Goal: Task Accomplishment & Management: Manage account settings

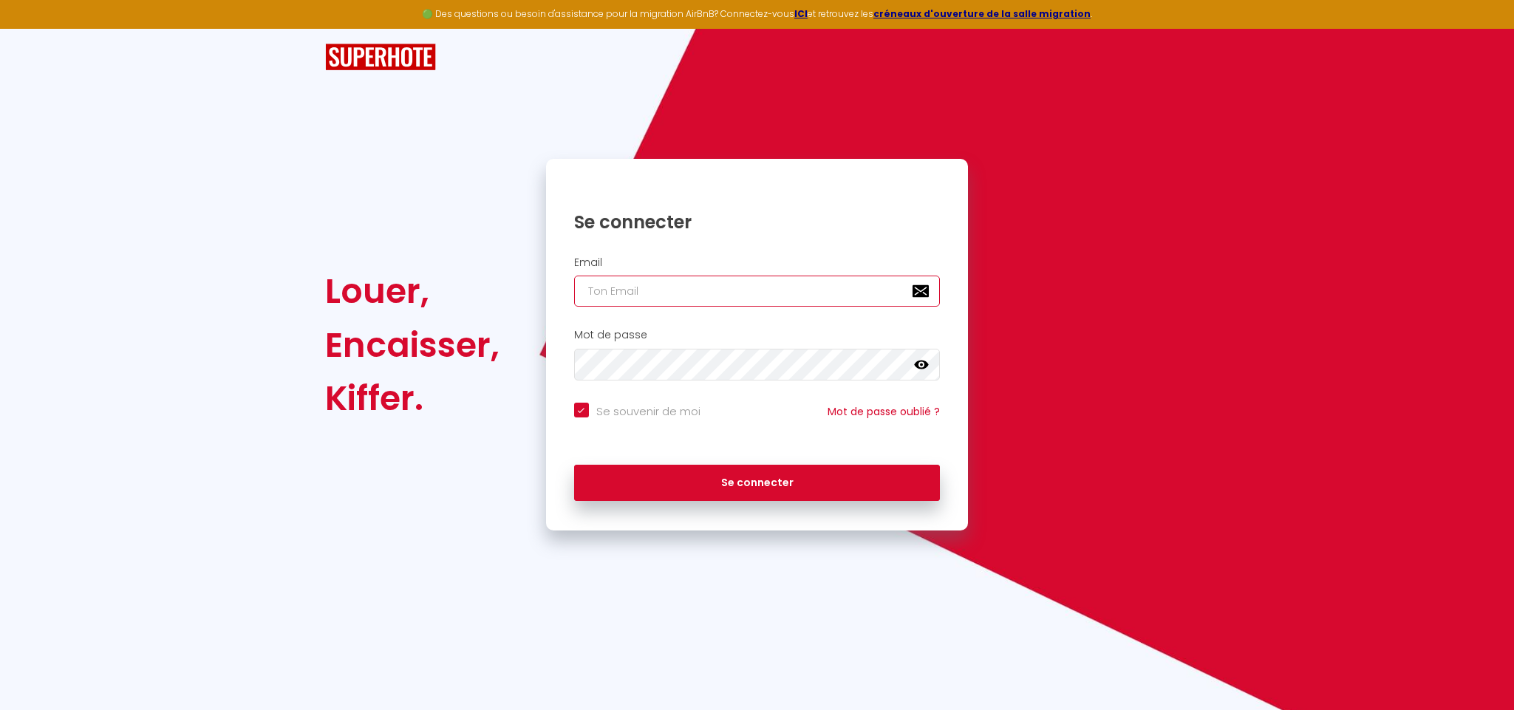
type input "[EMAIL_ADDRESS][DOMAIN_NAME]"
click at [574, 465] on button "Se connecter" at bounding box center [757, 483] width 366 height 37
checkbox input "true"
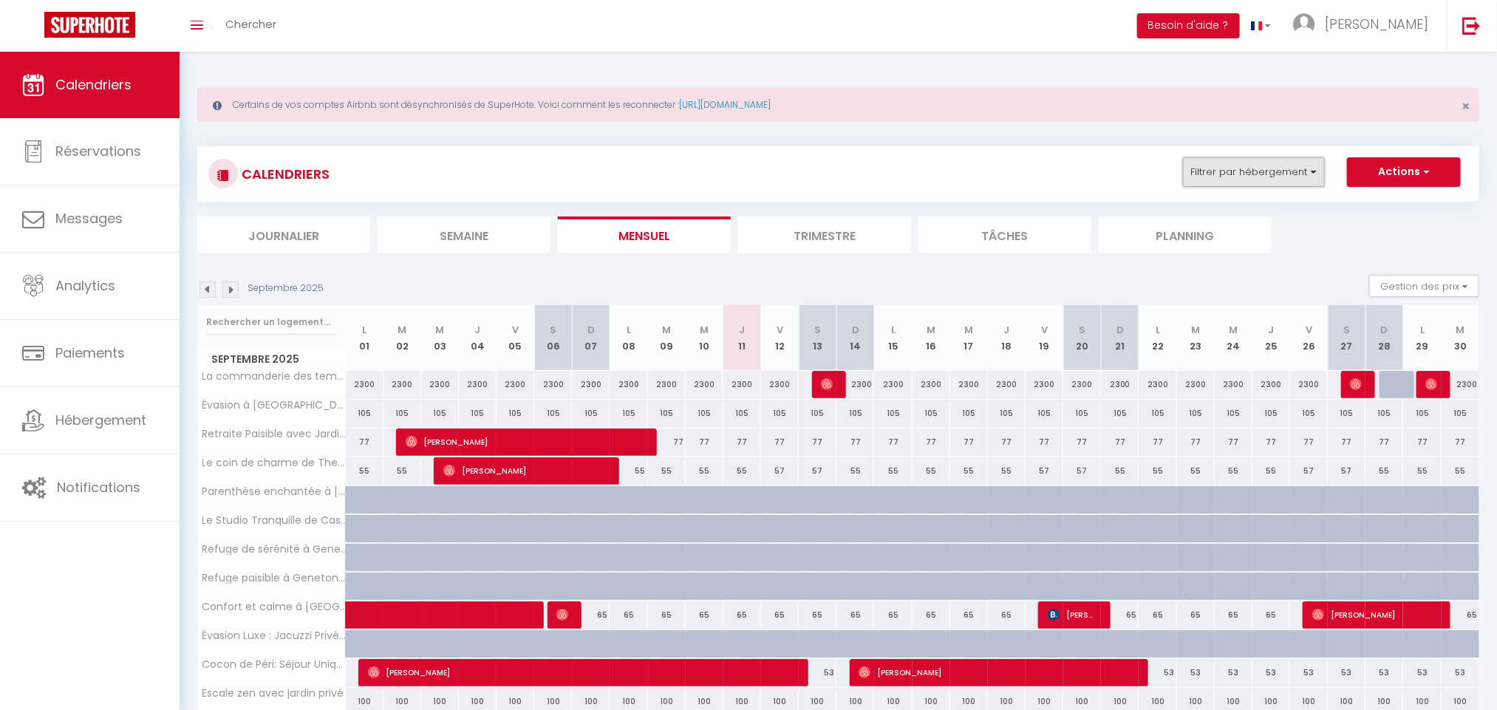
click at [1299, 164] on button "Filtrer par hébergement" at bounding box center [1254, 172] width 142 height 30
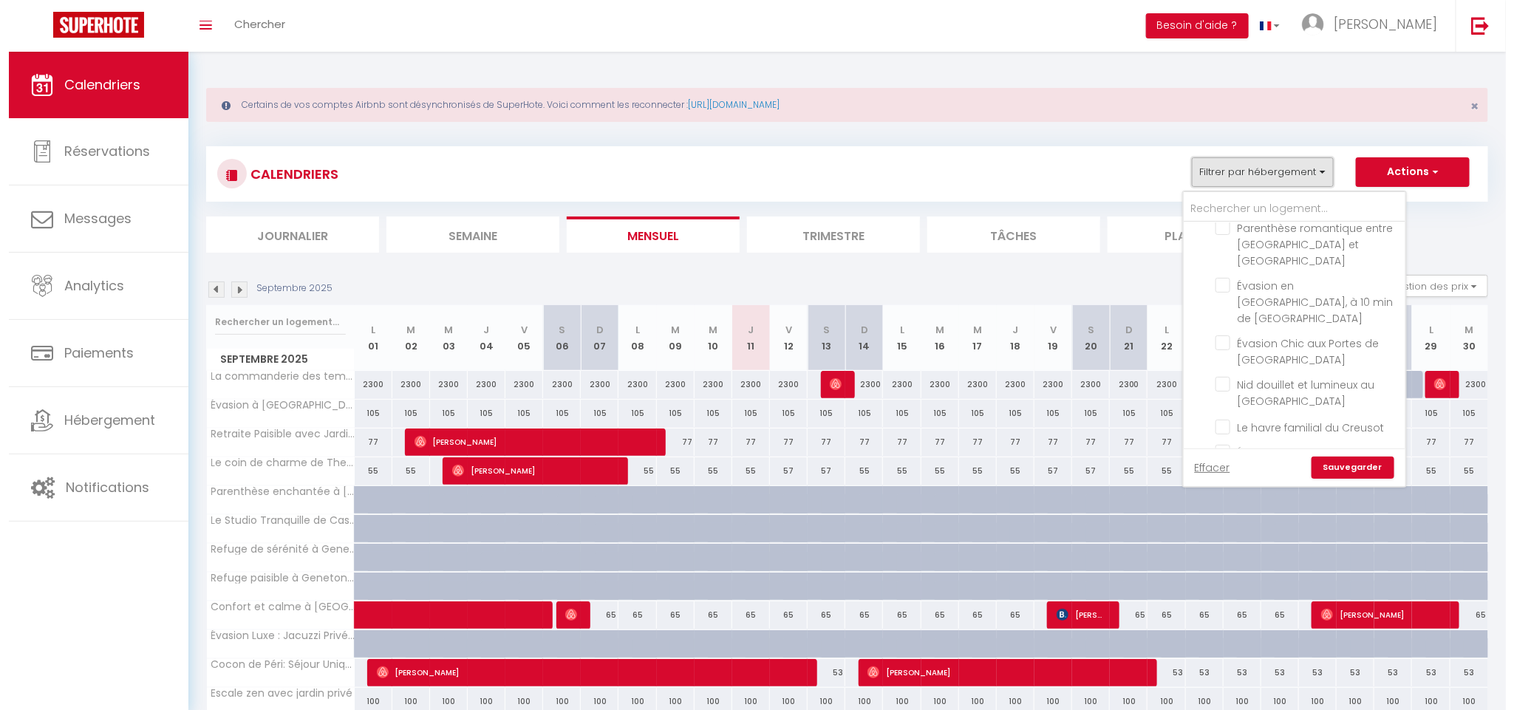
scroll to position [3174, 0]
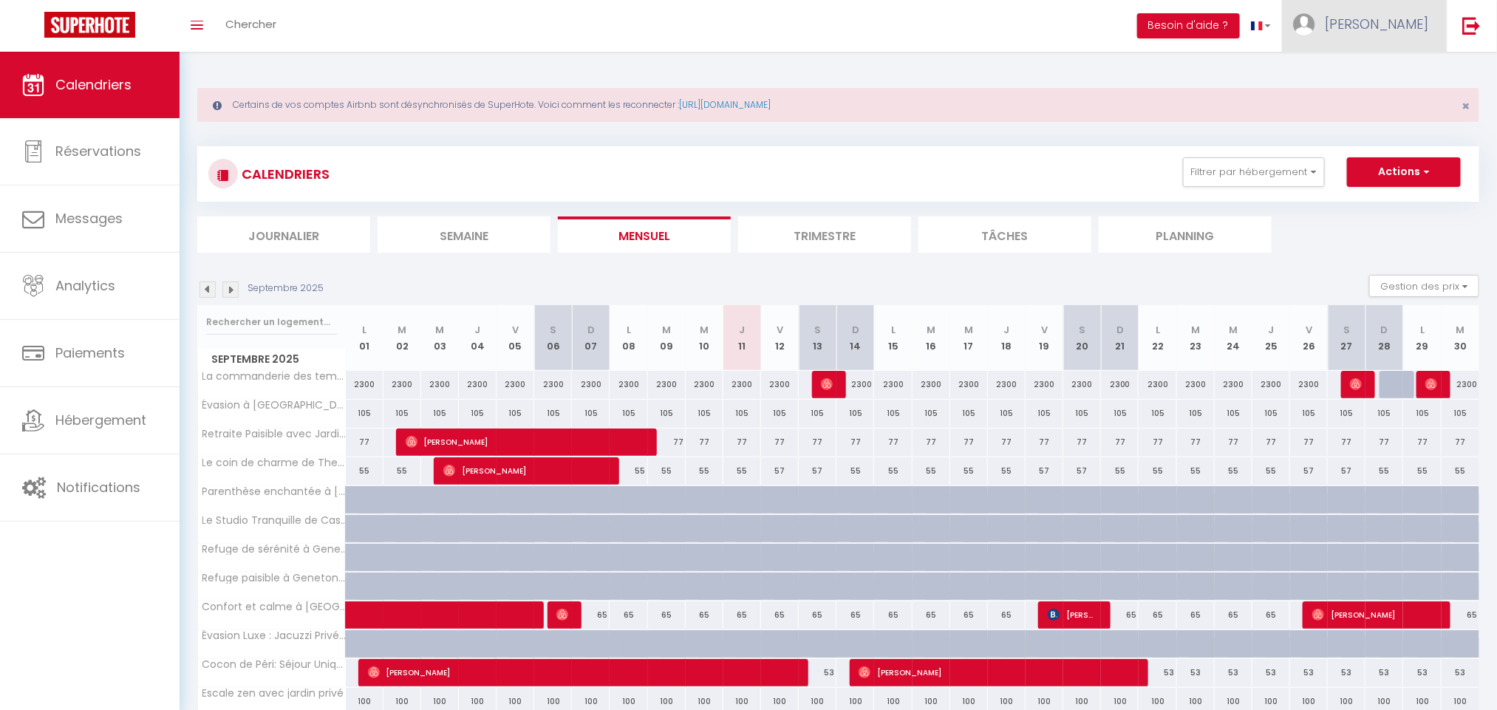
click at [1421, 18] on span "[PERSON_NAME]" at bounding box center [1375, 24] width 103 height 18
click at [1389, 74] on link "Paramètres" at bounding box center [1387, 73] width 109 height 25
select select "fr"
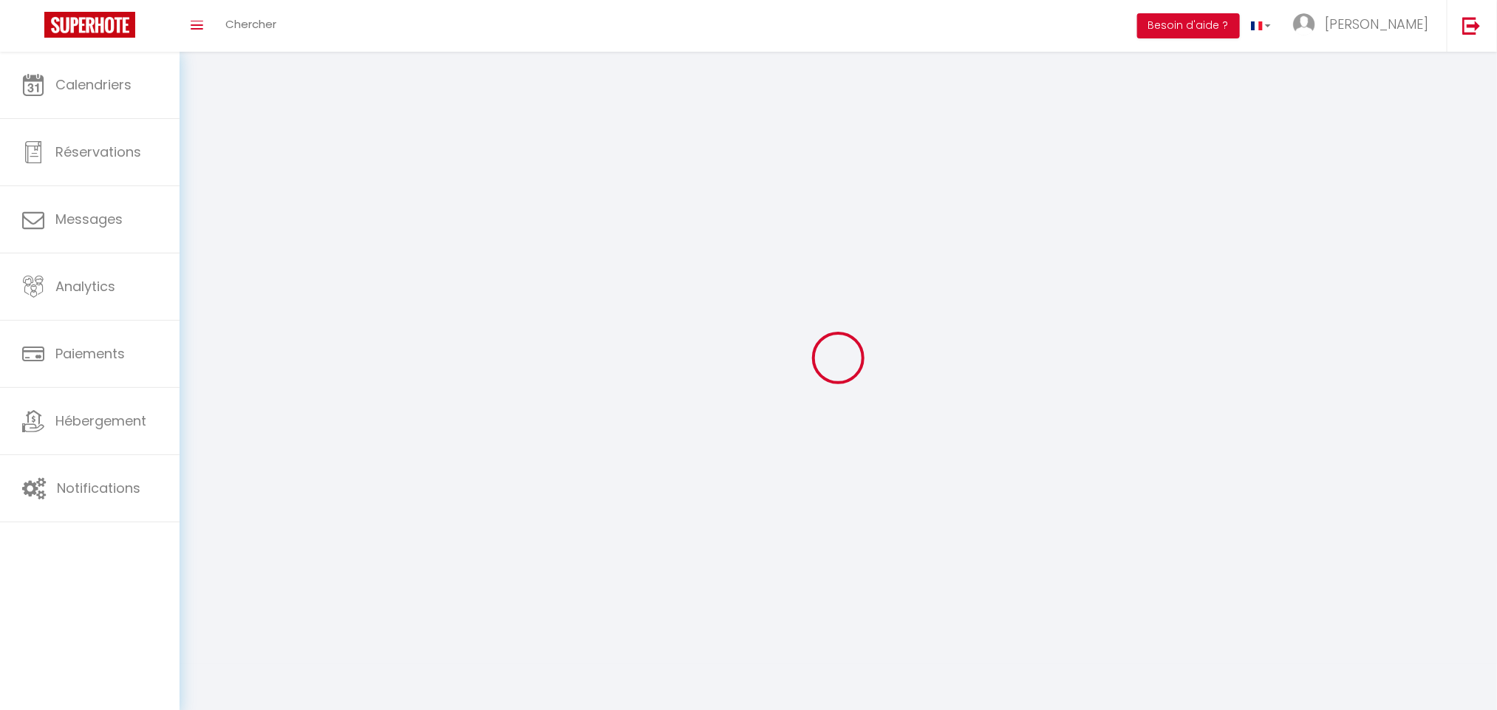
type input "[PERSON_NAME]"
type input "Anliard"
type input "0685615716"
type input "[STREET_ADDRESS]"
type input "75008"
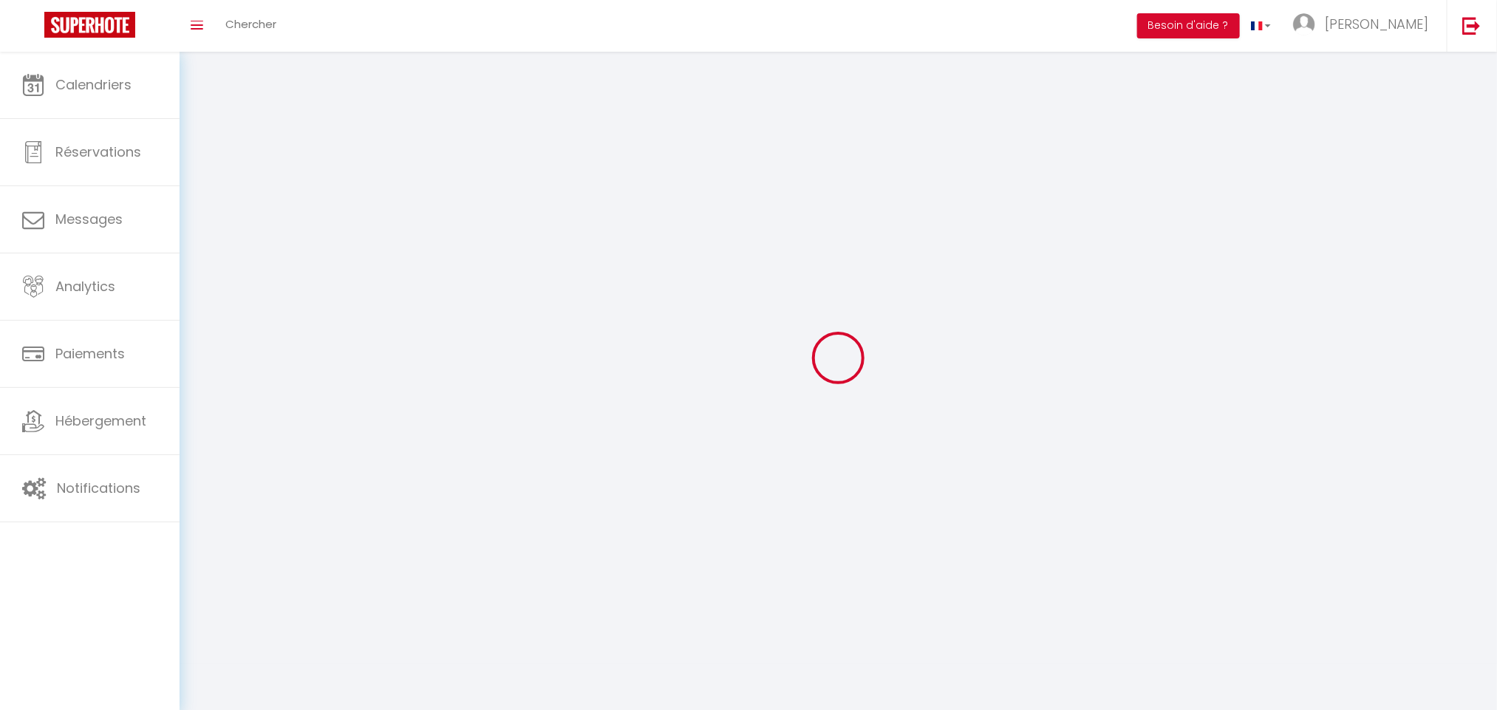
type input "[GEOGRAPHIC_DATA]"
type input "j0pu2hqhY5QXCFZo8wDz28Leu"
type input "dtM70a4d7Nkumq00N0IRwBig7"
type input "[URL][DOMAIN_NAME]"
select select "28"
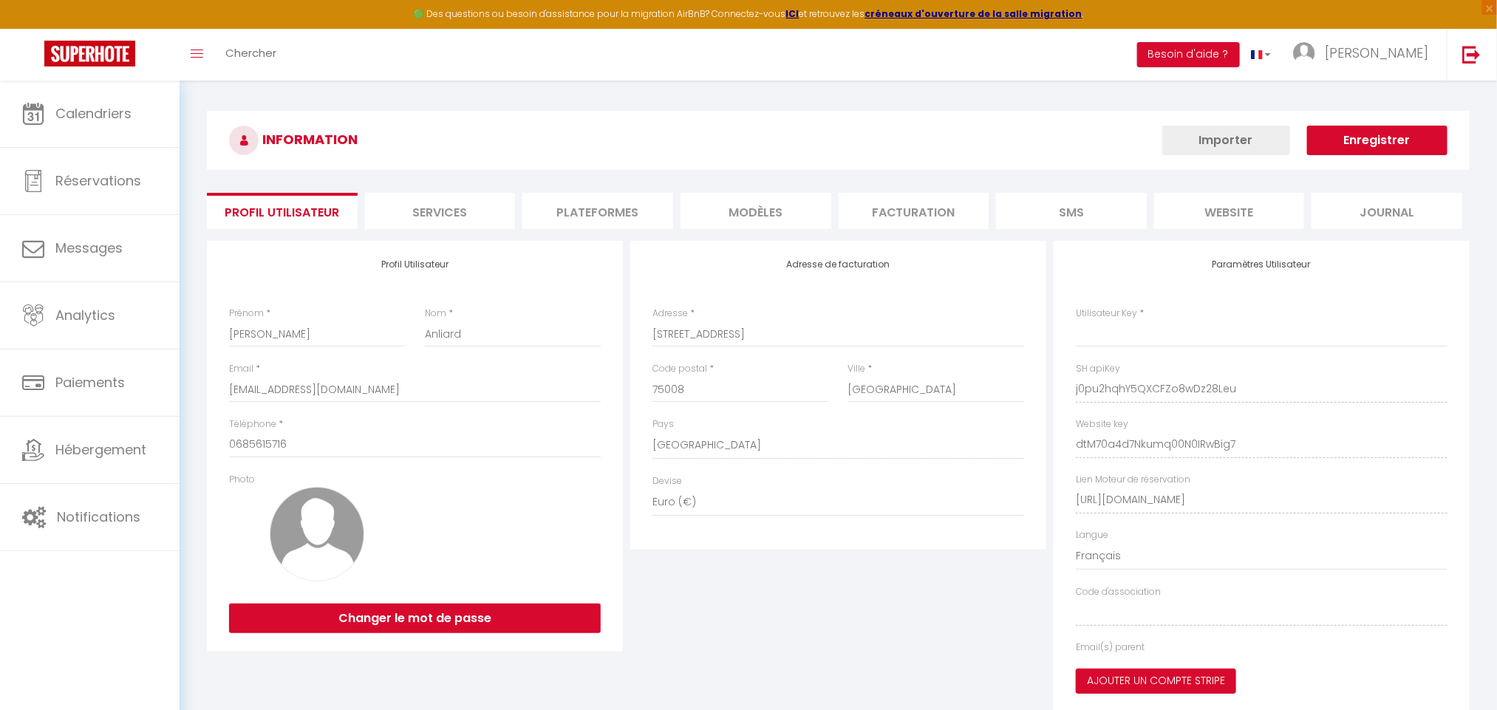
type input "j0pu2hqhY5QXCFZo8wDz28Leu"
type input "dtM70a4d7Nkumq00N0IRwBig7"
type input "[URL][DOMAIN_NAME]"
select select "fr"
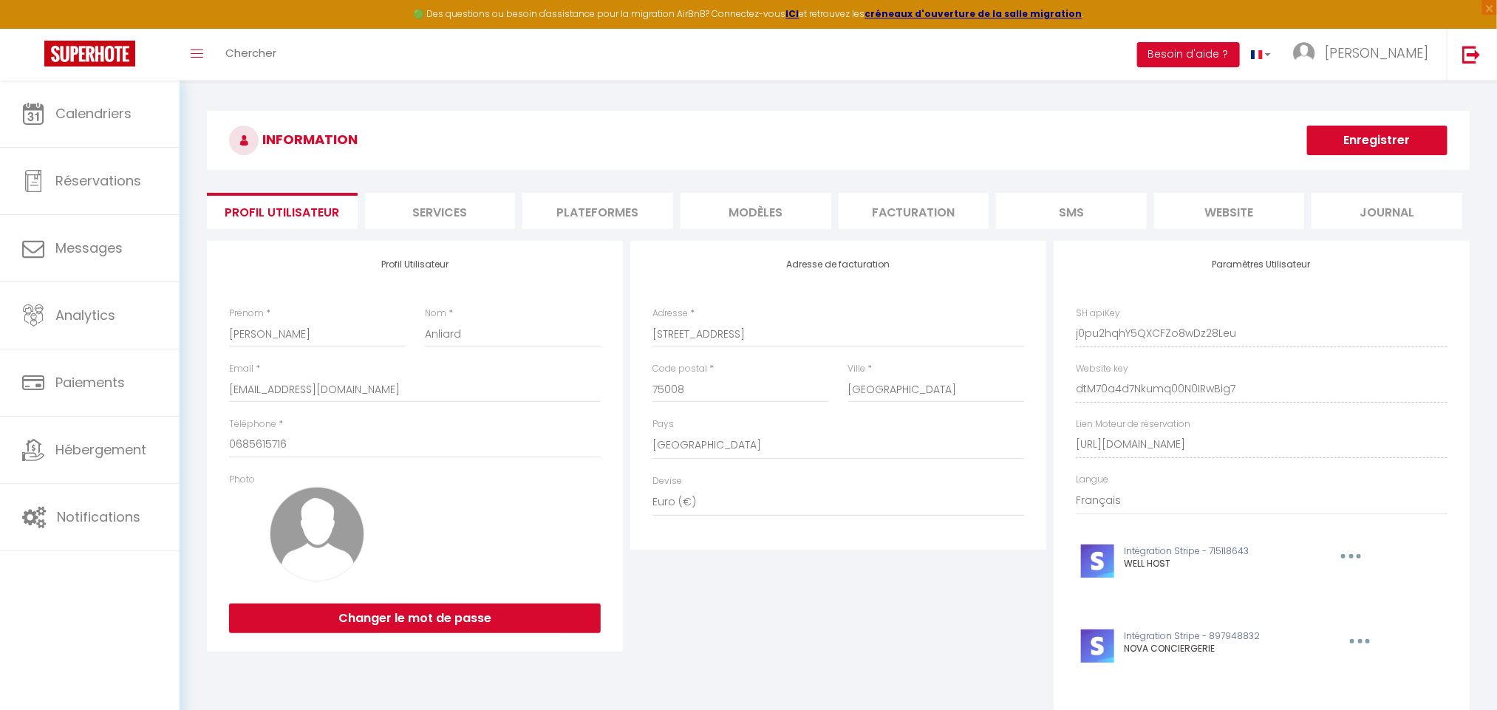
click at [609, 191] on div "INFORMATION Enregistrer Profil Utilisateur Services Plateformes MODÈLES Factura…" at bounding box center [838, 606] width 1262 height 991
click at [627, 211] on li "Plateformes" at bounding box center [597, 211] width 151 height 36
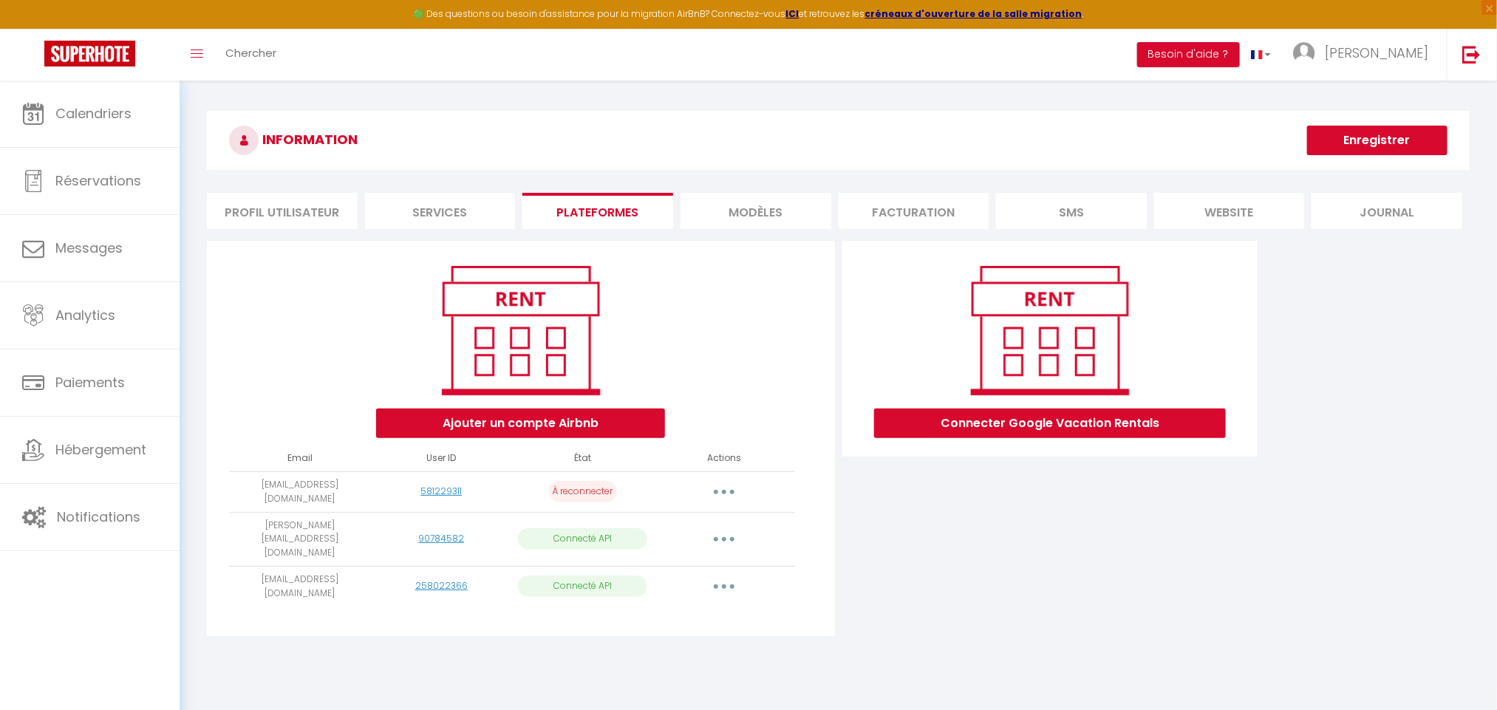
click at [718, 577] on td "Importer les appartements Supprimer Reconnecter le compte" at bounding box center [723, 587] width 141 height 41
click at [725, 575] on button "button" at bounding box center [723, 587] width 41 height 24
click at [725, 608] on link "Importer les appartements" at bounding box center [658, 620] width 163 height 25
select select "75786"
select select "75767"
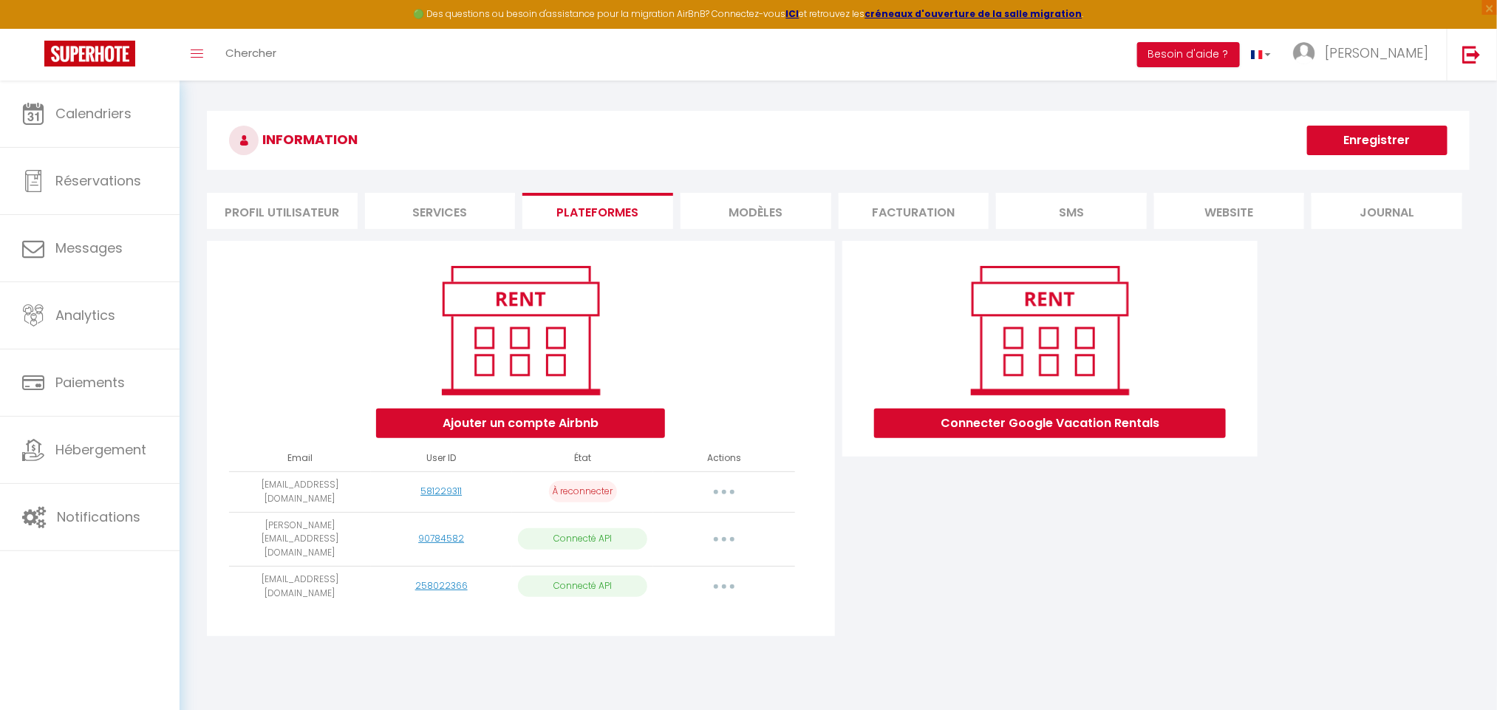
select select "75768"
select select "75769"
select select "75770"
select select "75771"
select select "75772"
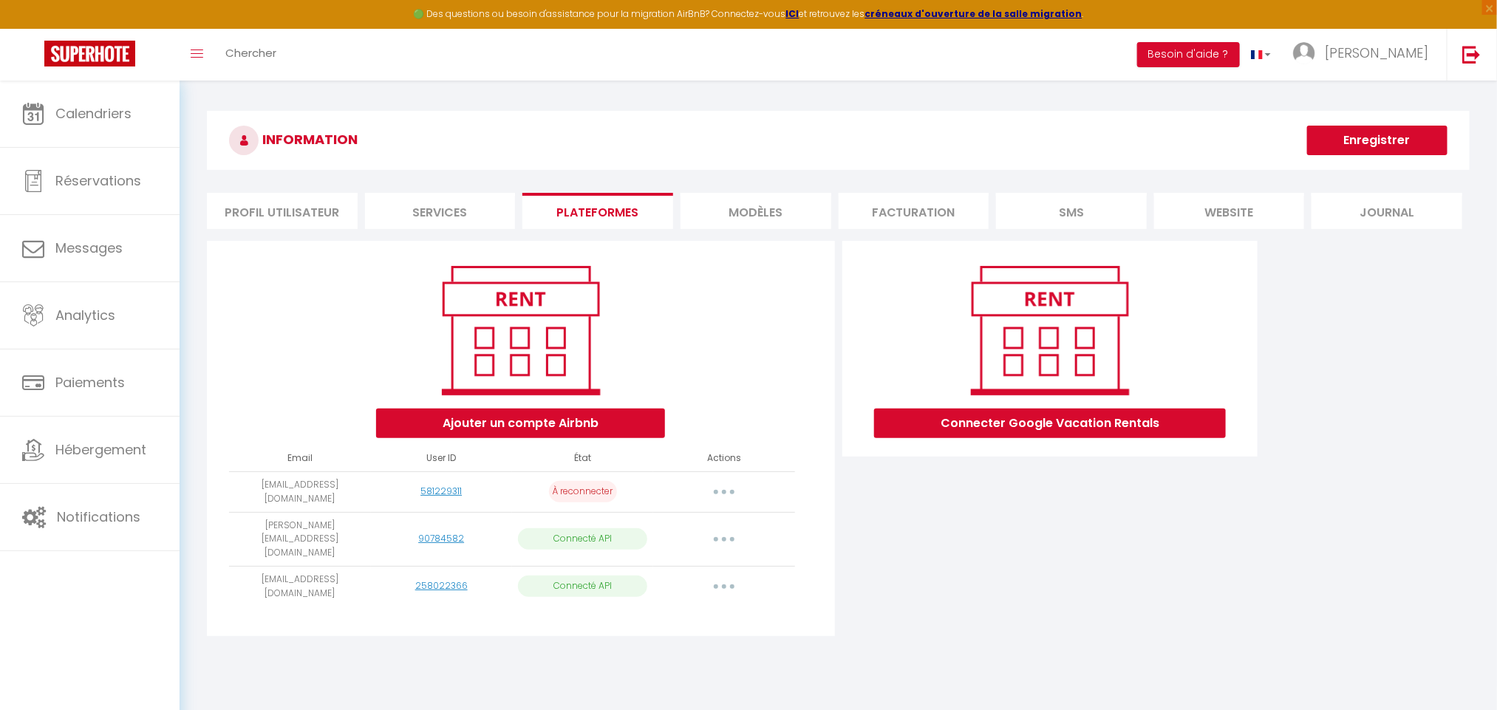
select select
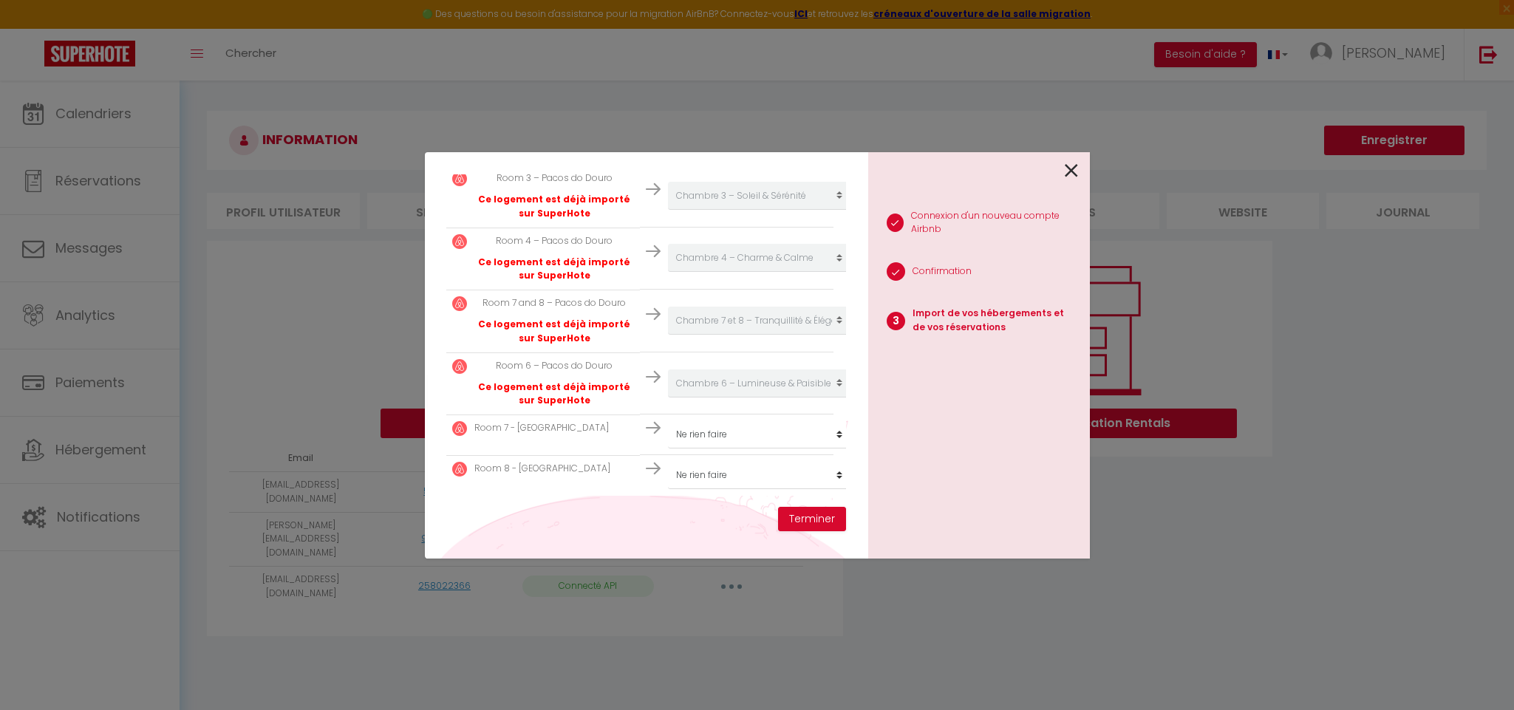
scroll to position [523, 0]
click at [728, 422] on select "Créer un nouvel hébergement Ne rien faire La commanderie des templiers Évasion …" at bounding box center [759, 434] width 182 height 28
select select "create_new"
click at [668, 420] on select "Créer un nouvel hébergement Ne rien faire La commanderie des templiers Évasion …" at bounding box center [759, 434] width 182 height 28
click at [771, 461] on select "Créer un nouvel hébergement Ne rien faire La commanderie des templiers Évasion …" at bounding box center [759, 475] width 182 height 28
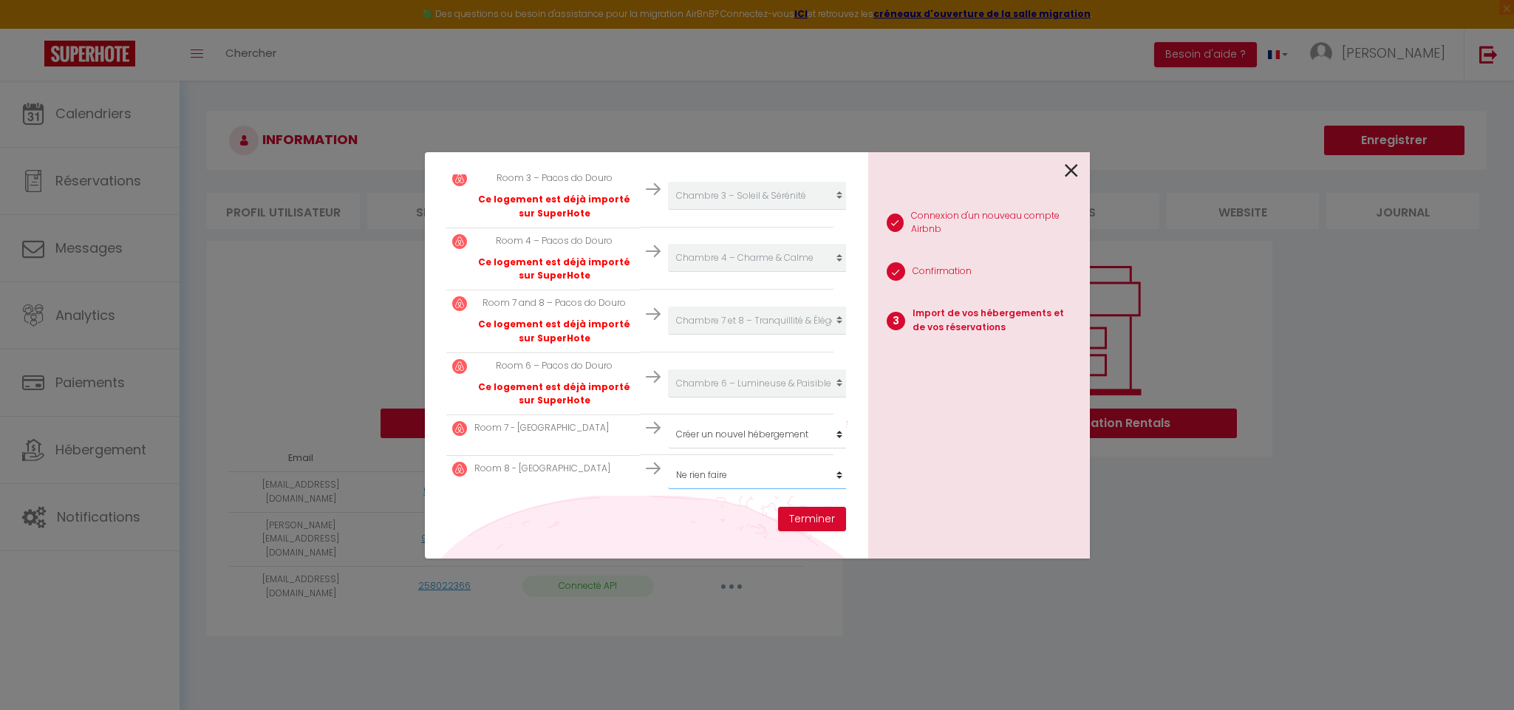
select select "create_new"
click at [668, 461] on select "Créer un nouvel hébergement Ne rien faire La commanderie des templiers Évasion …" at bounding box center [759, 475] width 182 height 28
click at [824, 519] on button "Terminer" at bounding box center [812, 519] width 68 height 25
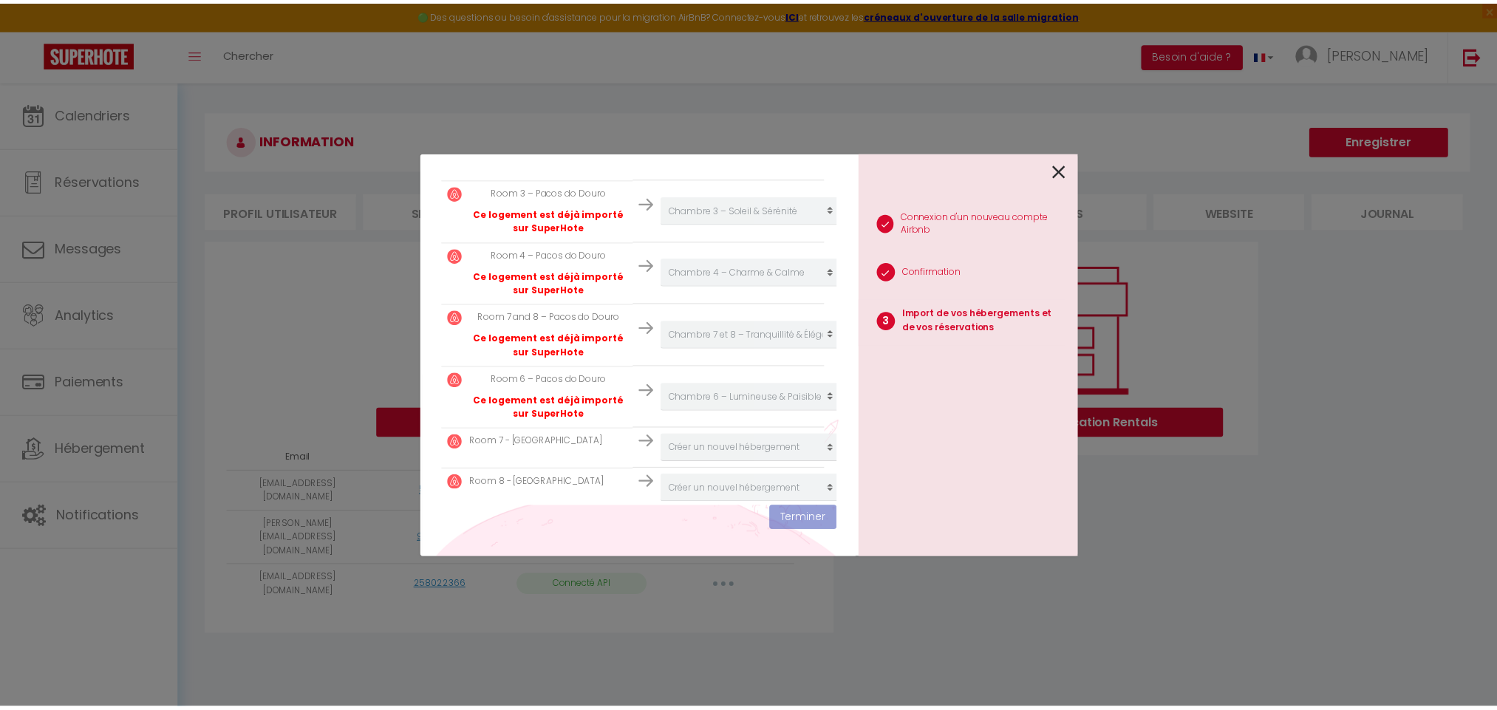
scroll to position [559, 0]
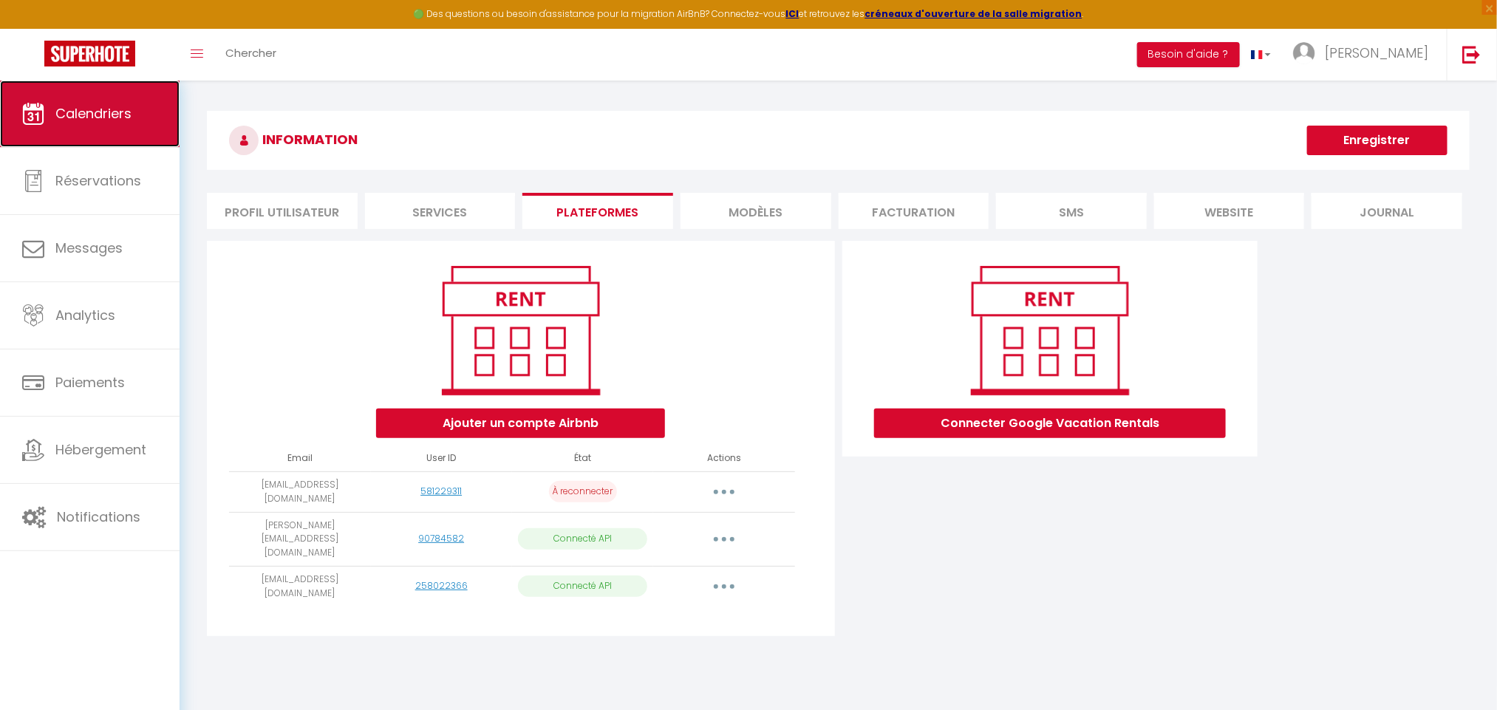
click at [148, 111] on link "Calendriers" at bounding box center [90, 114] width 180 height 66
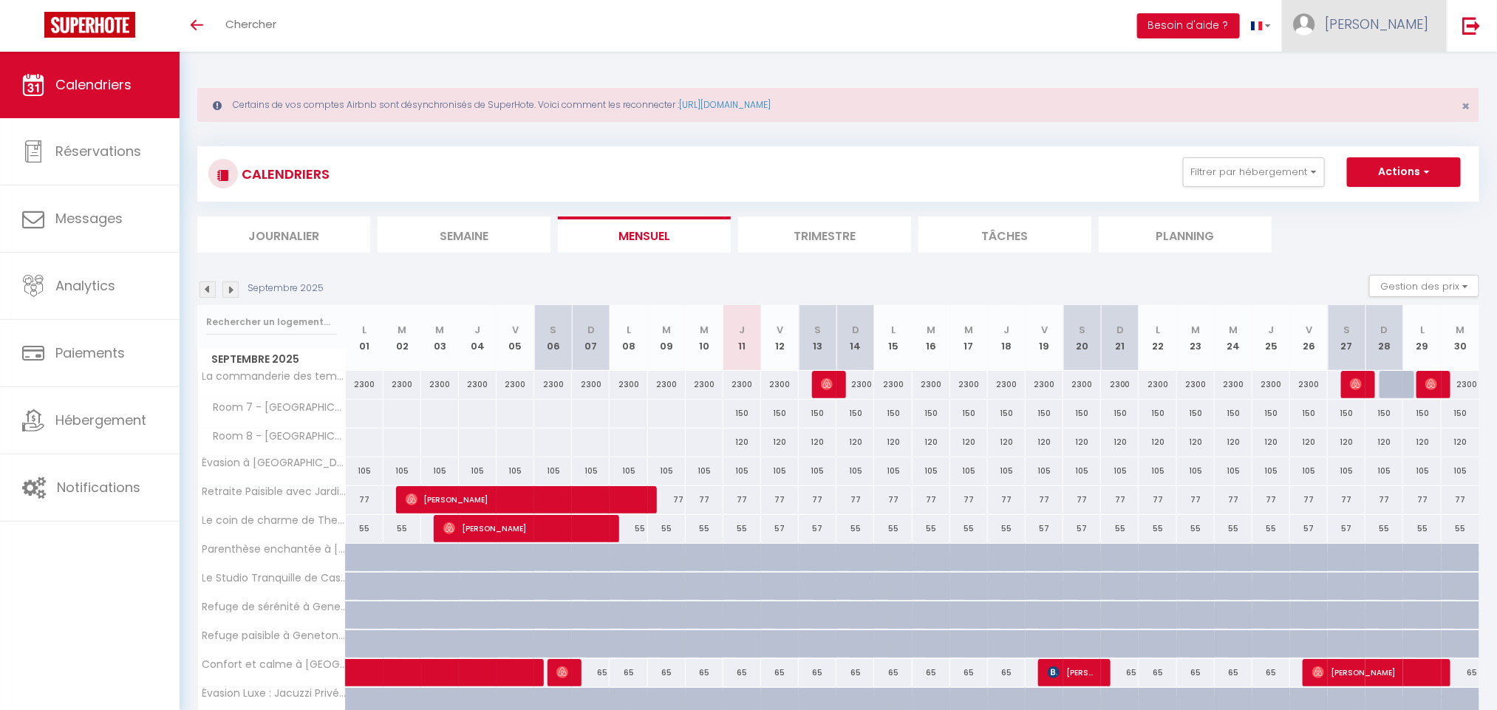
click at [1414, 35] on link "[PERSON_NAME]" at bounding box center [1364, 26] width 165 height 52
click at [1401, 61] on link "Paramètres" at bounding box center [1387, 73] width 109 height 25
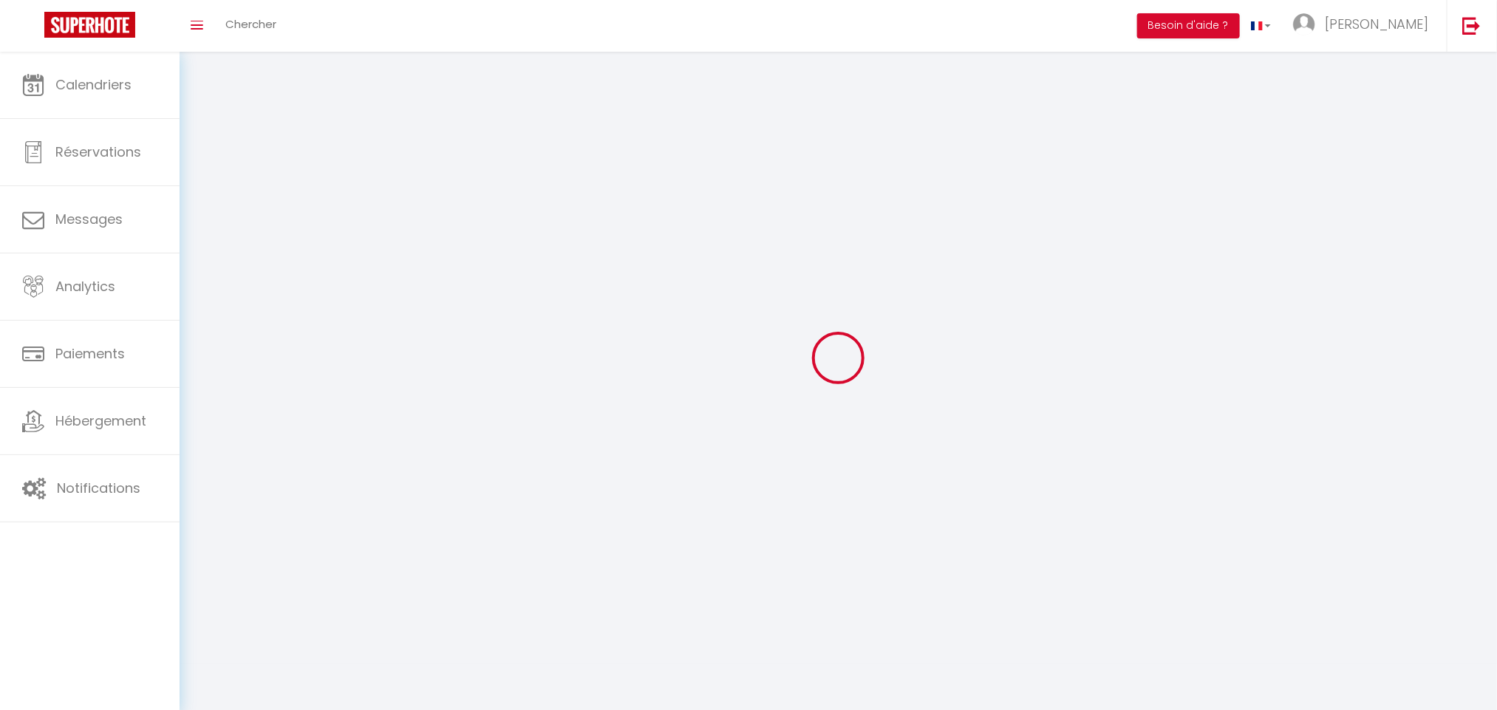
select select
type input "[PERSON_NAME]"
type input "Anliard"
type input "0685615716"
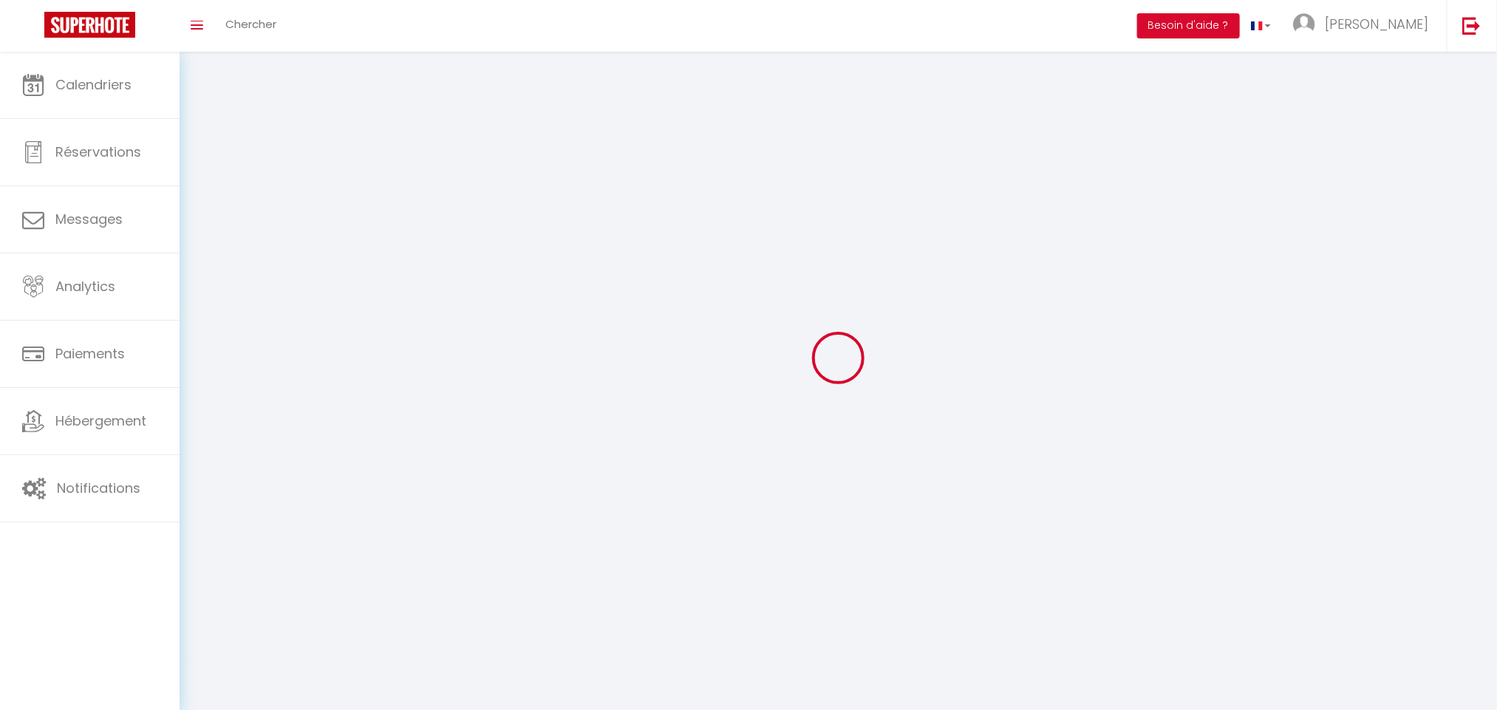
type input "[STREET_ADDRESS]"
type input "75008"
type input "[GEOGRAPHIC_DATA]"
type input "j0pu2hqhY5QXCFZo8wDz28Leu"
type input "dtM70a4d7Nkumq00N0IRwBig7"
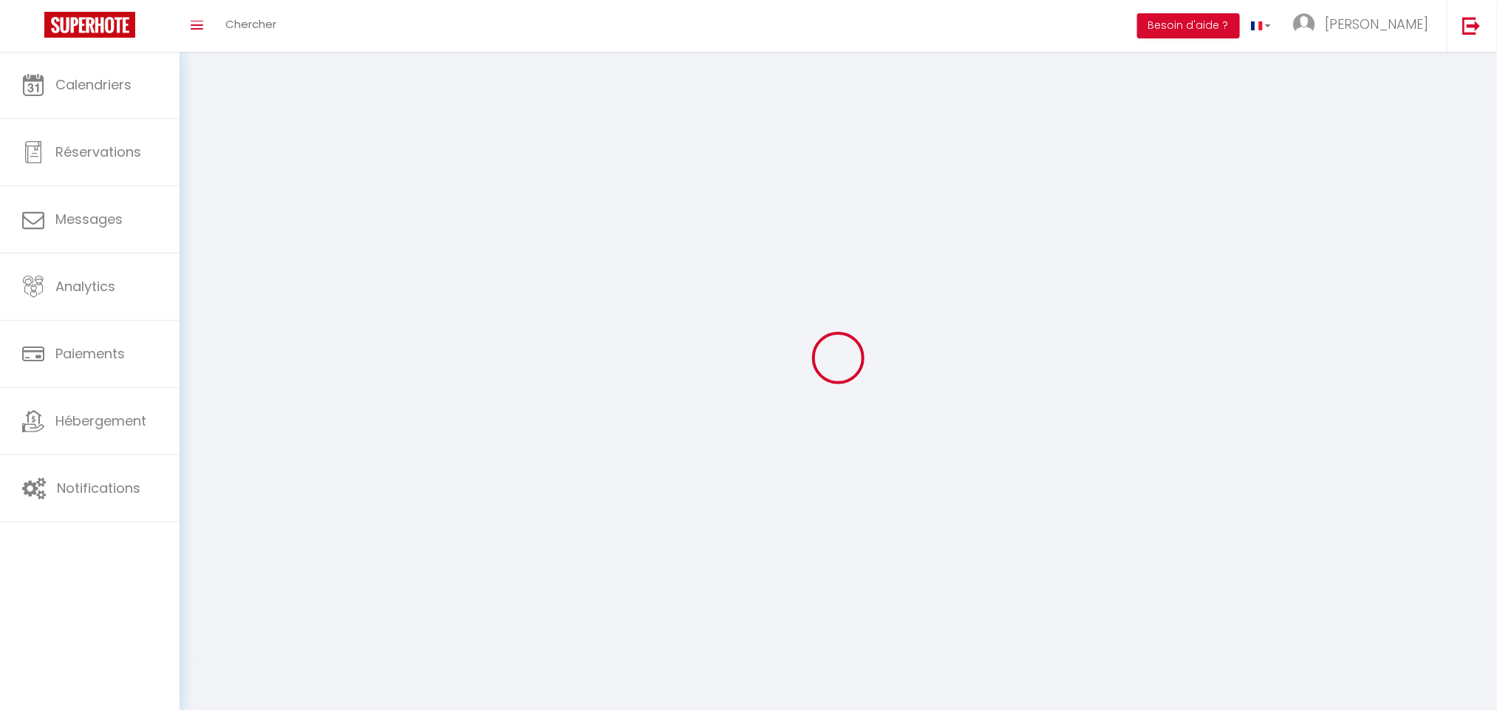
type input "[URL][DOMAIN_NAME]"
select select "28"
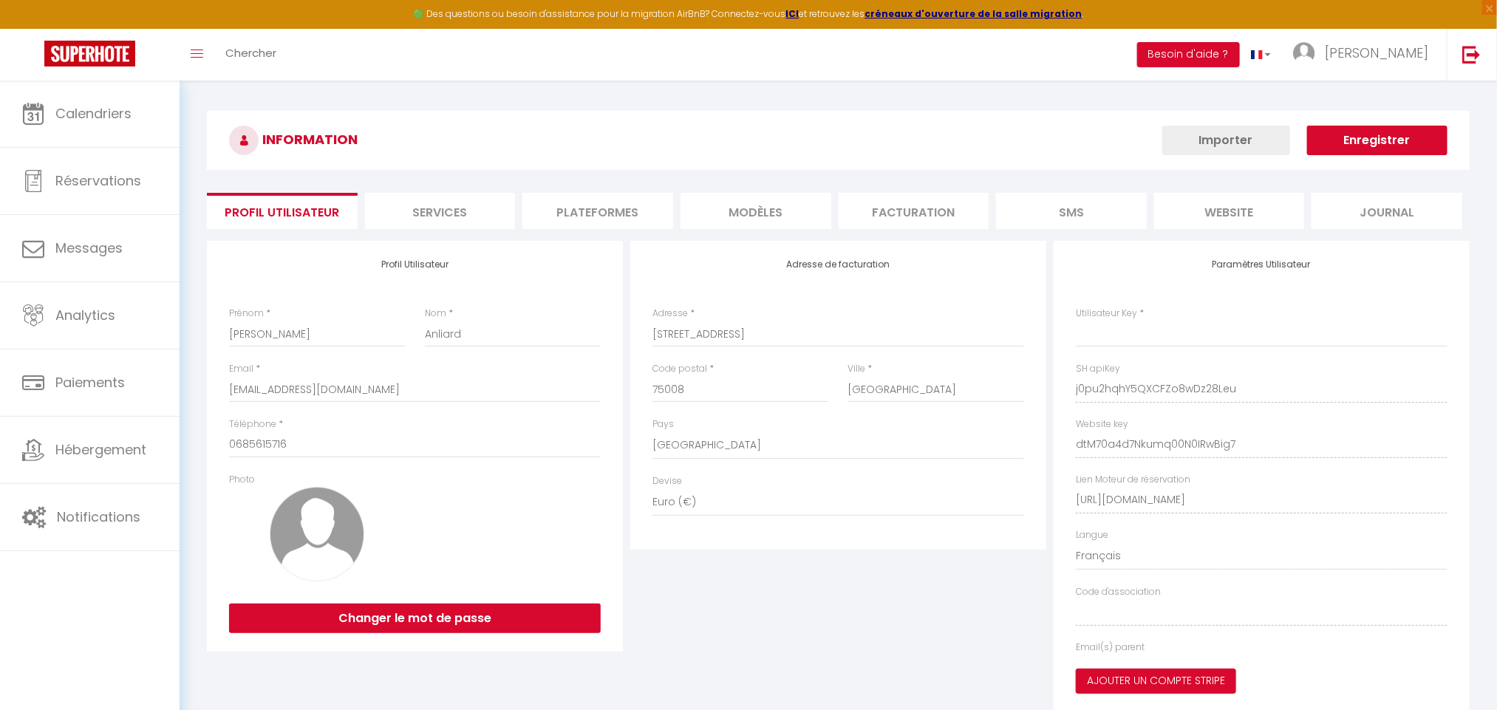
type input "j0pu2hqhY5QXCFZo8wDz28Leu"
type input "dtM70a4d7Nkumq00N0IRwBig7"
type input "[URL][DOMAIN_NAME]"
select select "fr"
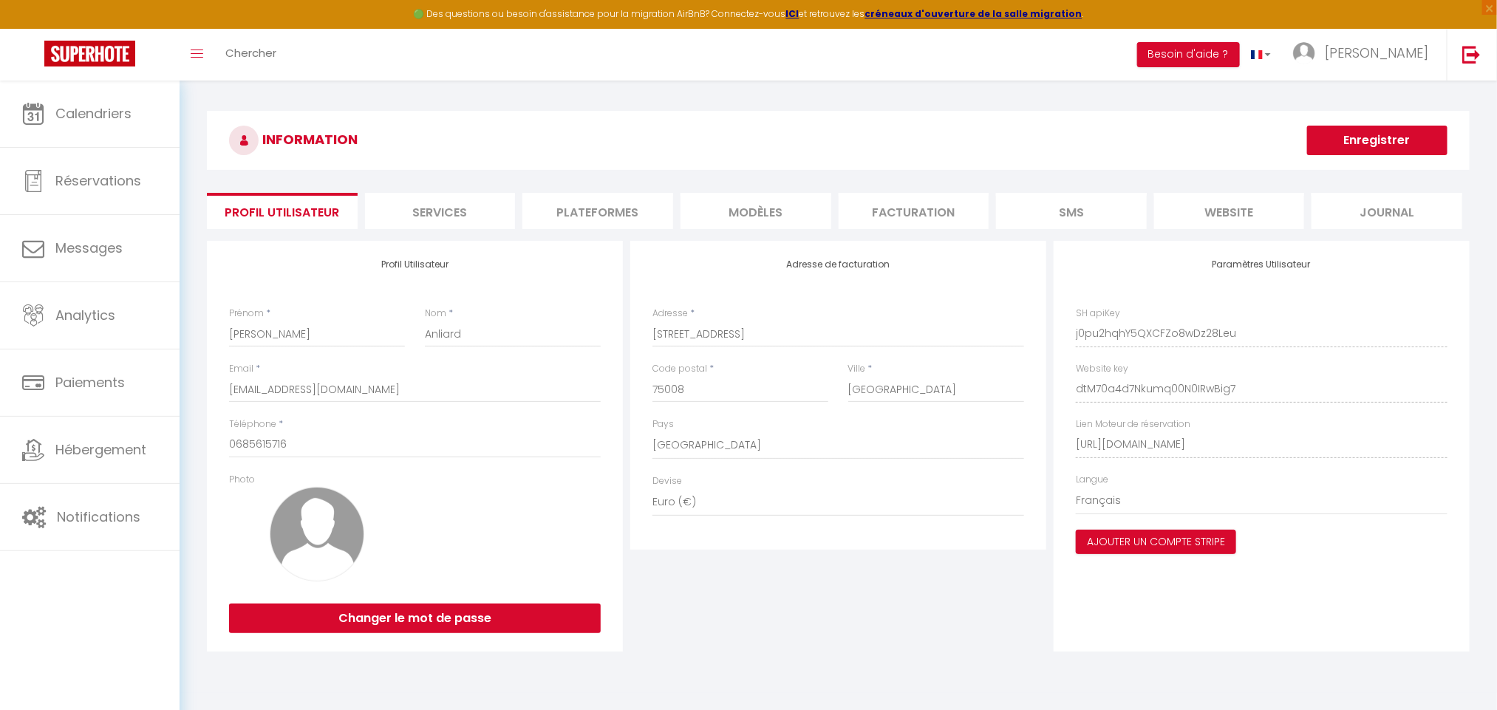
click at [614, 208] on li "Plateformes" at bounding box center [597, 211] width 151 height 36
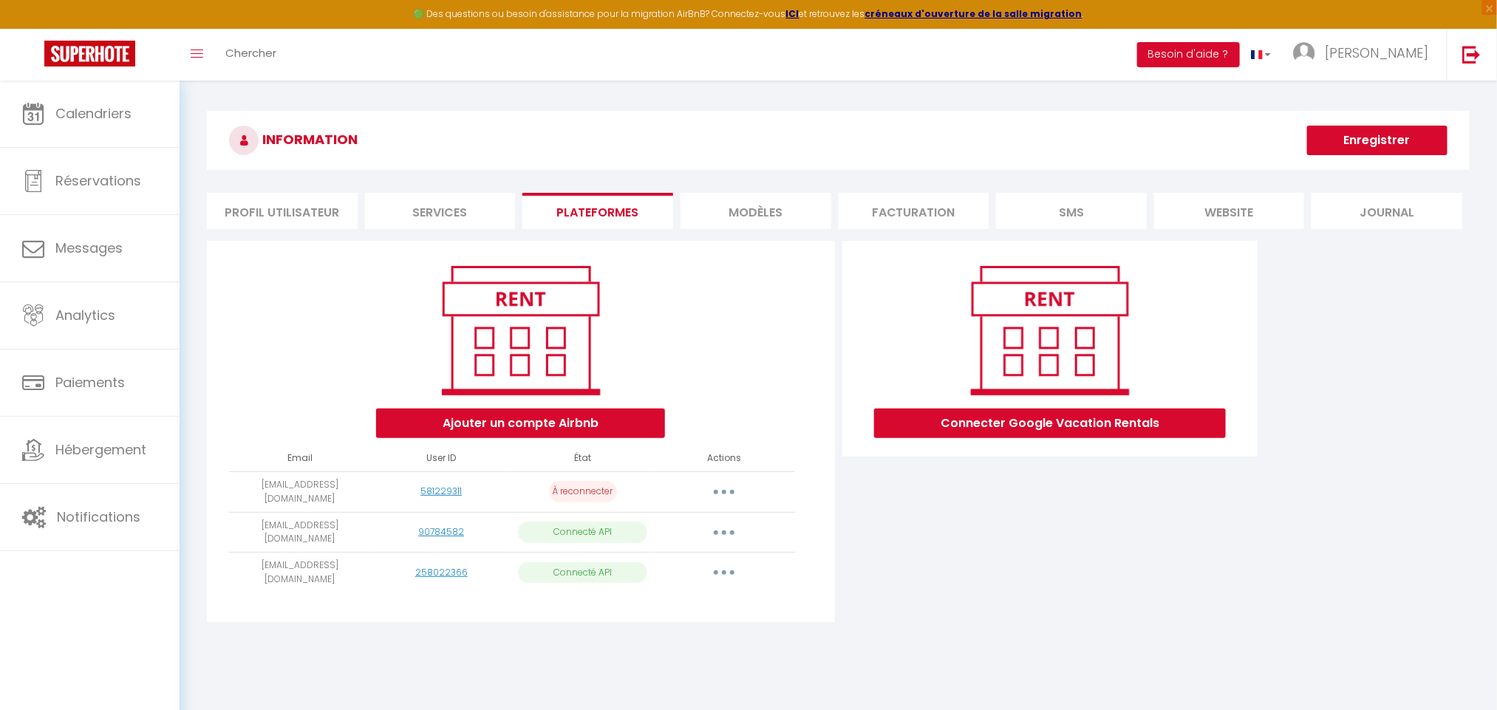
click at [719, 584] on div "Ajouter un compte Airbnb Email User ID État Actions [EMAIL_ADDRESS][DOMAIN_NAME…" at bounding box center [520, 431] width 627 height 381
click at [729, 561] on button "button" at bounding box center [723, 573] width 41 height 24
click at [717, 594] on link "Importer les appartements" at bounding box center [658, 606] width 163 height 25
select select "75786"
select select "75767"
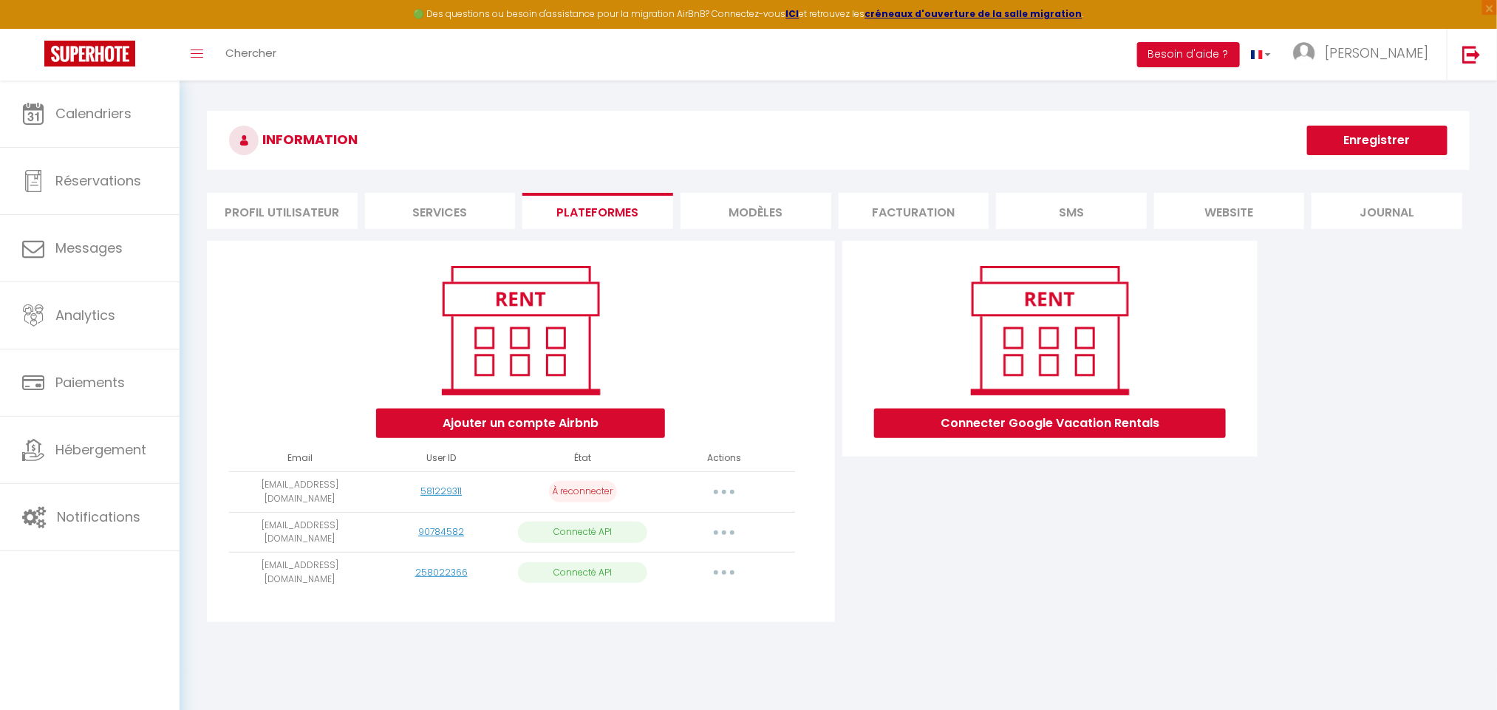
select select "75768"
select select "75769"
select select "75770"
select select "75771"
select select "75772"
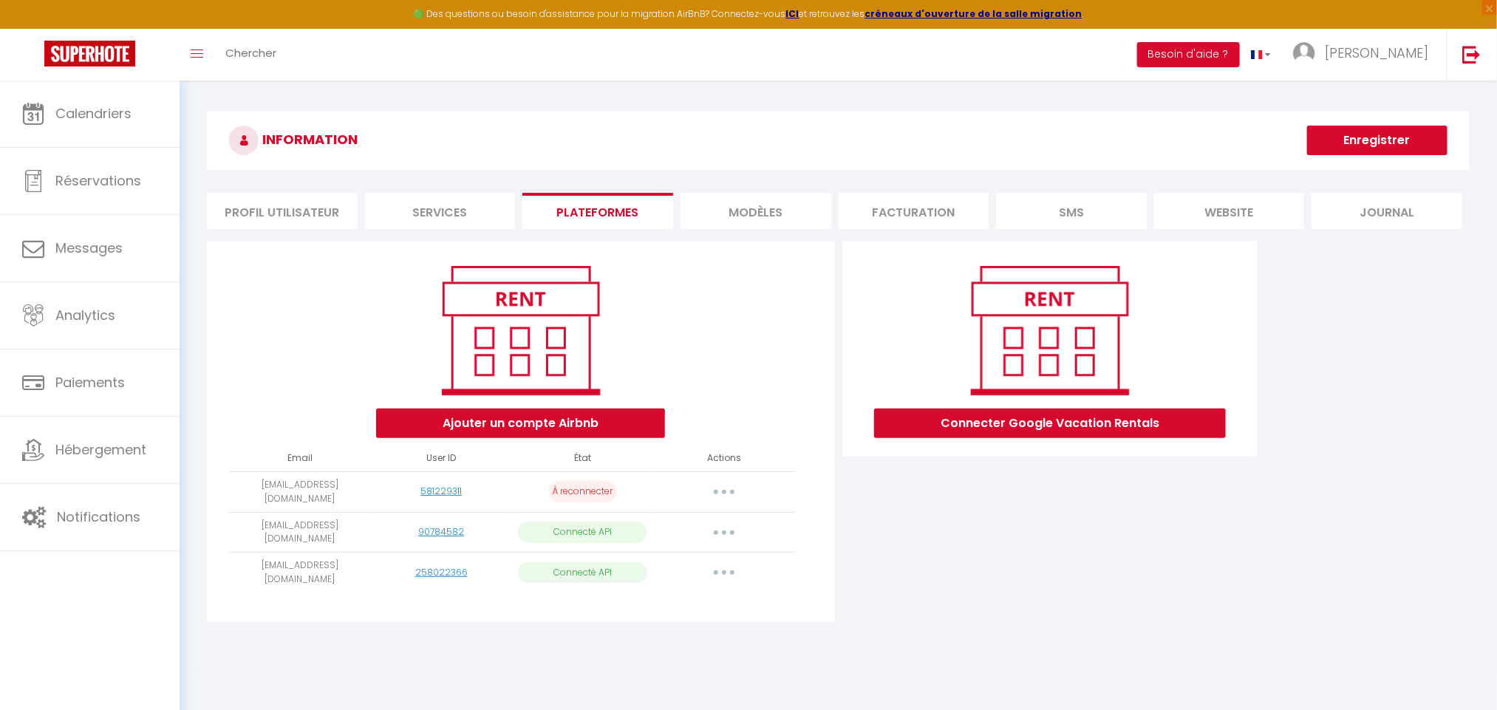
select select "76955"
select select "76956"
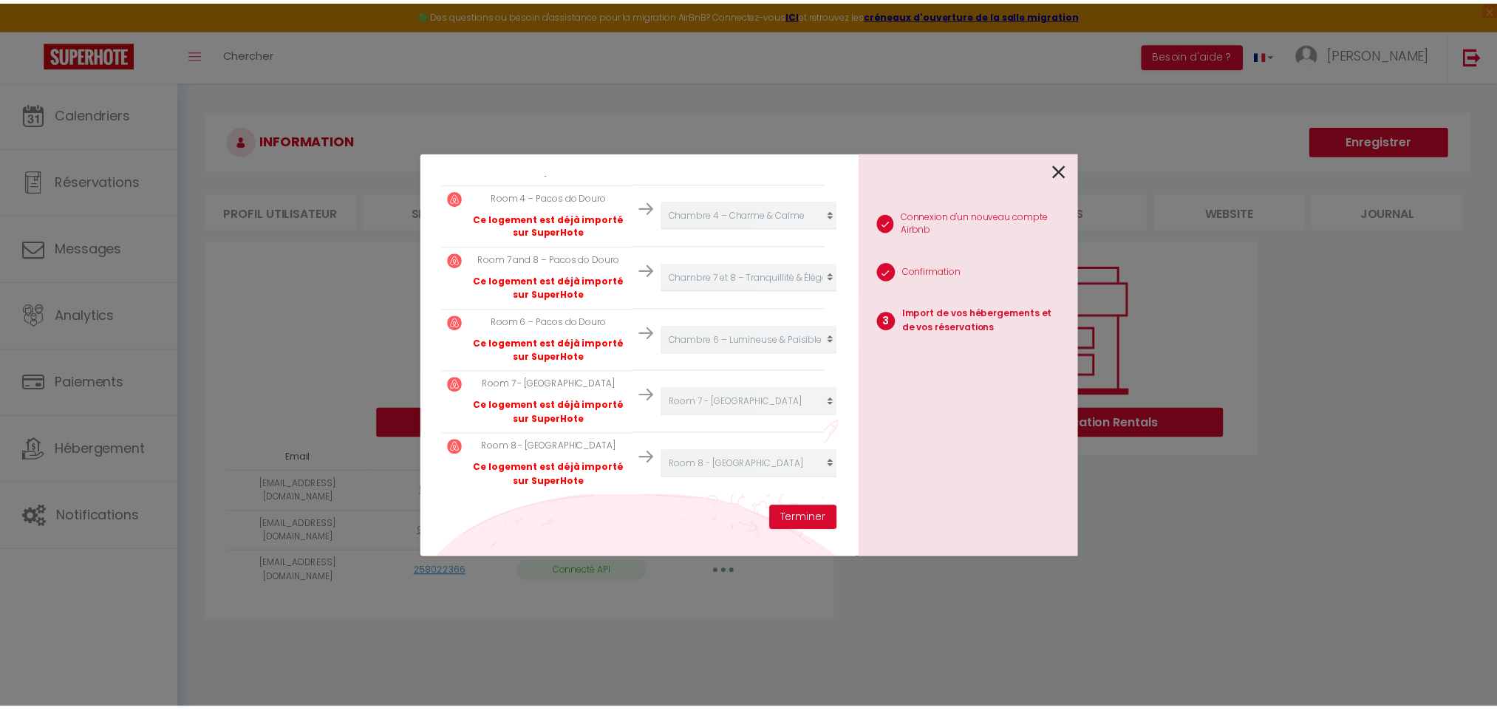
scroll to position [567, 0]
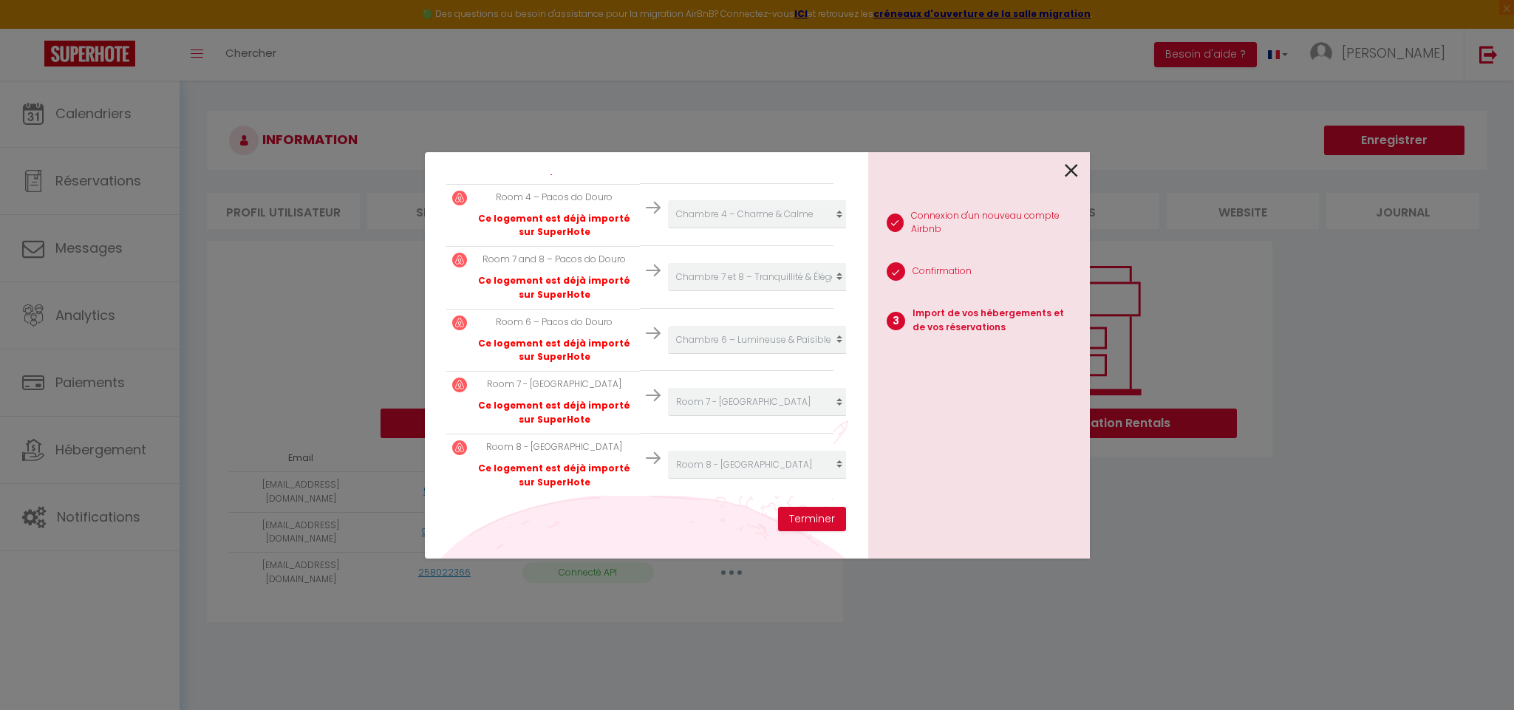
click at [1069, 180] on icon at bounding box center [1070, 171] width 13 height 22
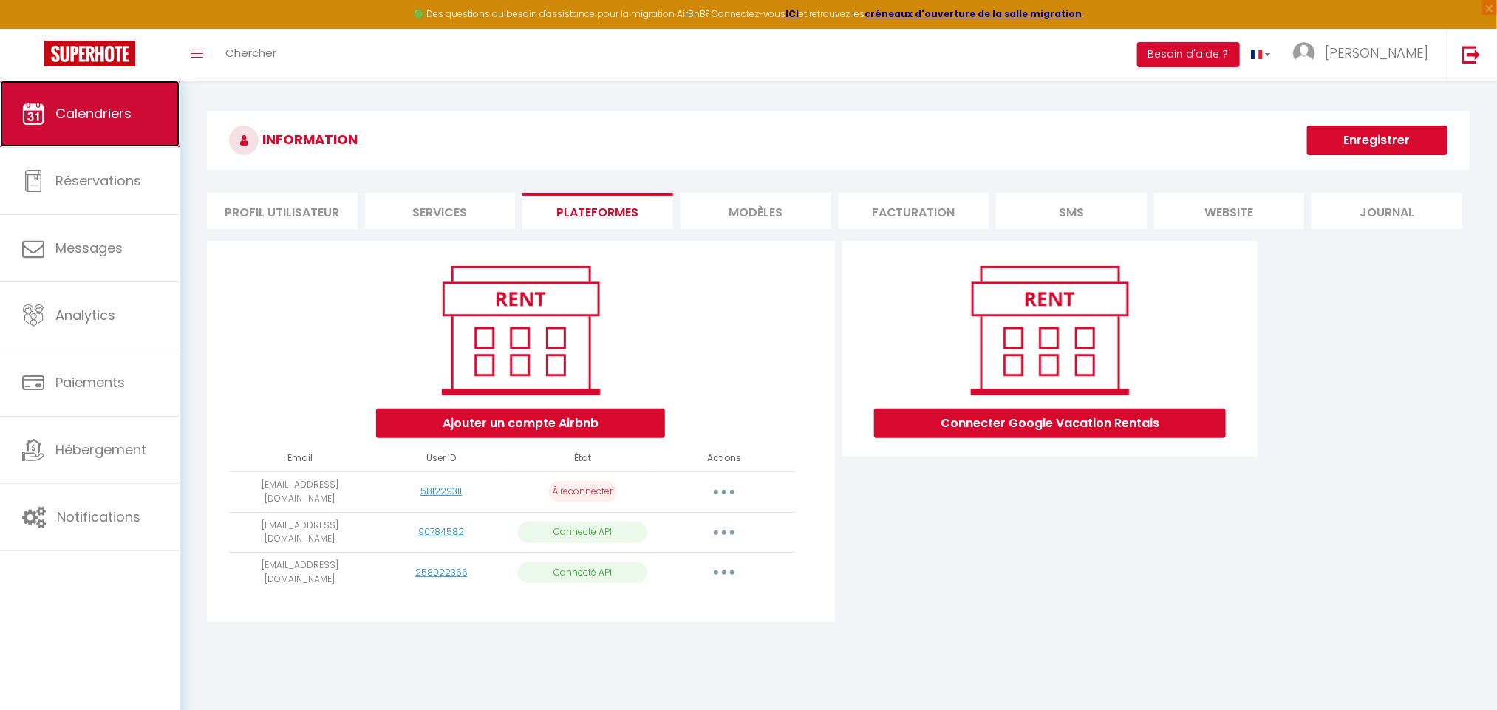
click at [96, 100] on link "Calendriers" at bounding box center [90, 114] width 180 height 66
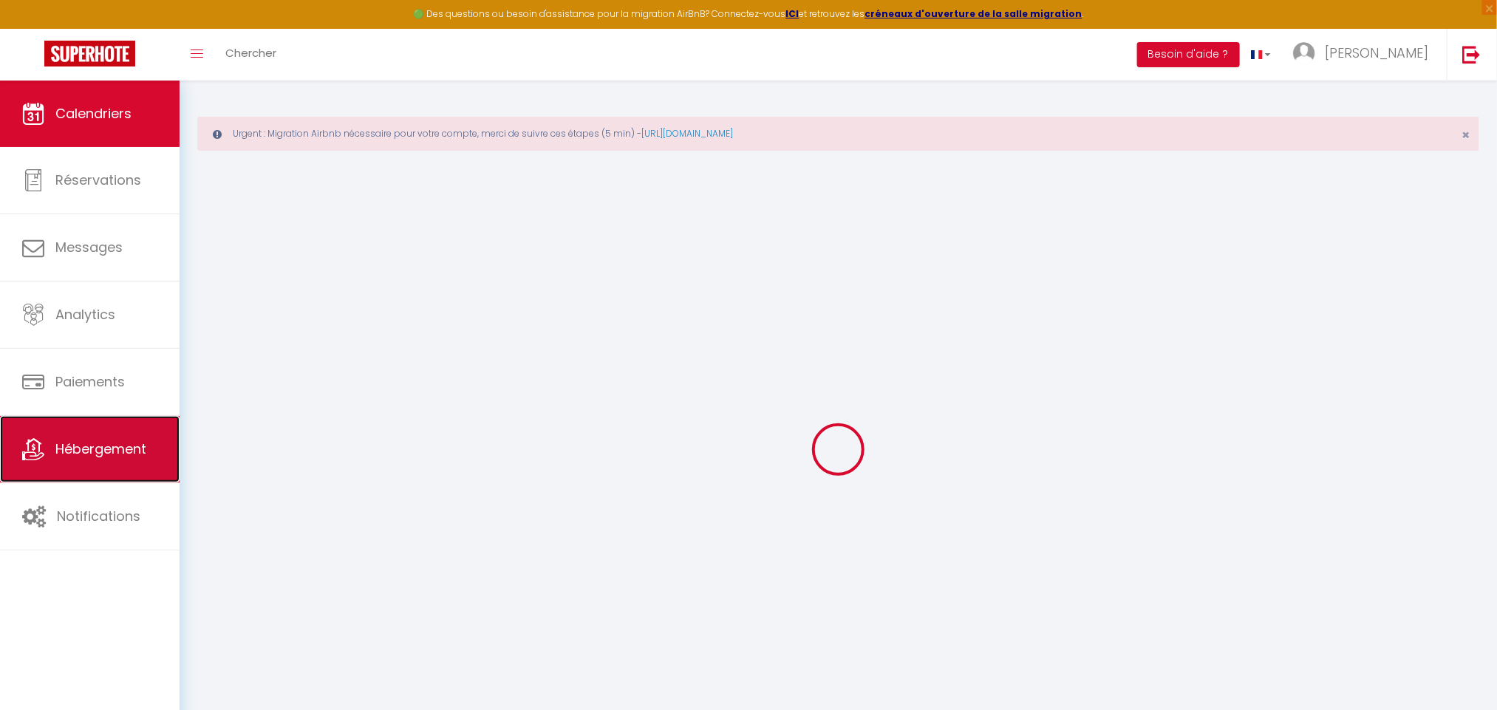
click at [135, 439] on link "Hébergement" at bounding box center [90, 449] width 180 height 66
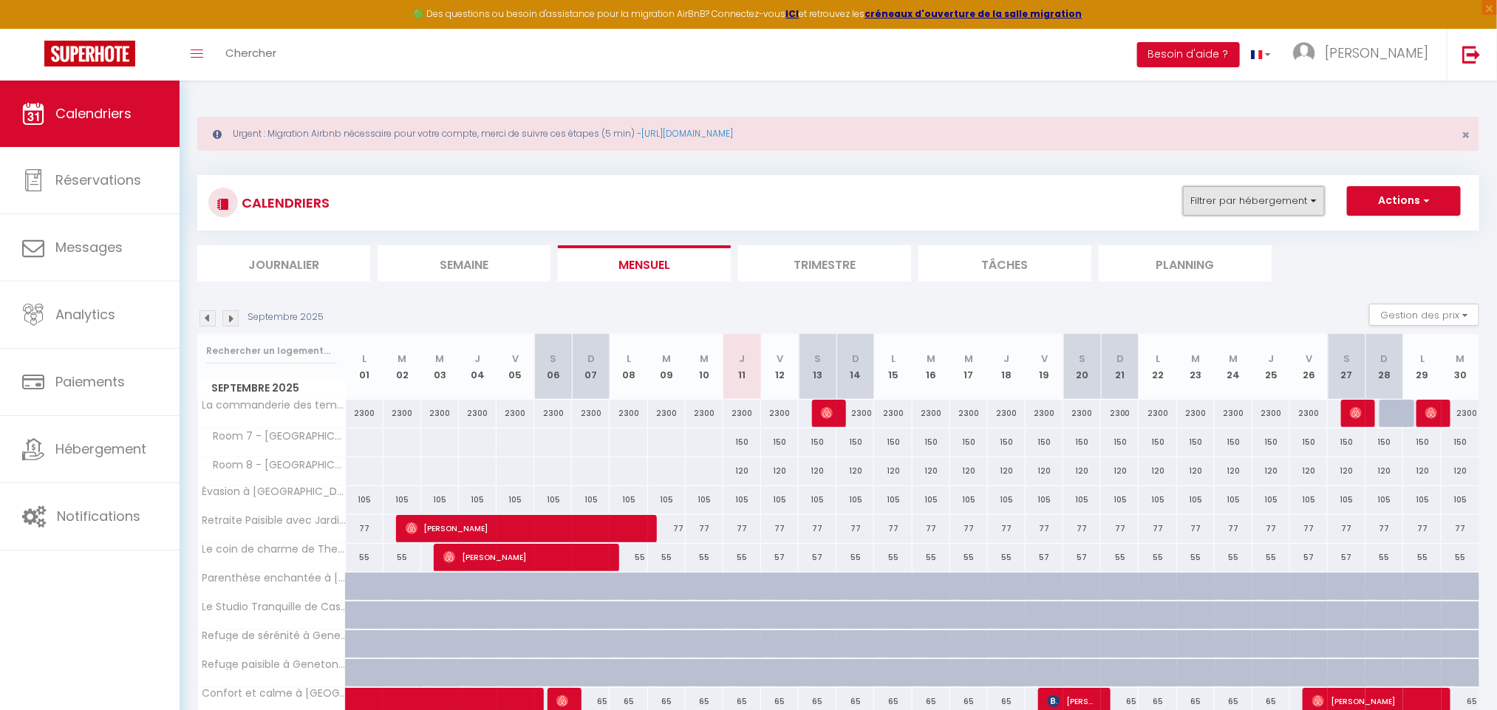
click at [1291, 205] on button "Filtrer par hébergement" at bounding box center [1254, 201] width 142 height 30
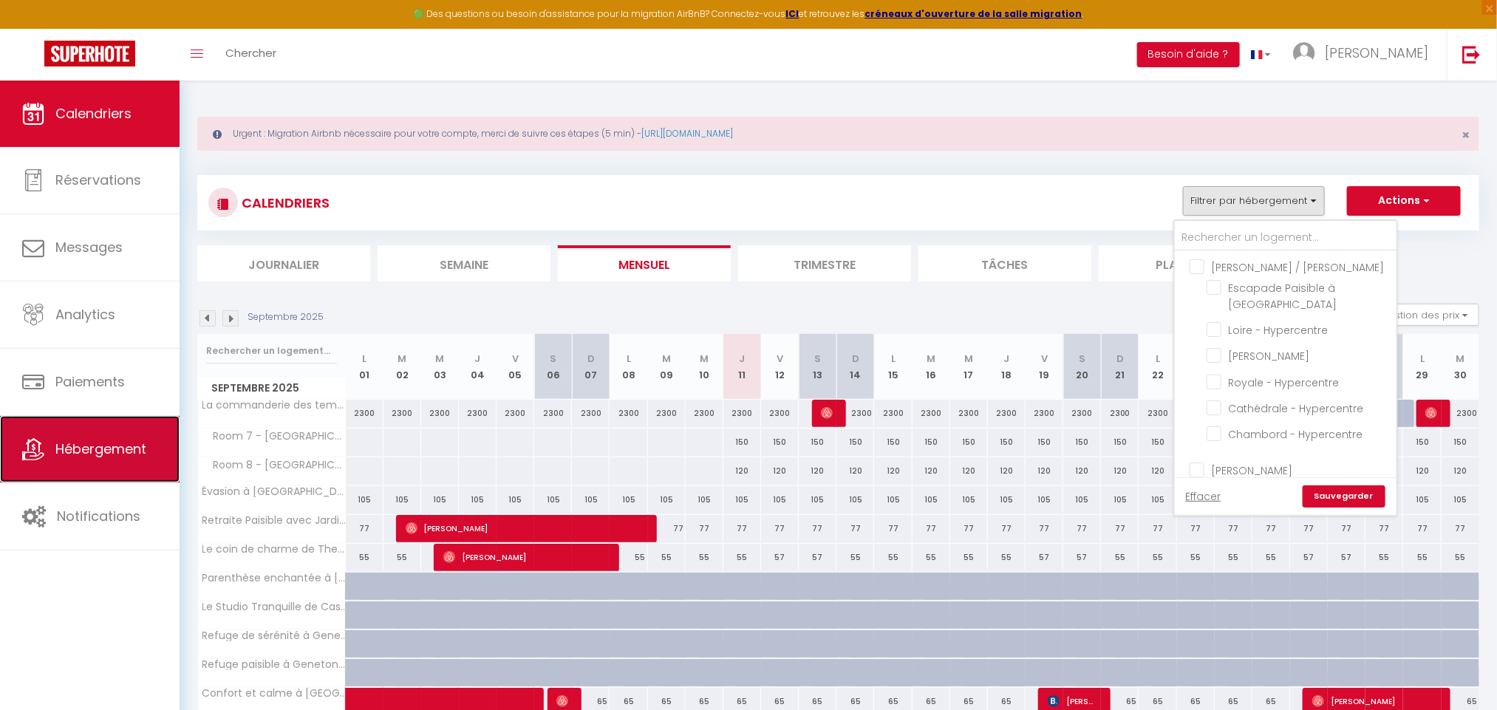
click at [109, 443] on span "Hébergement" at bounding box center [100, 449] width 91 height 18
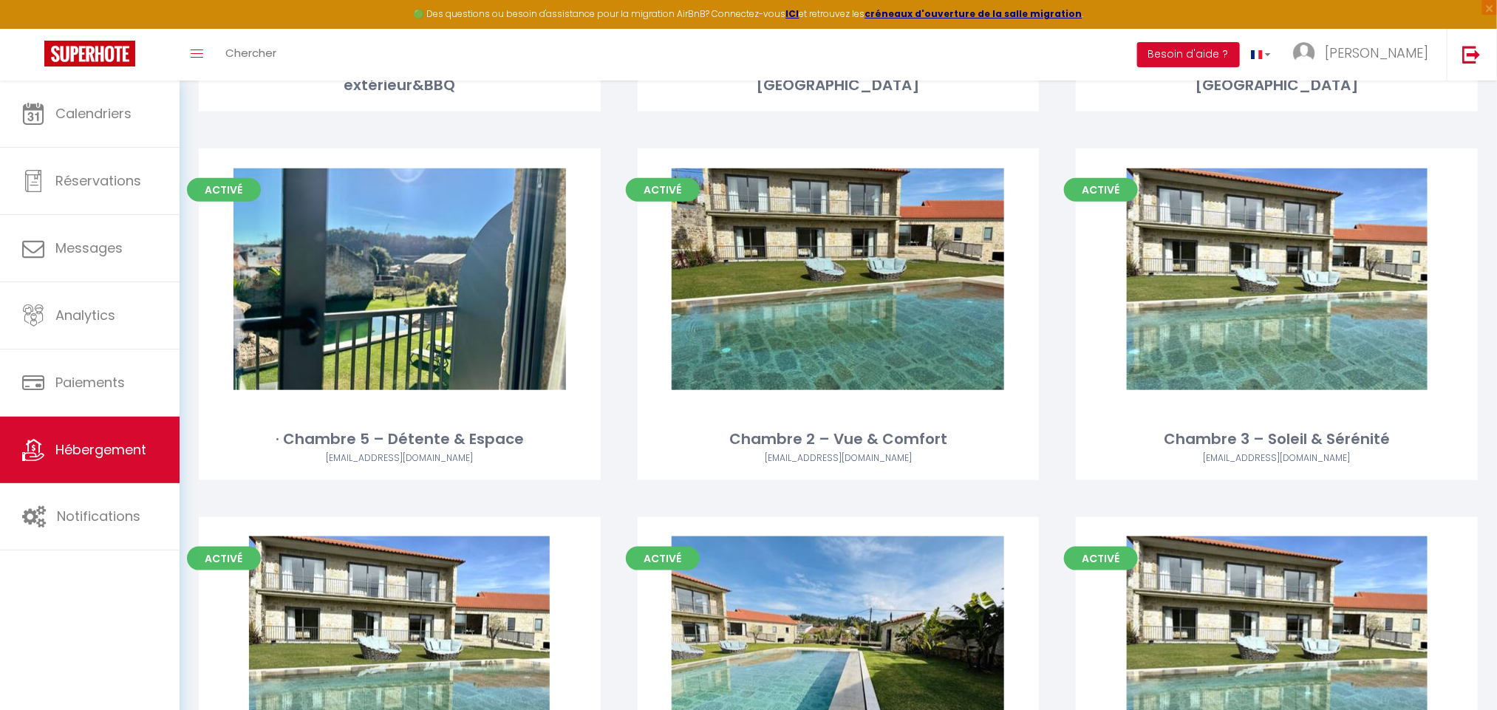
scroll to position [9605, 0]
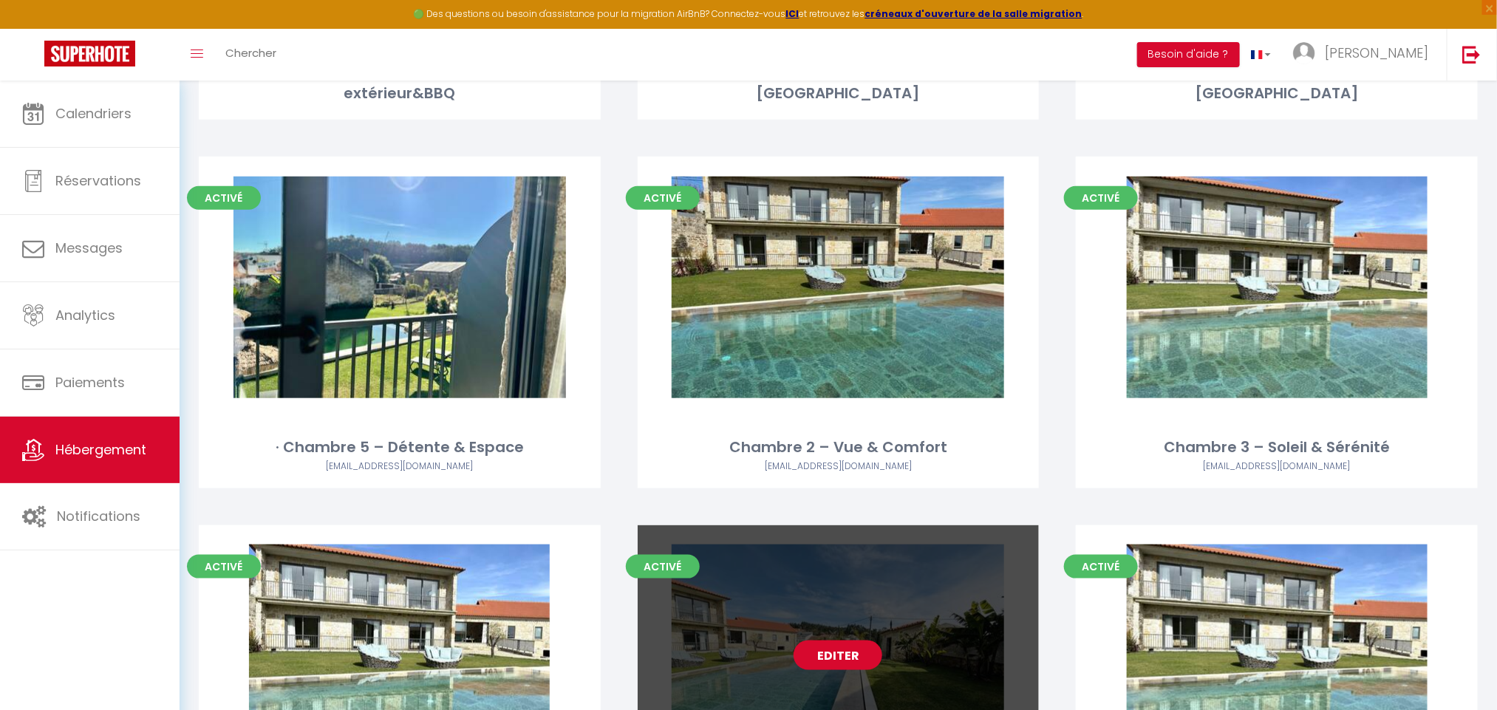
click at [856, 640] on link "Editer" at bounding box center [837, 655] width 89 height 30
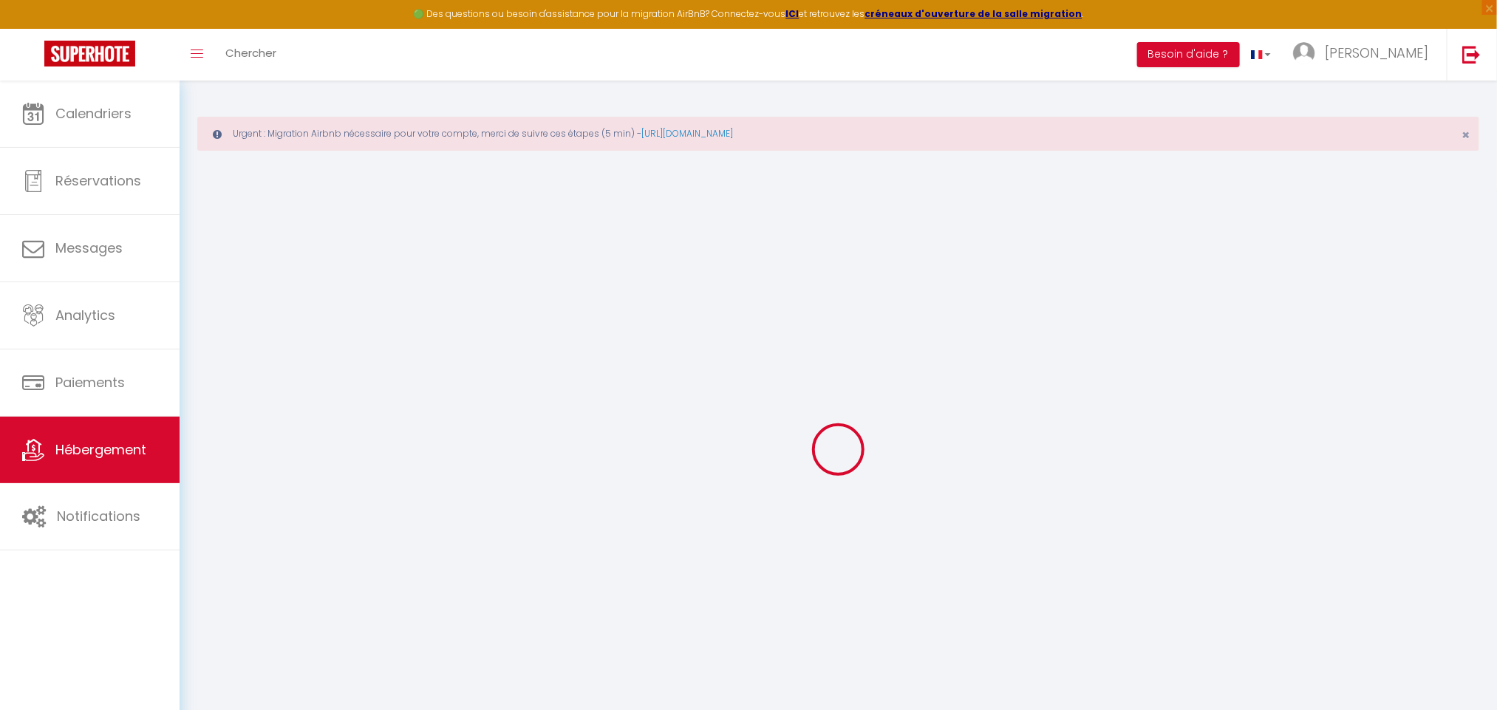
select select
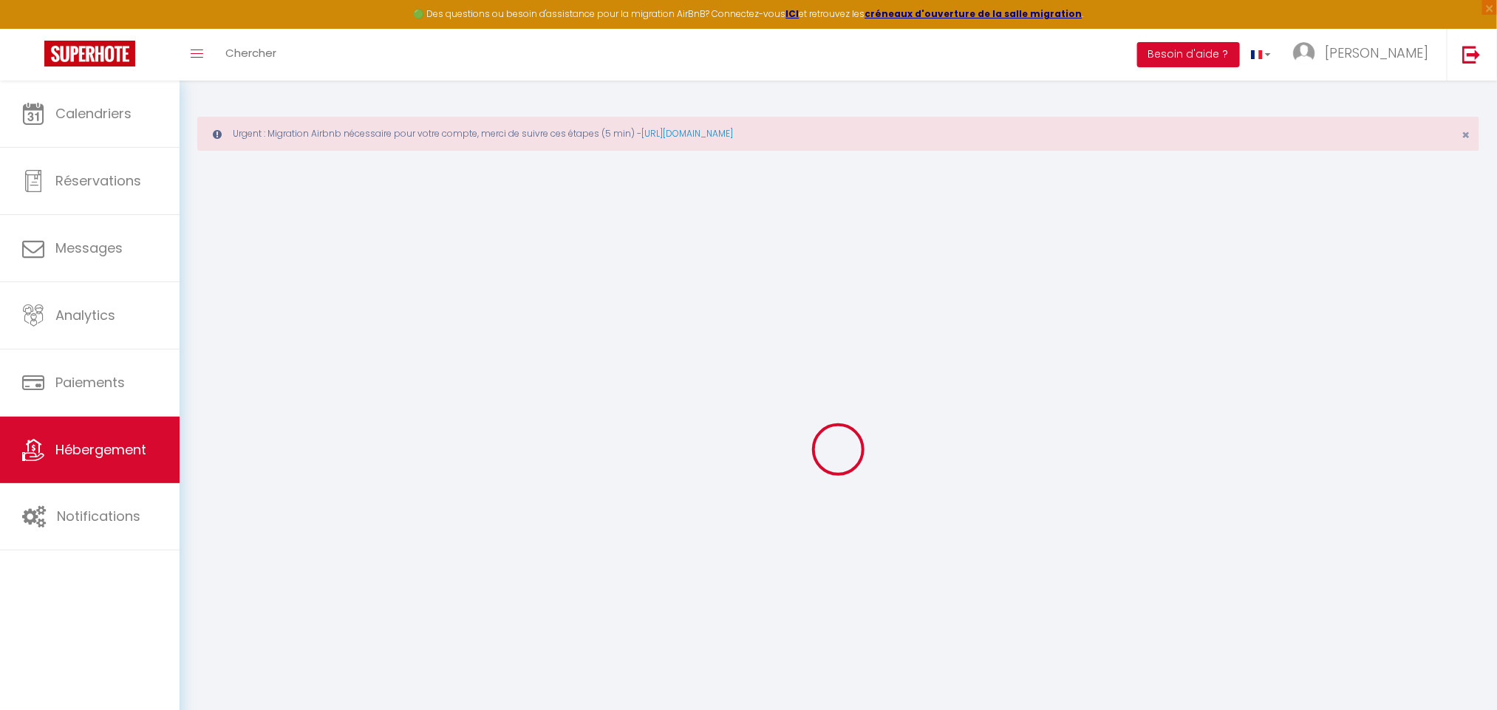
select select
checkbox input "false"
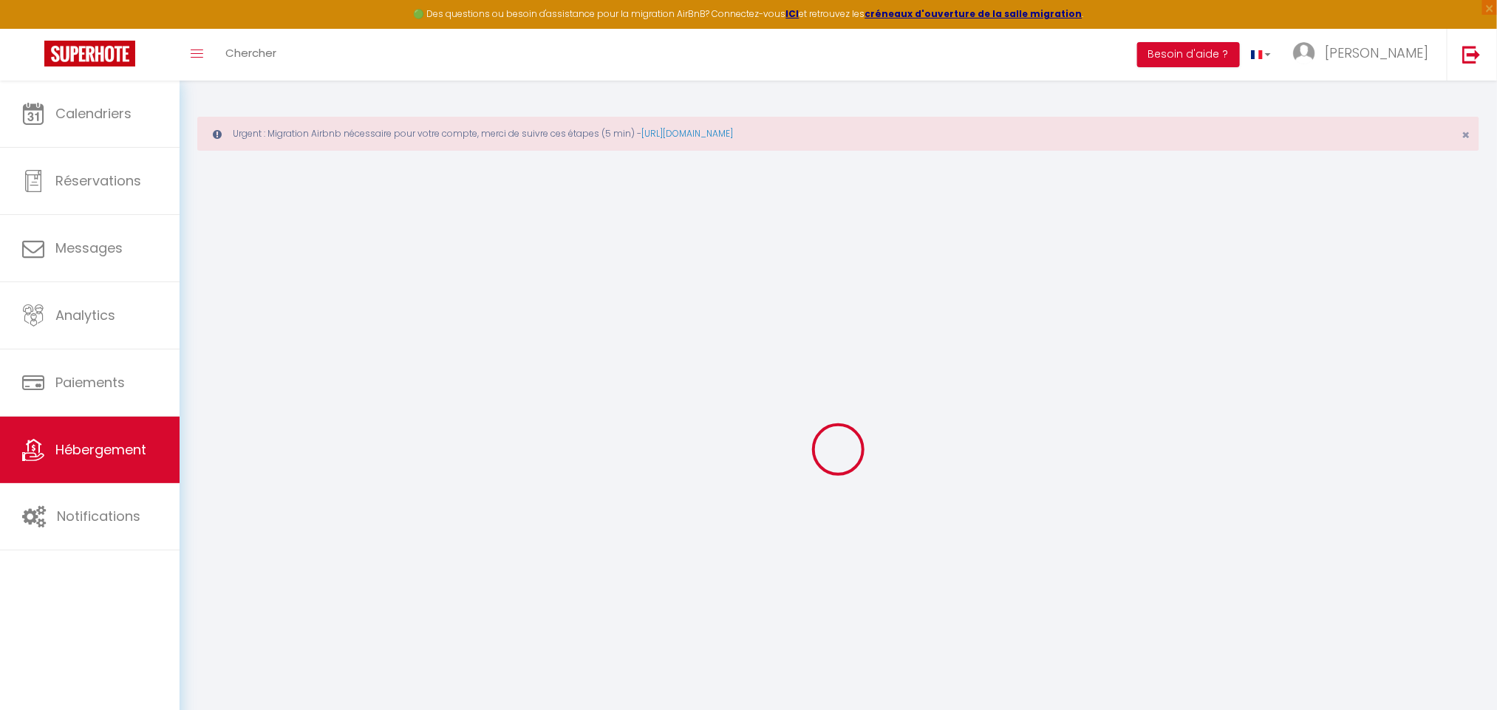
select select
checkbox input "false"
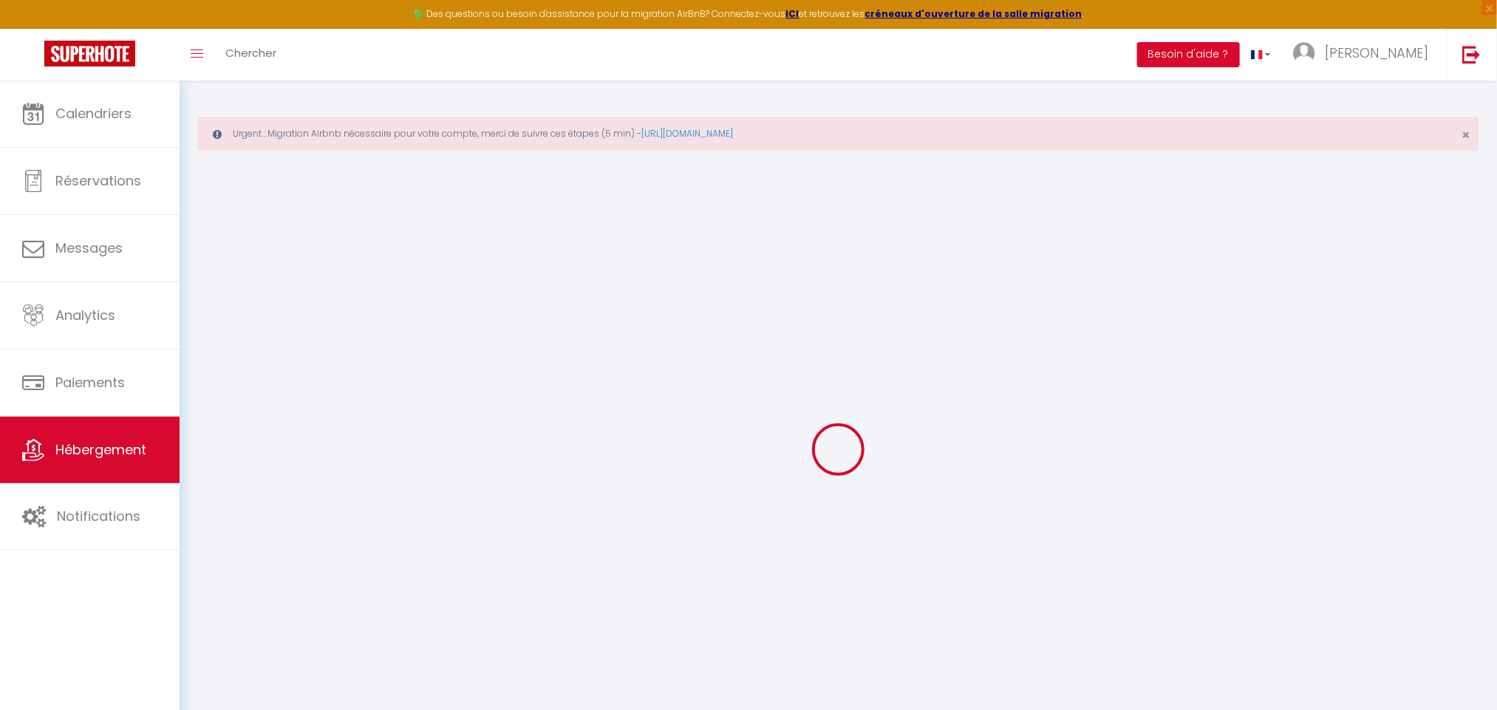
select select "16:00"
select select "23:45"
select select "11:00"
select select "30"
select select "120"
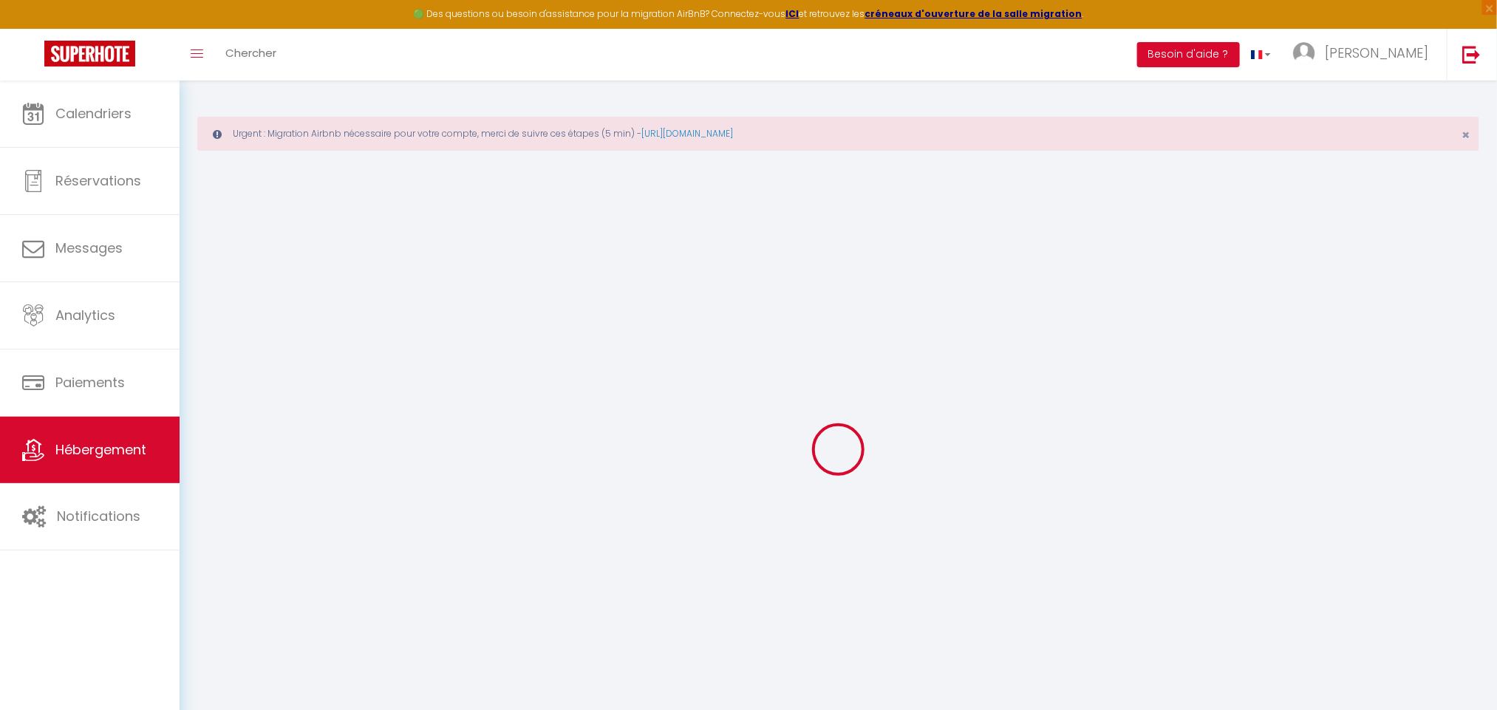
select select
checkbox input "false"
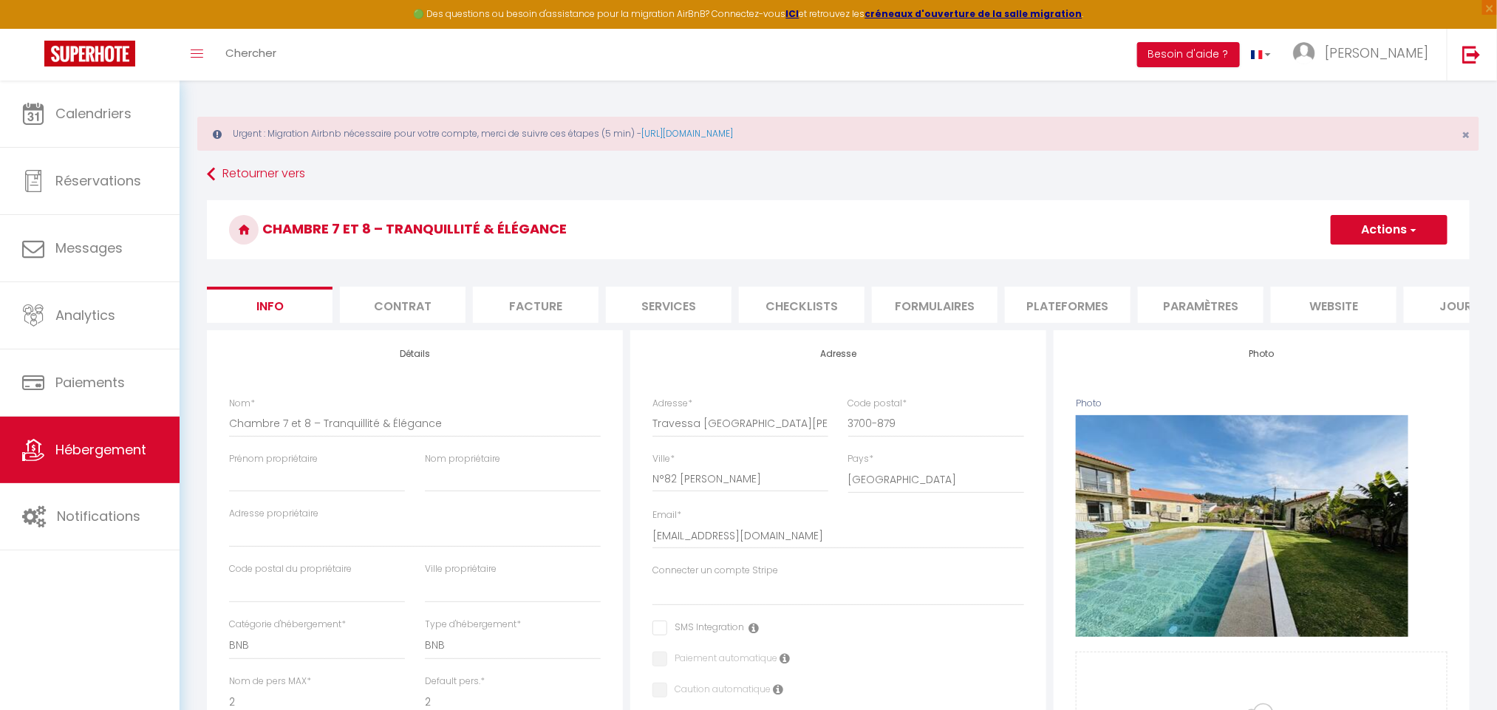
select select
checkbox input "false"
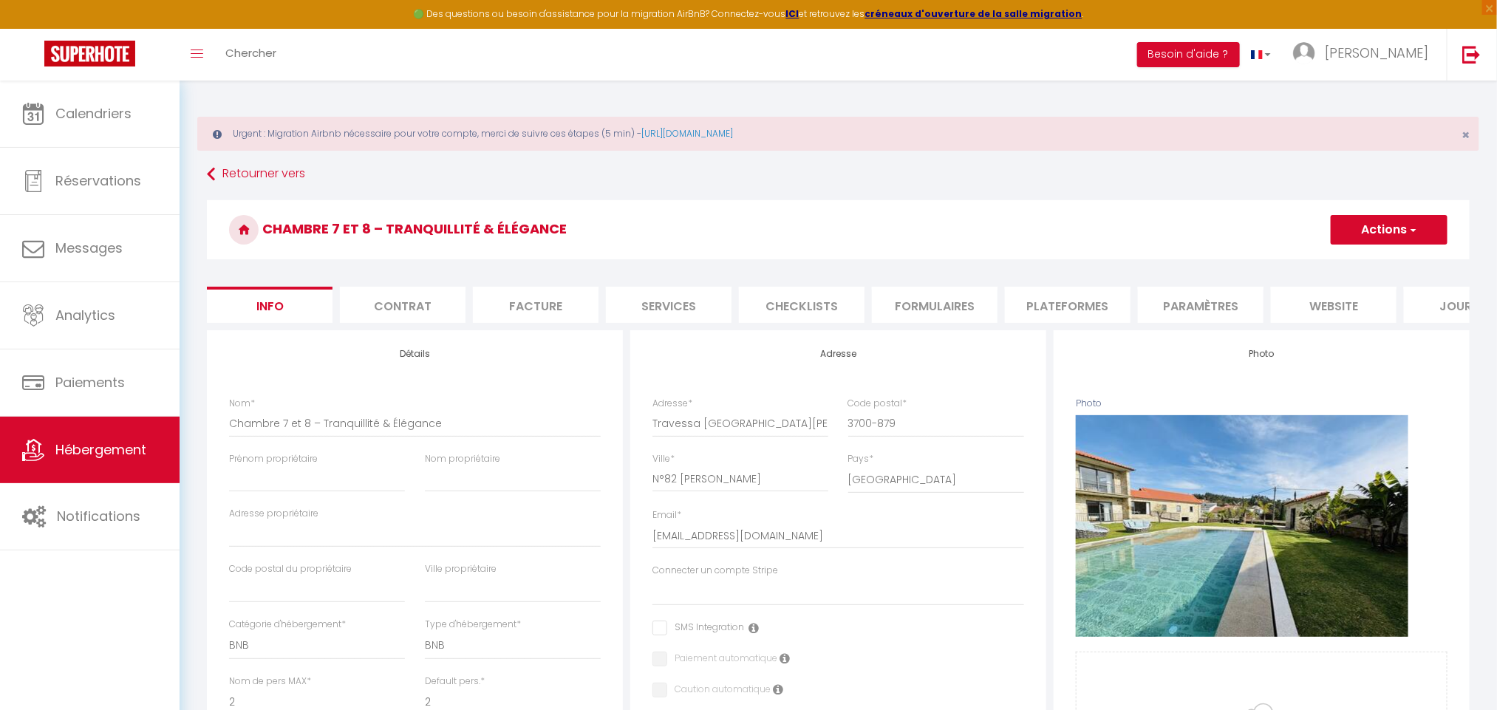
click at [156, 120] on link "Calendriers" at bounding box center [90, 114] width 180 height 66
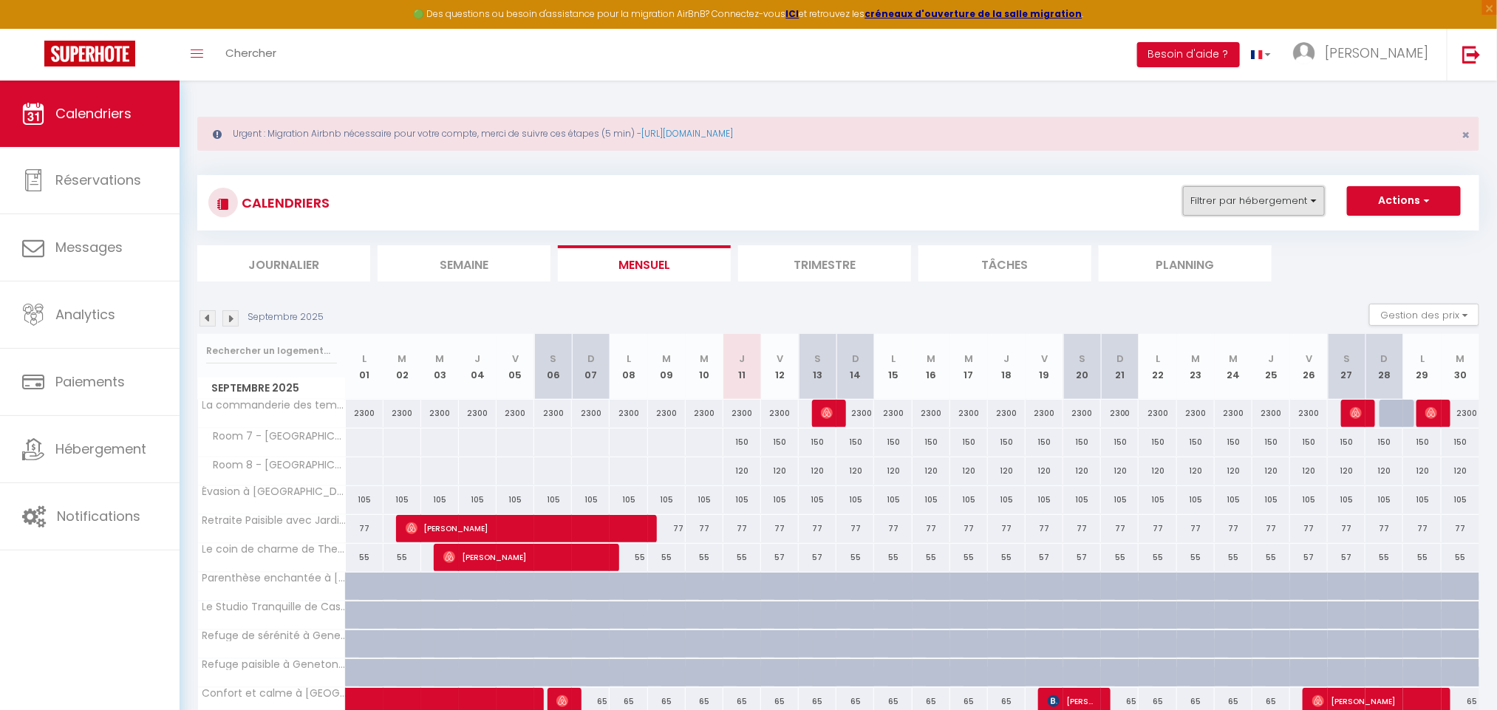
click at [1288, 193] on button "Filtrer par hébergement" at bounding box center [1254, 201] width 142 height 30
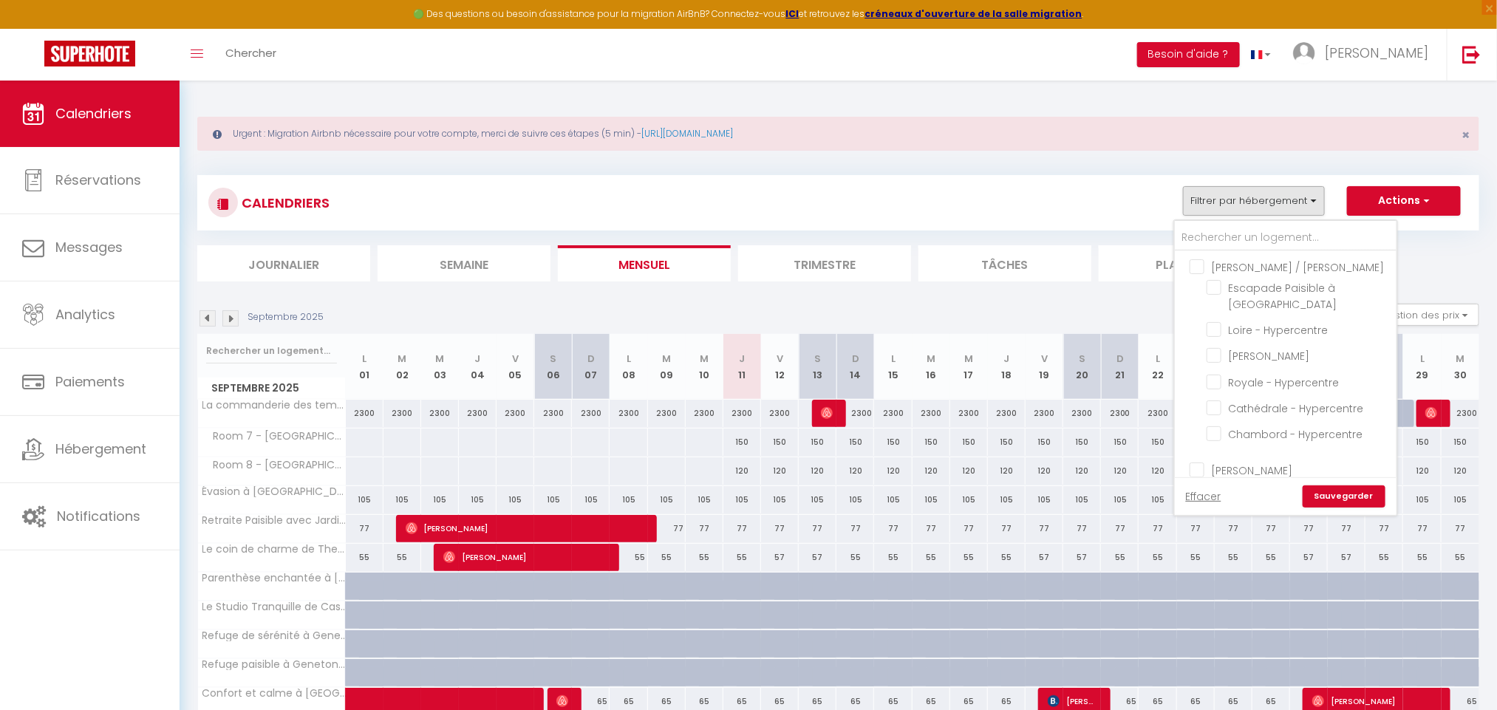
click at [1288, 225] on div at bounding box center [1286, 236] width 222 height 30
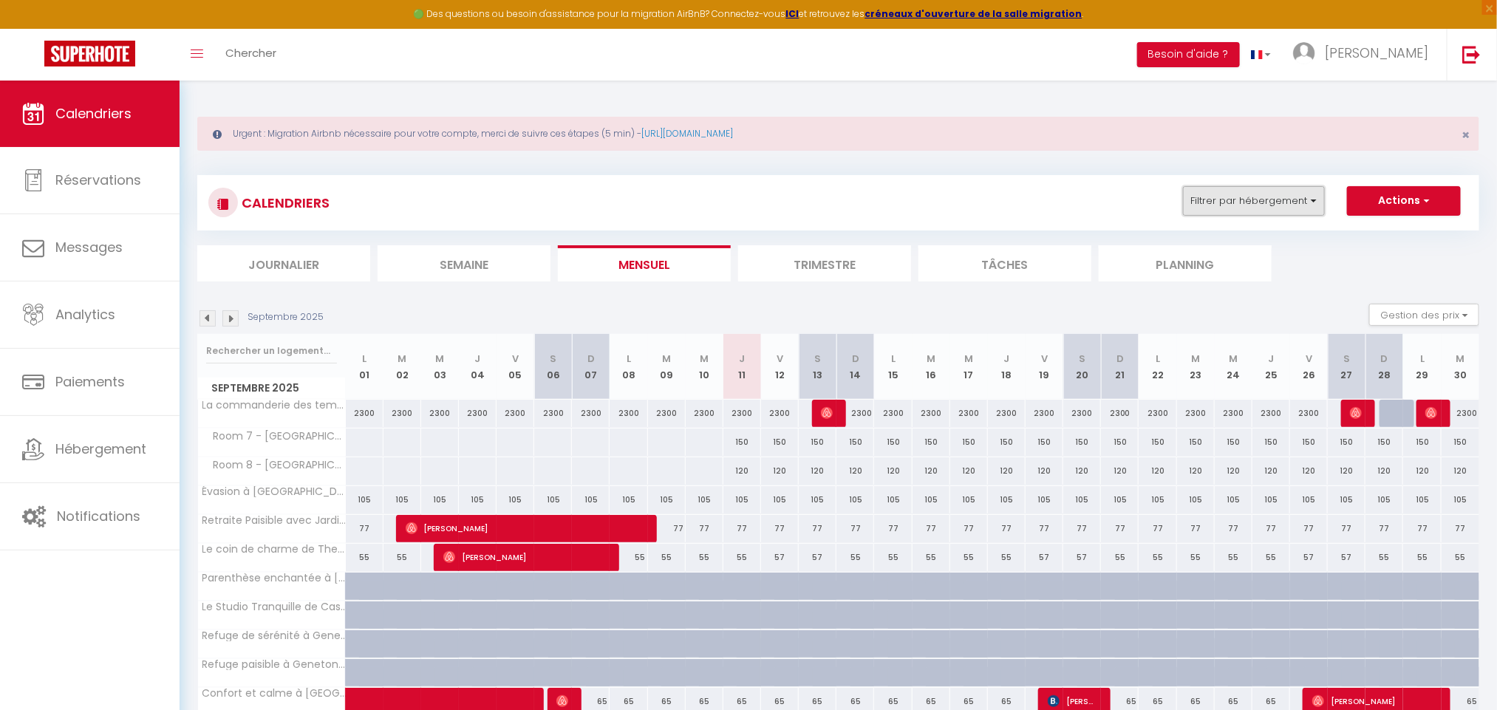
click at [1274, 215] on button "Filtrer par hébergement" at bounding box center [1254, 201] width 142 height 30
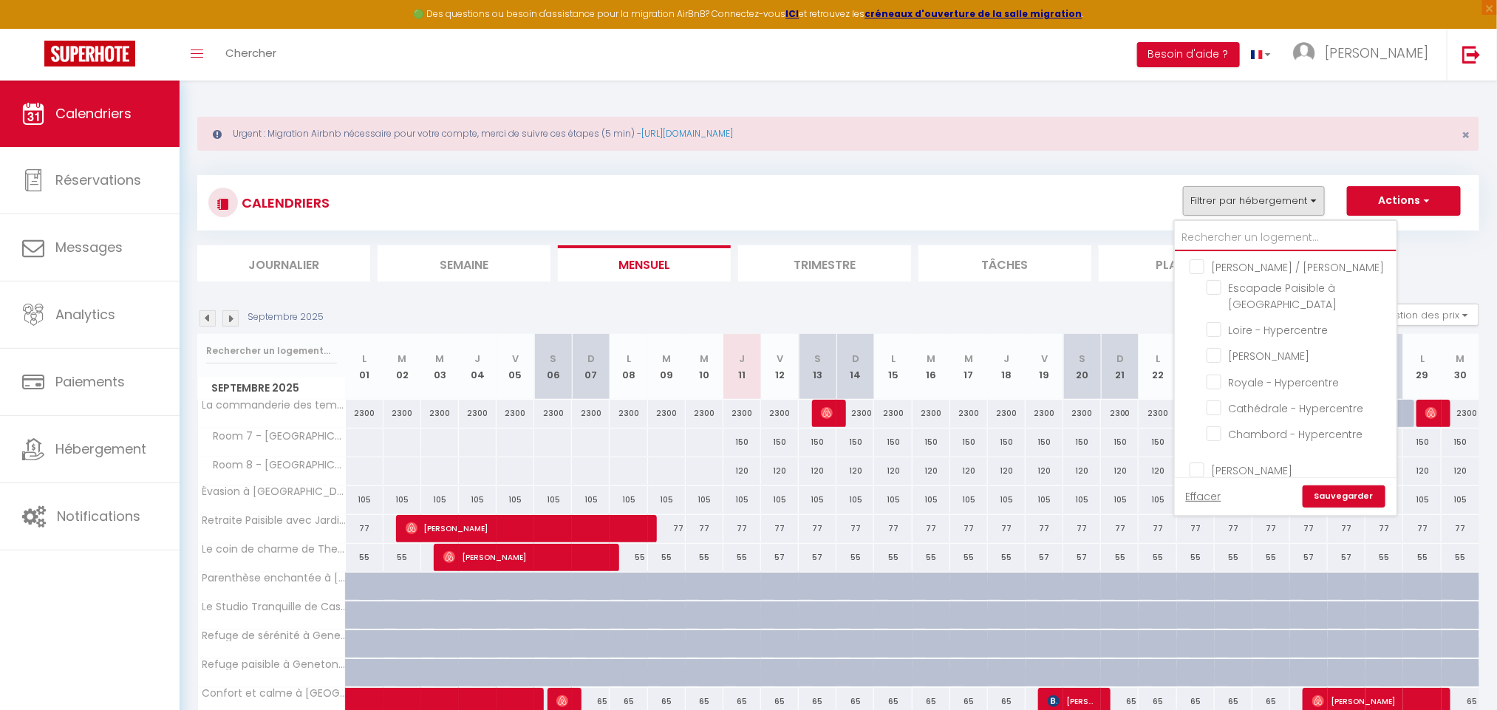
click at [1273, 238] on input "text" at bounding box center [1286, 238] width 222 height 27
click at [1220, 671] on input "Chambre 7 et 8 – Tranquillité & Élégance" at bounding box center [1298, 678] width 185 height 15
checkbox input "true"
checkbox input "false"
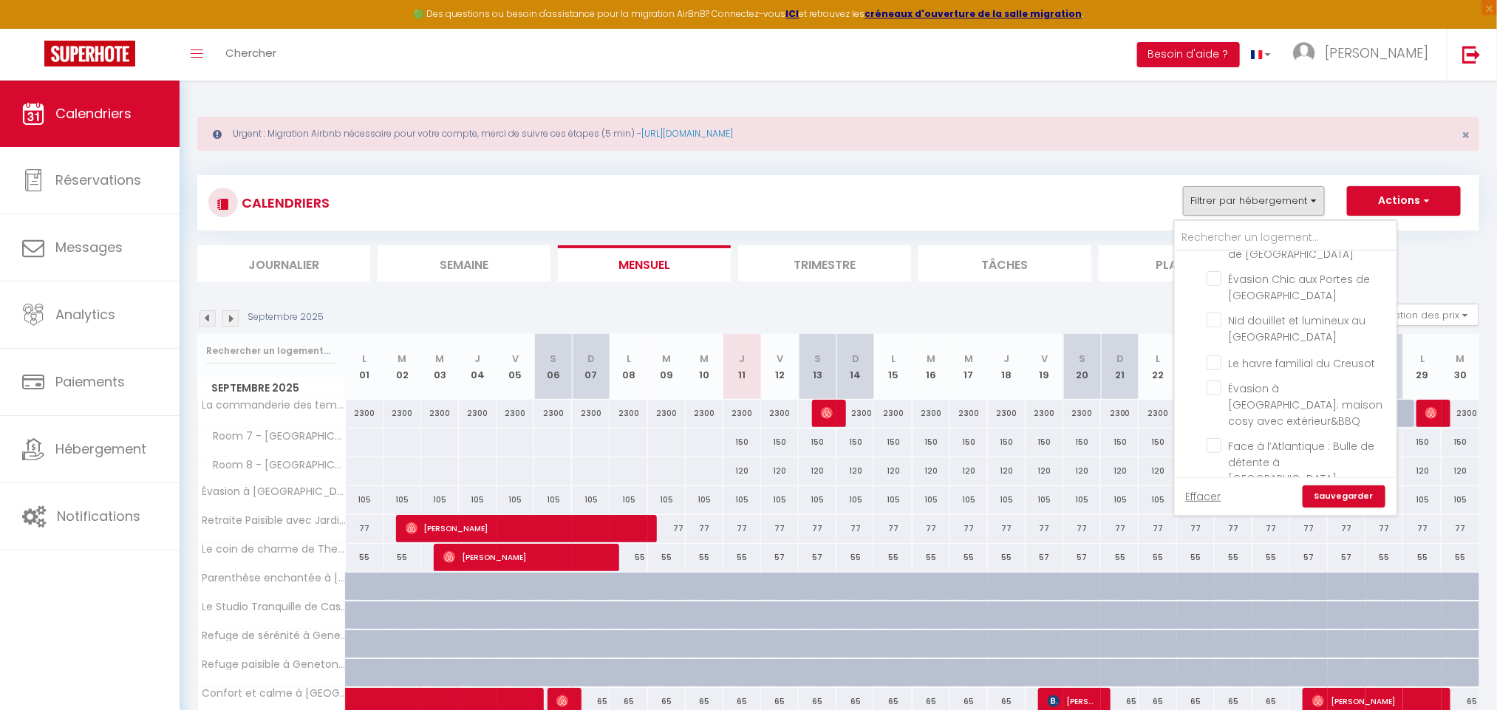
checkbox input "false"
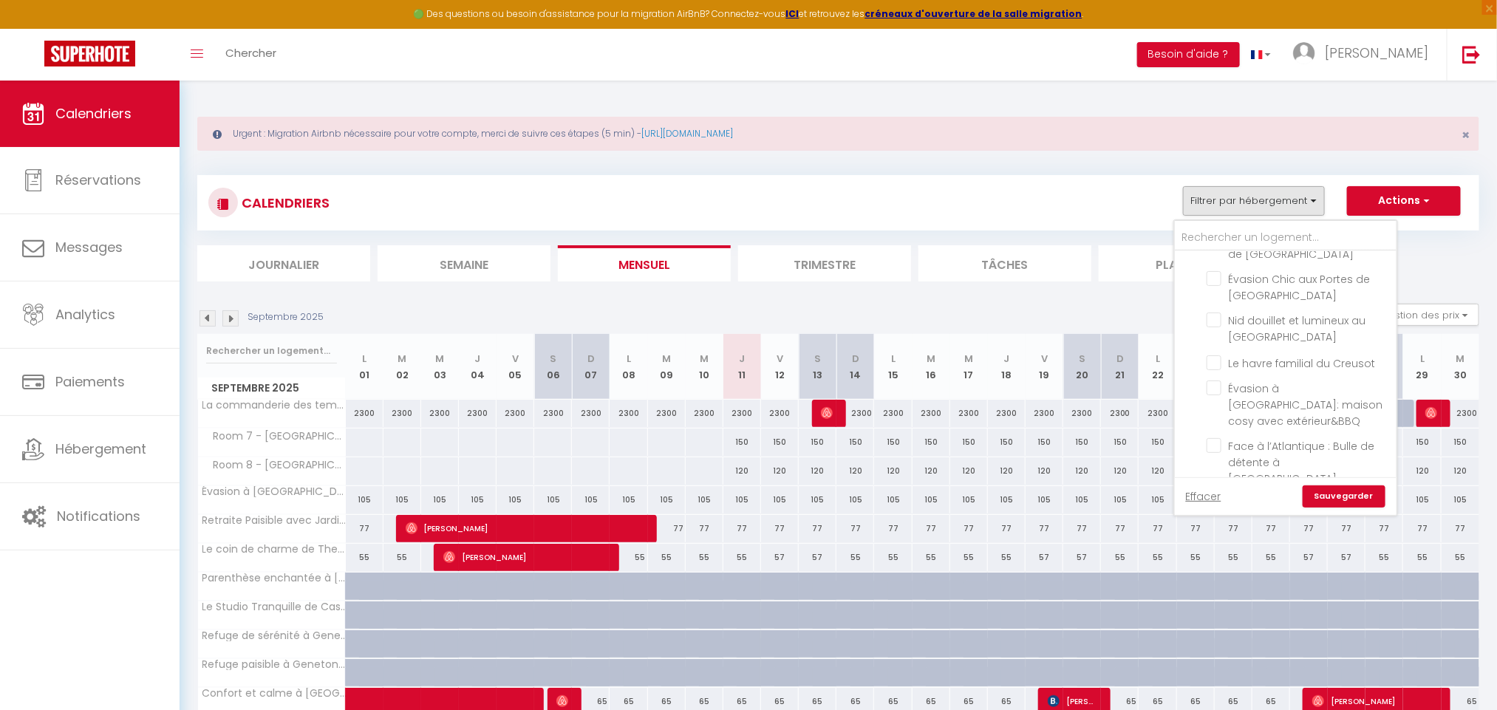
checkbox input "false"
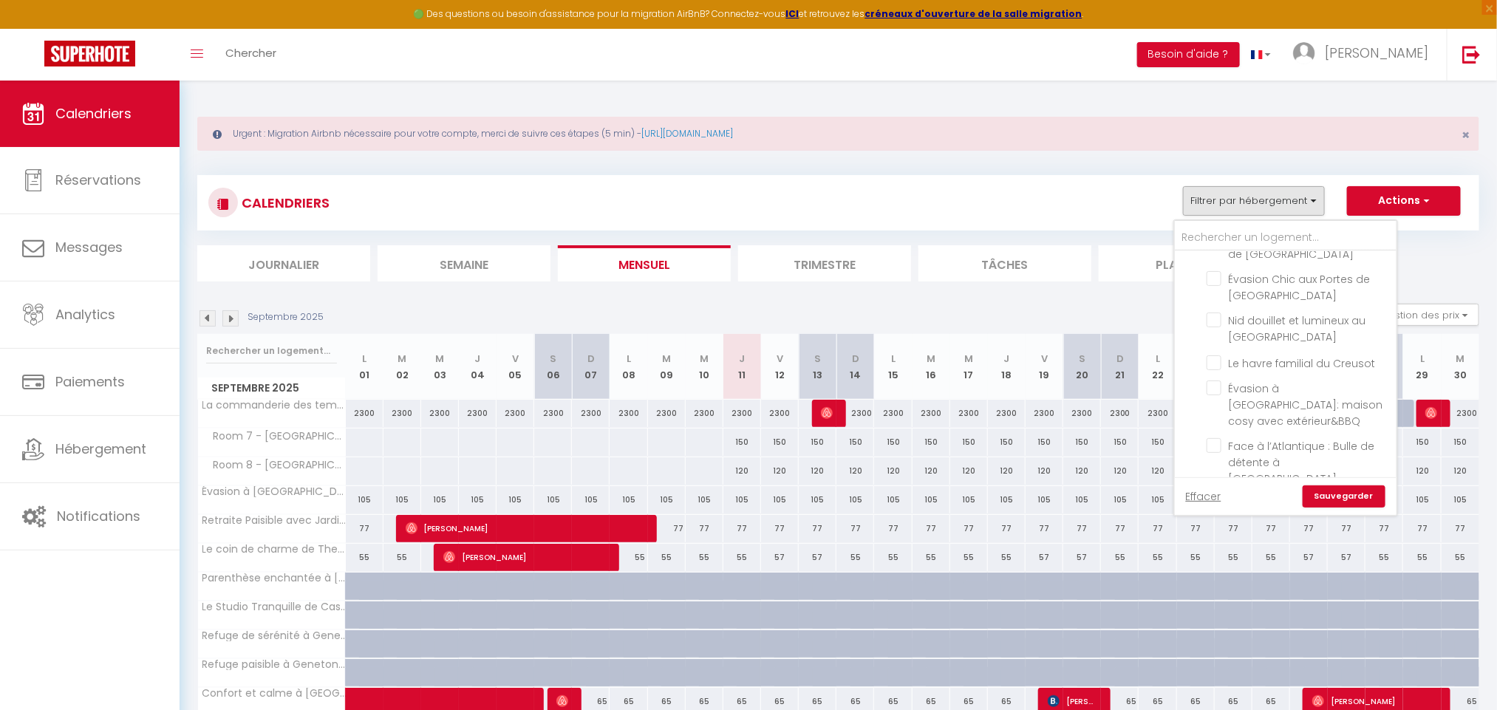
checkbox input "false"
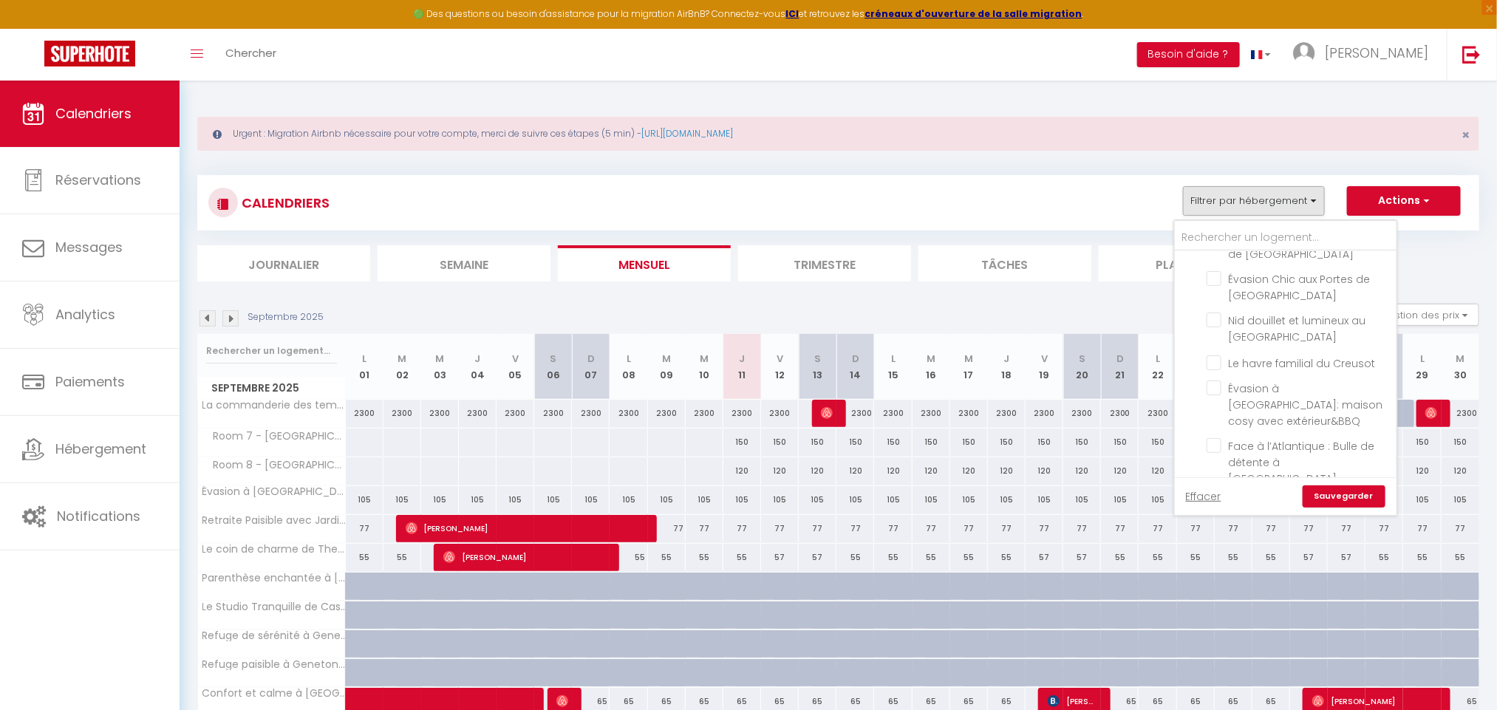
checkbox input "false"
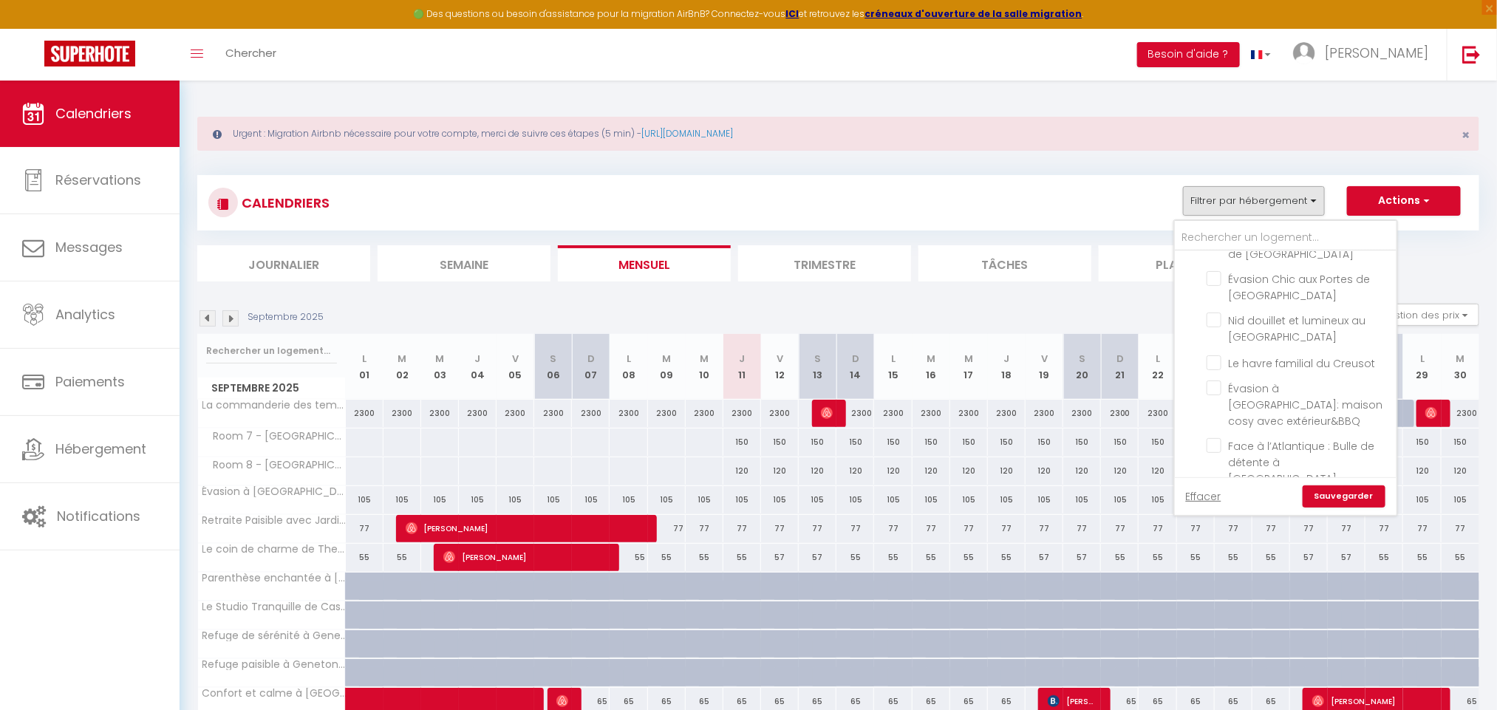
checkbox input "false"
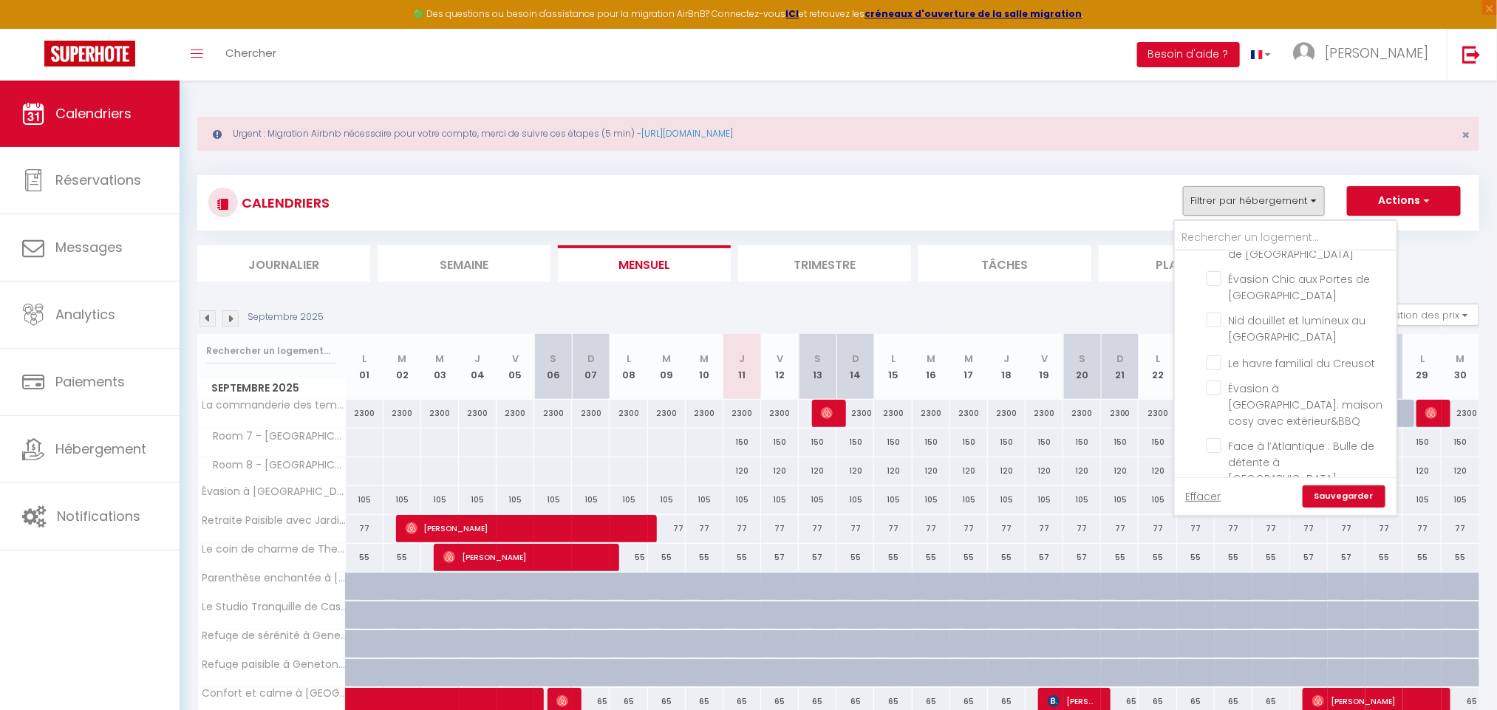
checkbox input "false"
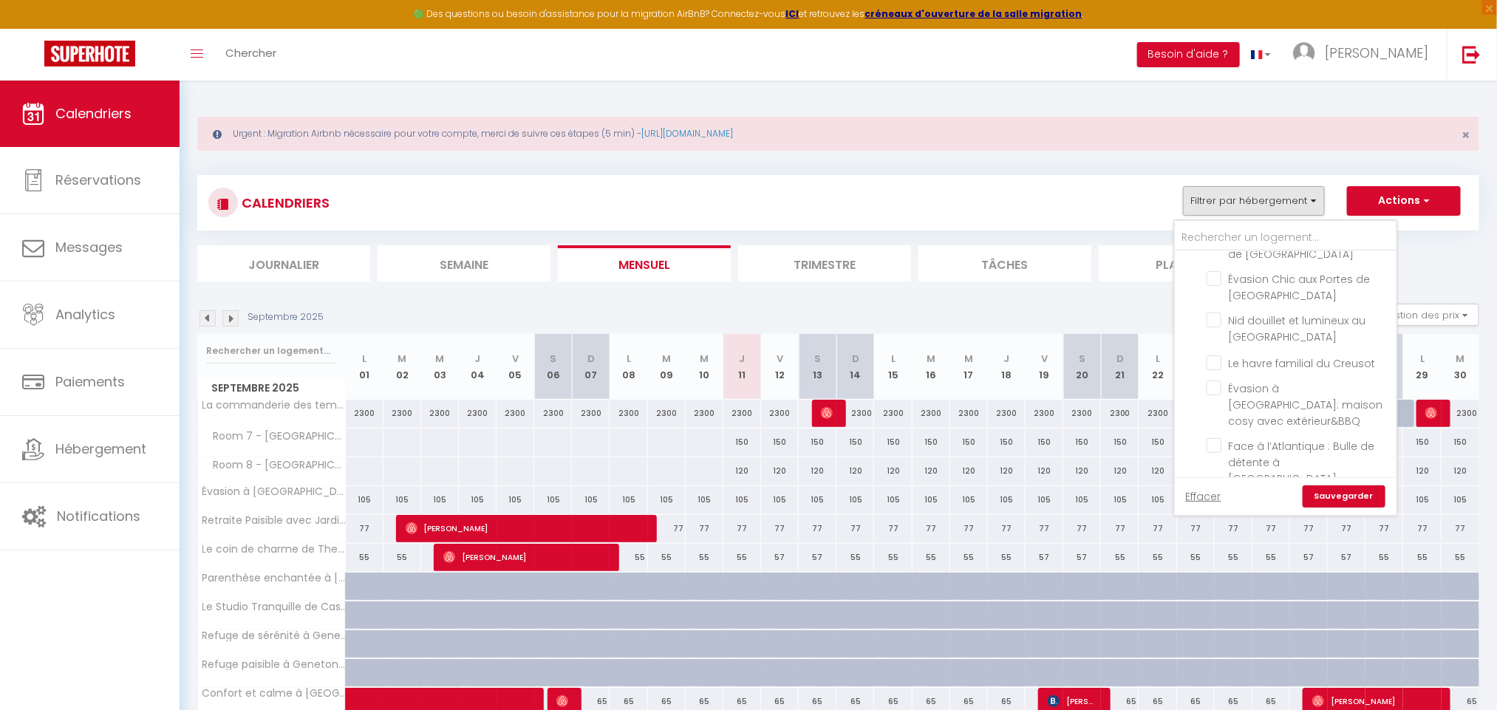
checkbox input "false"
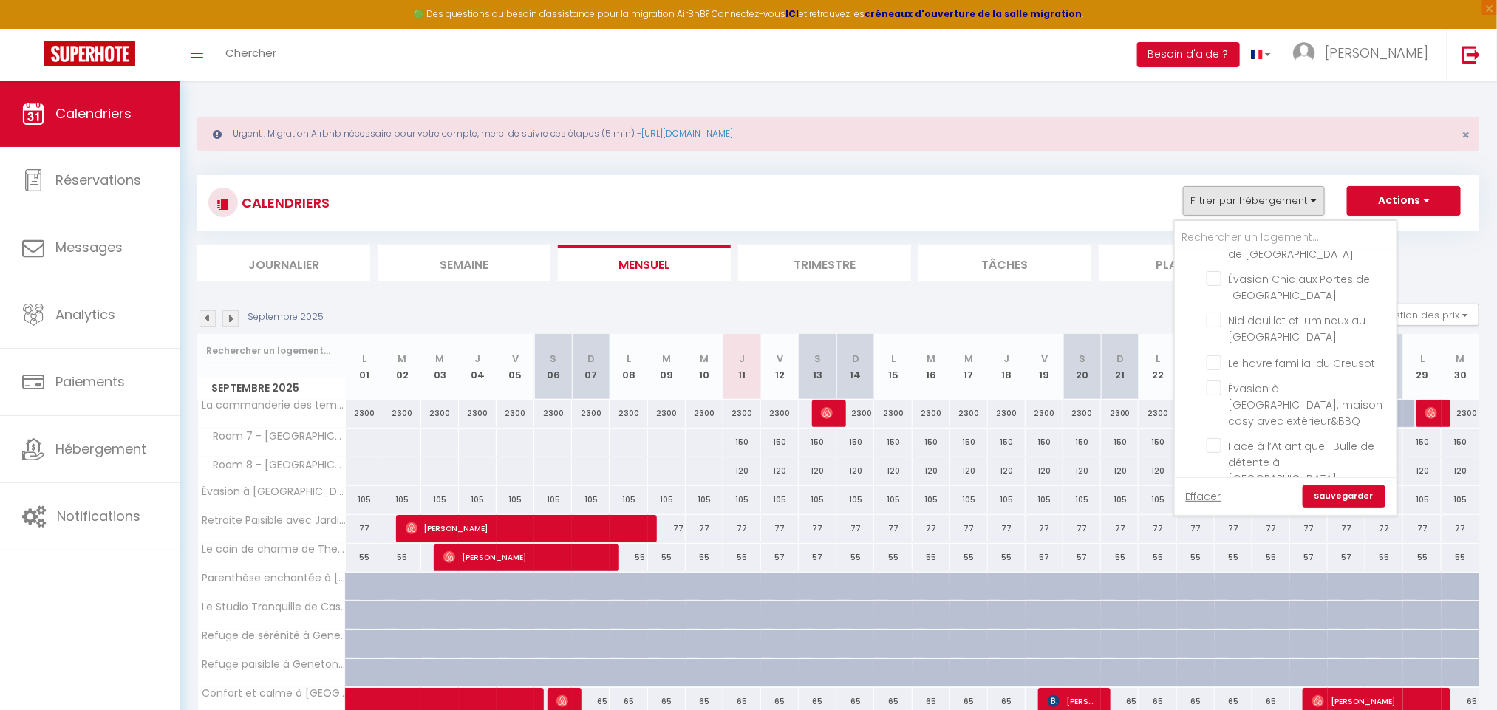
checkbox input "false"
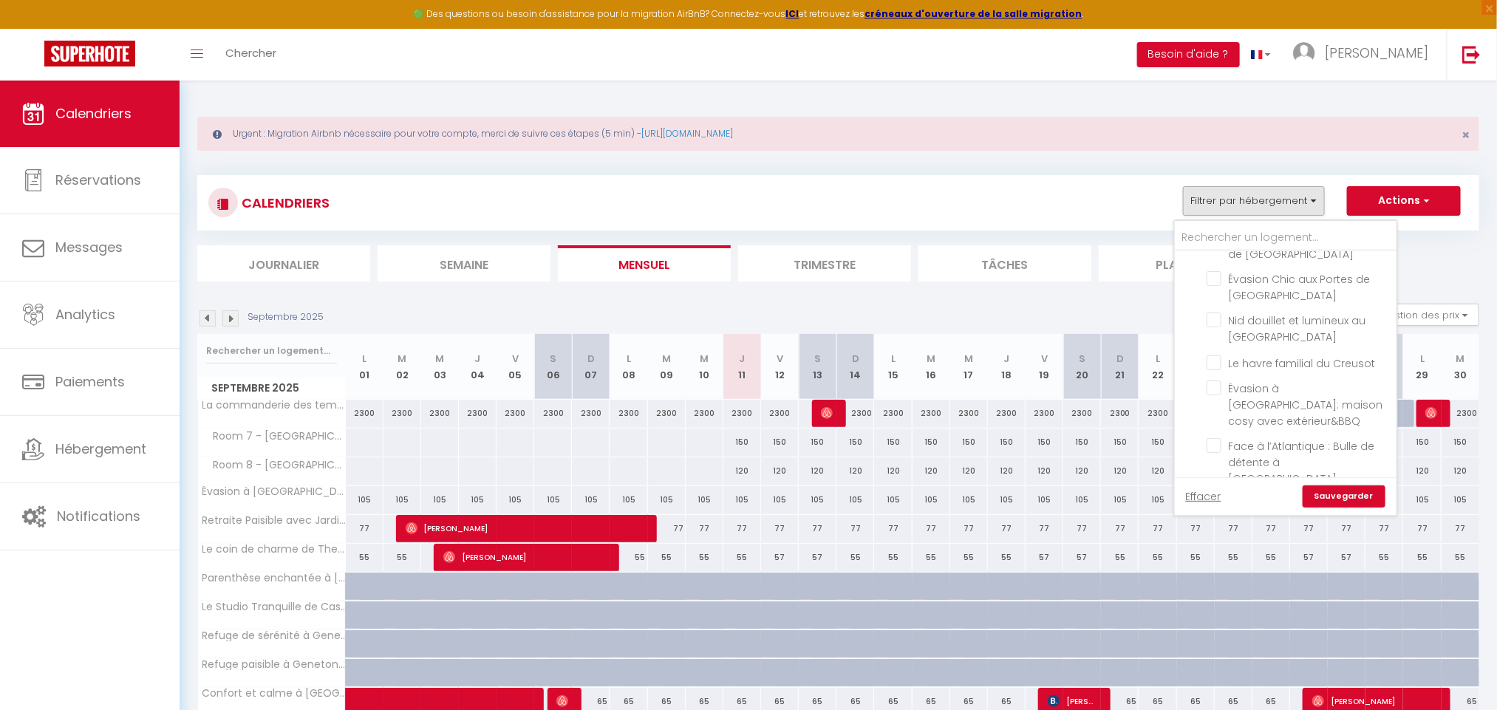
checkbox input "false"
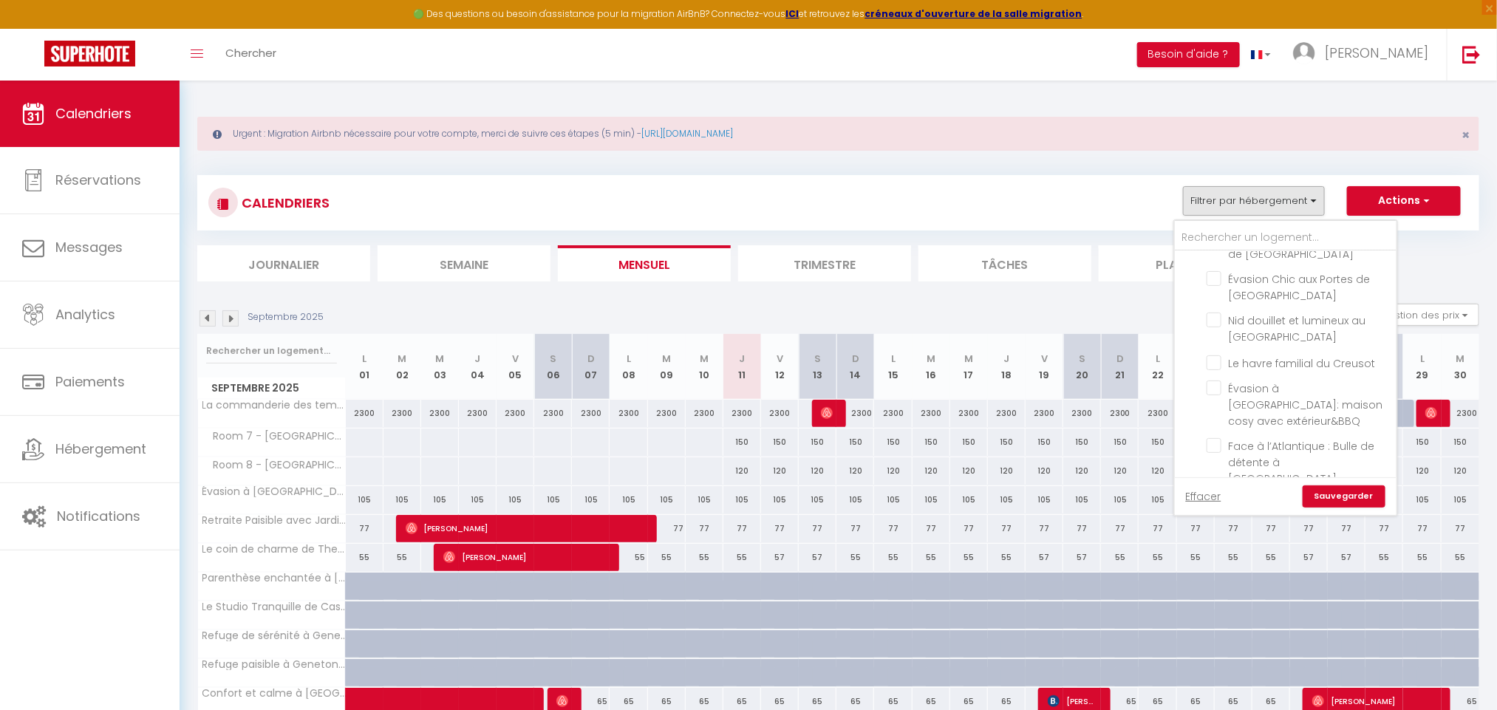
checkbox input "false"
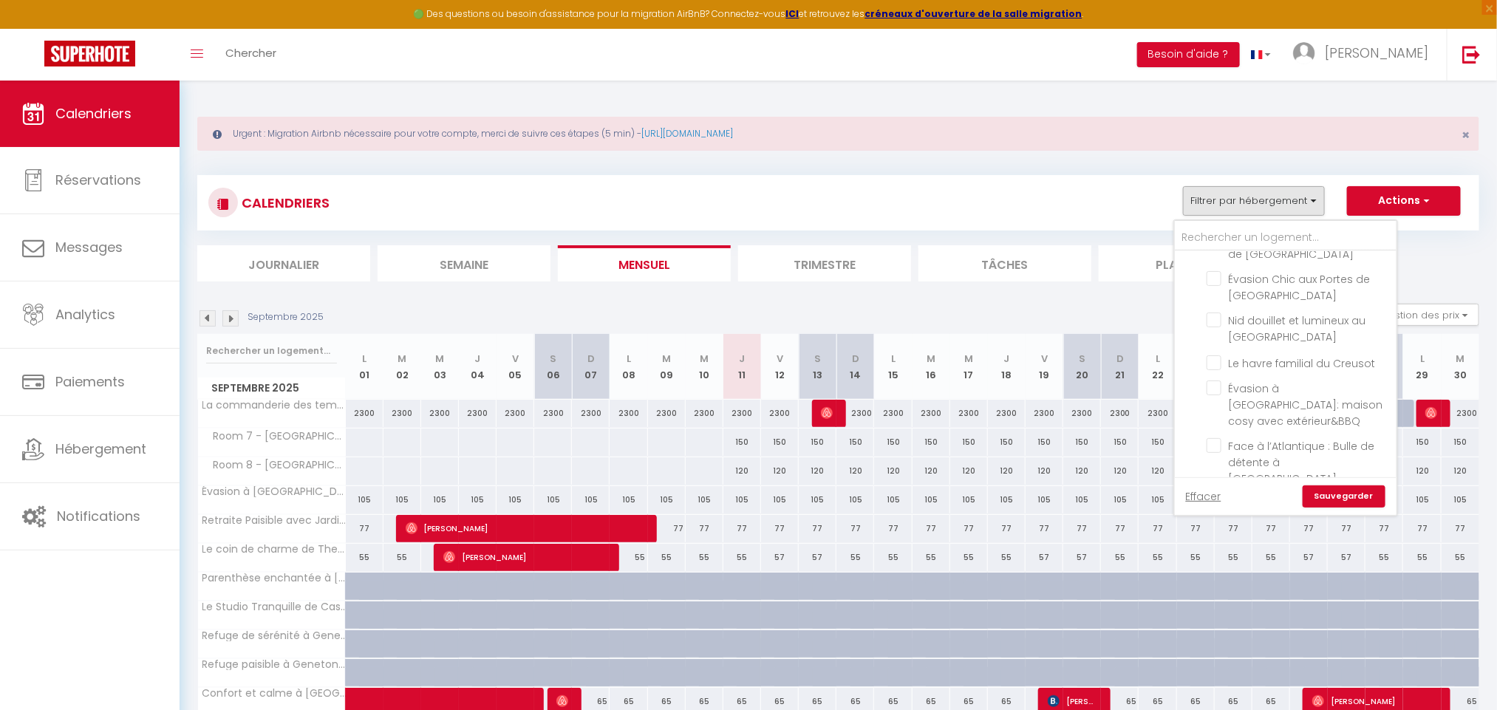
checkbox input "false"
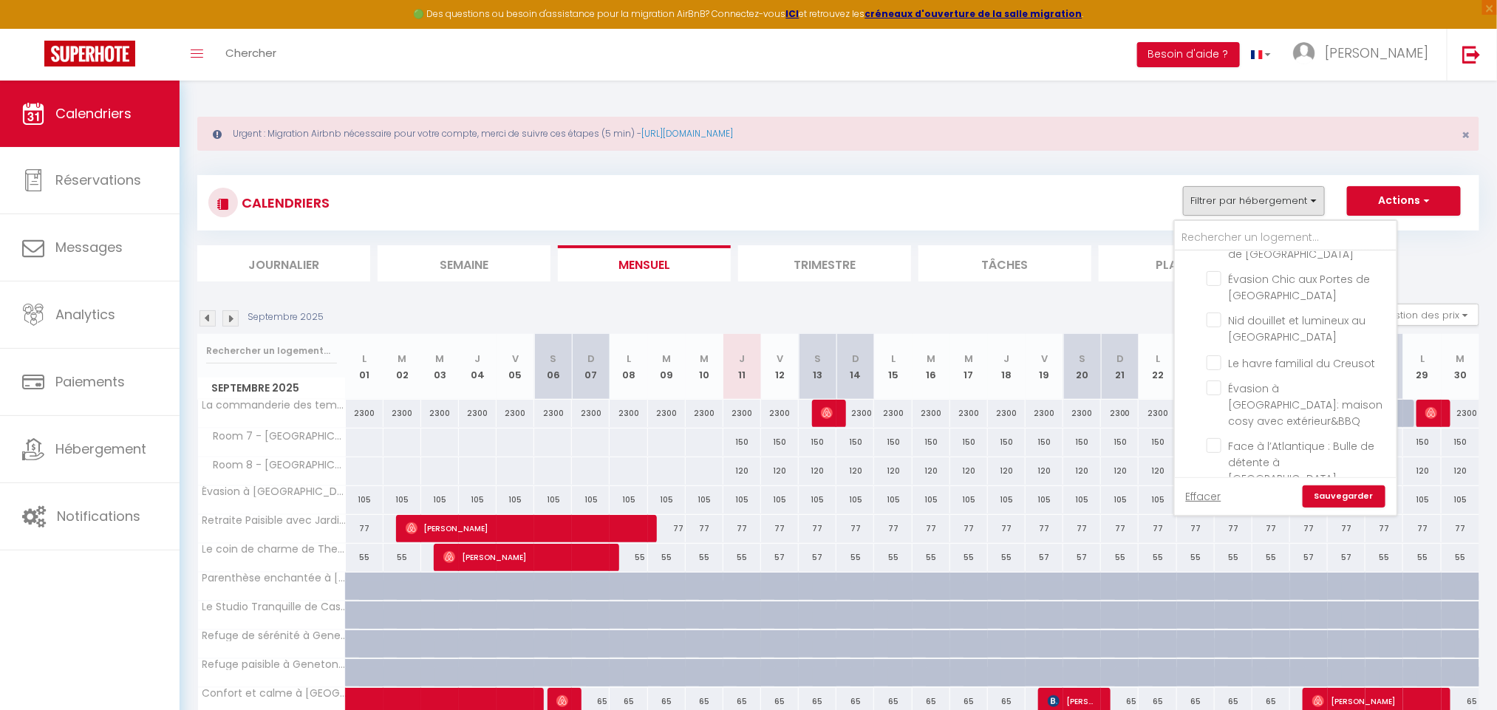
checkbox input "false"
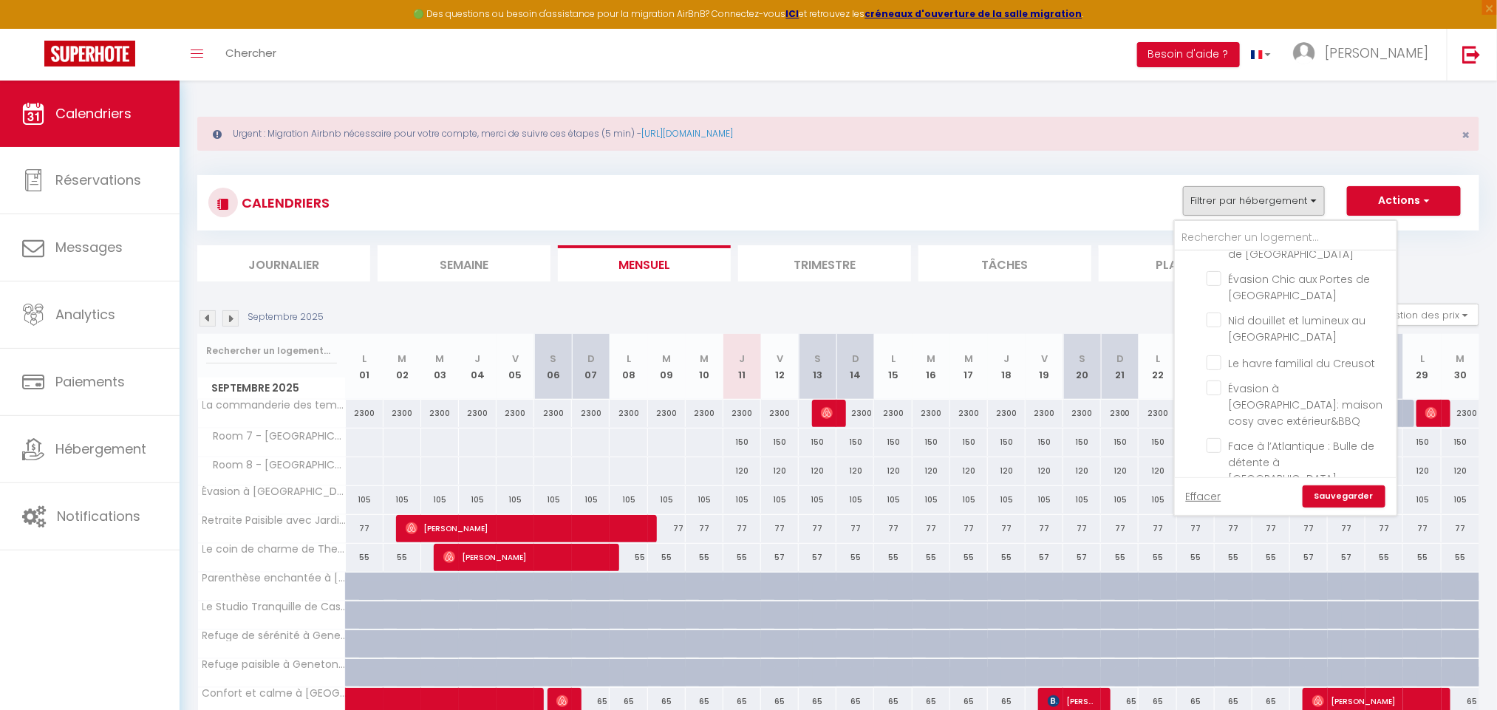
checkbox input "false"
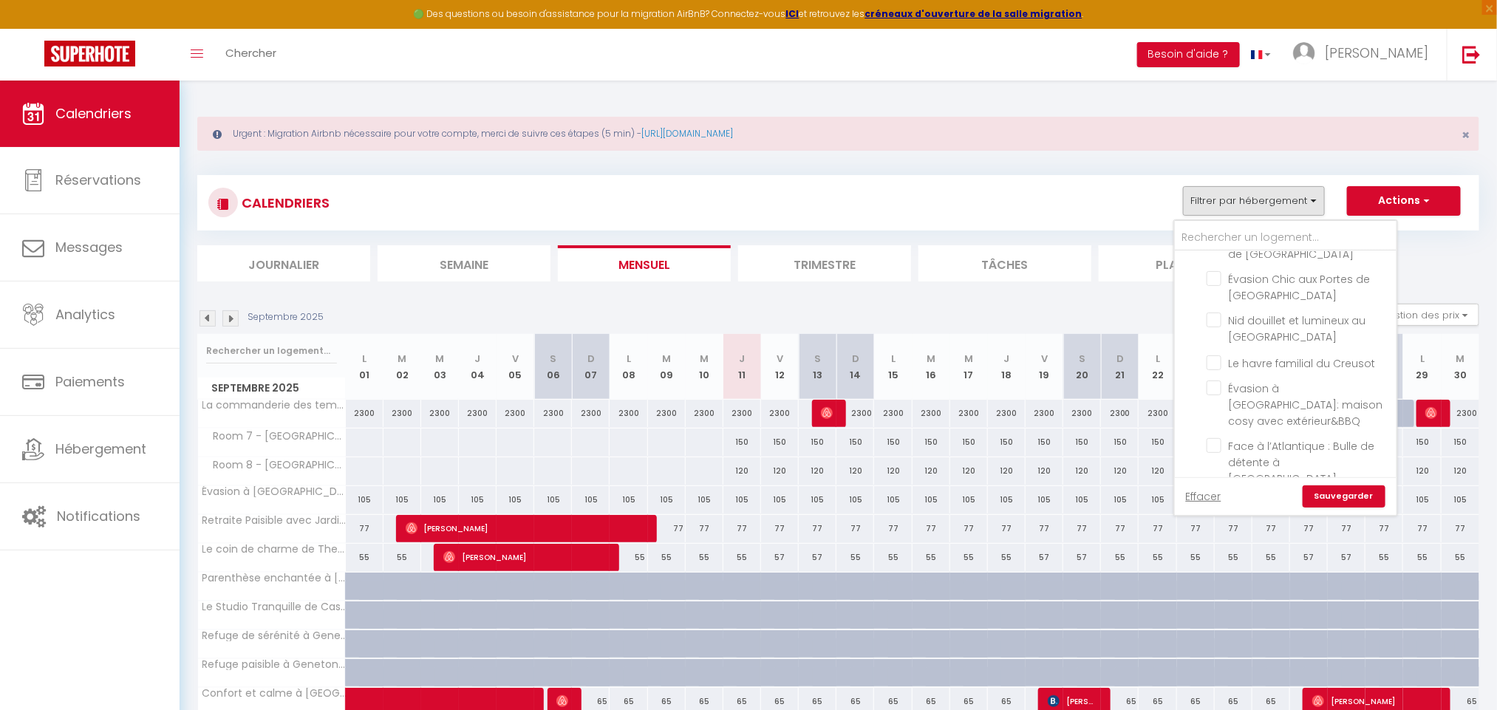
checkbox input "false"
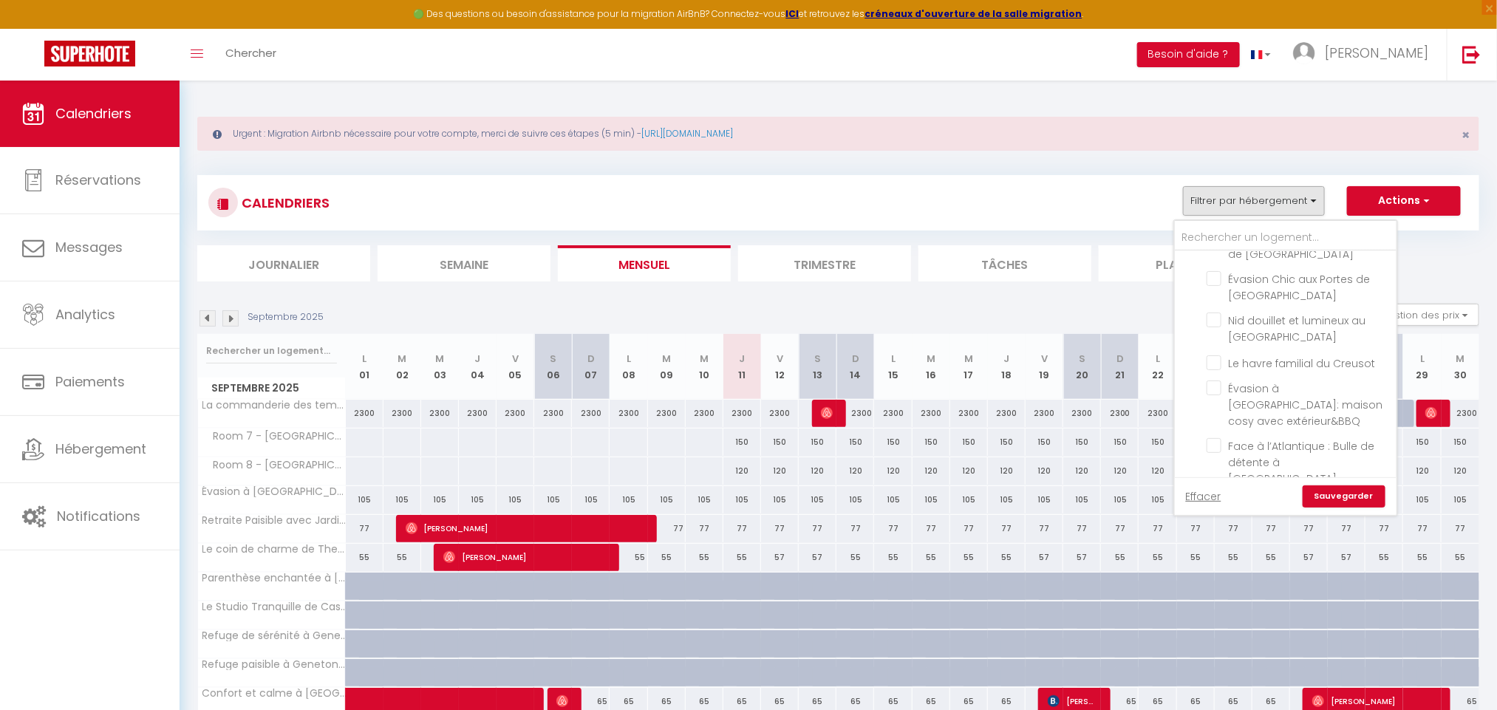
checkbox input "false"
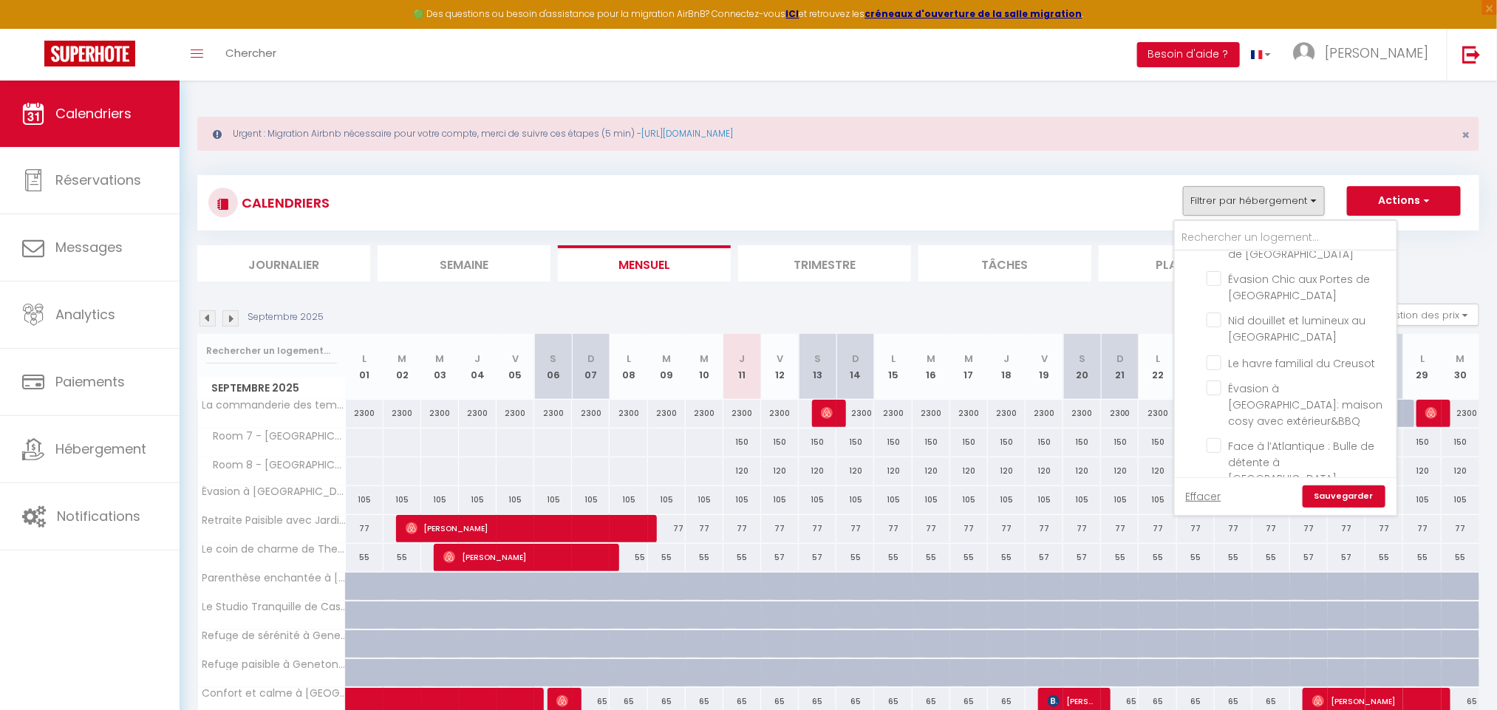
checkbox input "false"
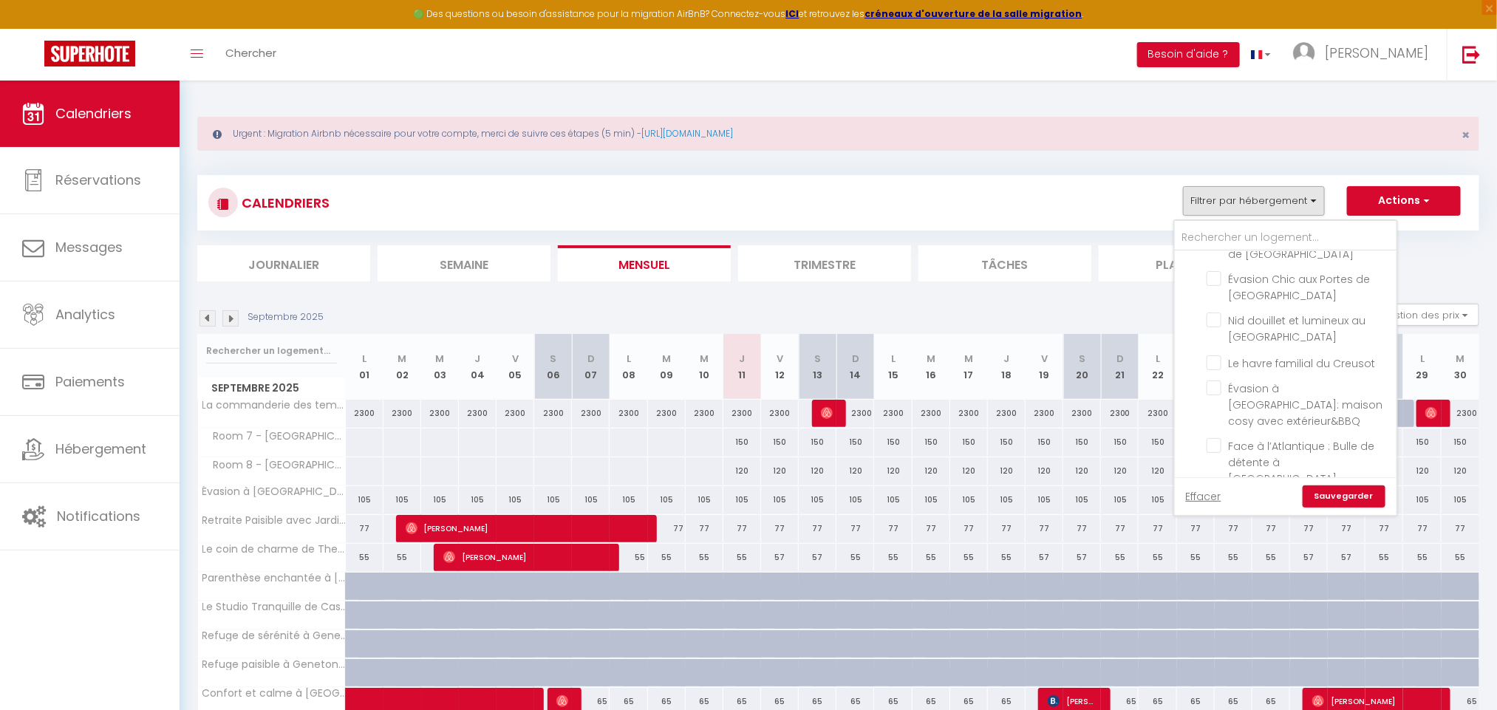
checkbox input "false"
click at [1365, 502] on link "Sauvegarder" at bounding box center [1343, 496] width 83 height 22
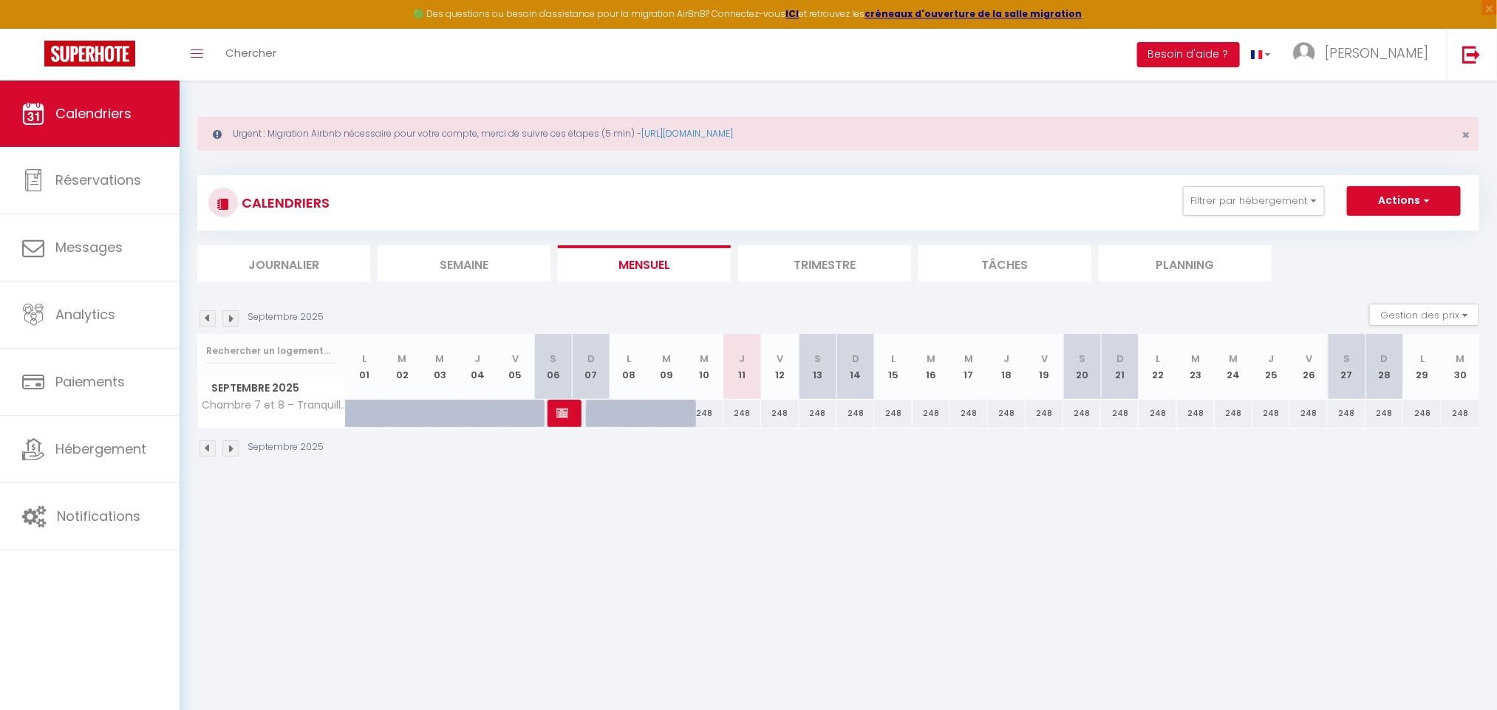
click at [850, 413] on div "248" at bounding box center [855, 413] width 38 height 27
type input "248"
type input "Dim 14 Septembre 2025"
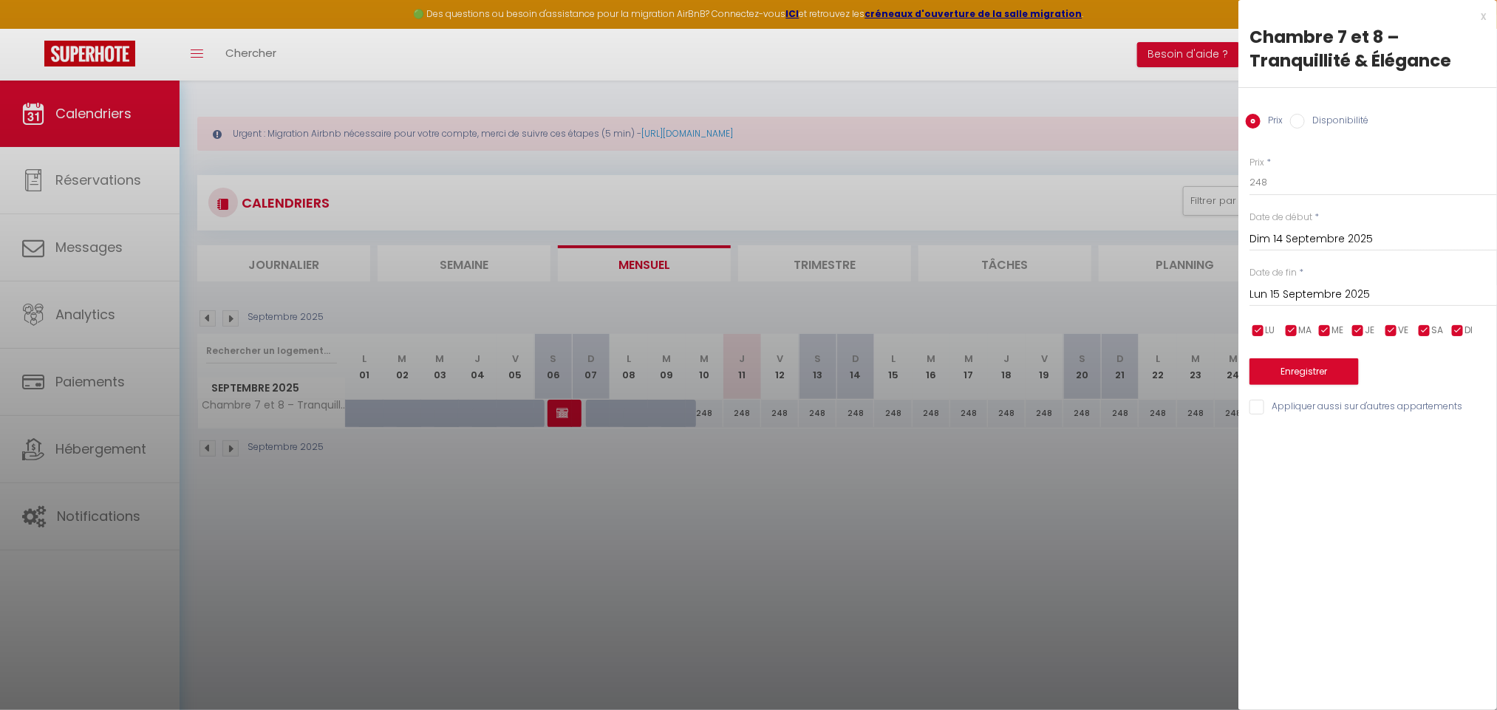
click at [1330, 295] on input "Lun 15 Septembre 2025" at bounding box center [1372, 294] width 247 height 19
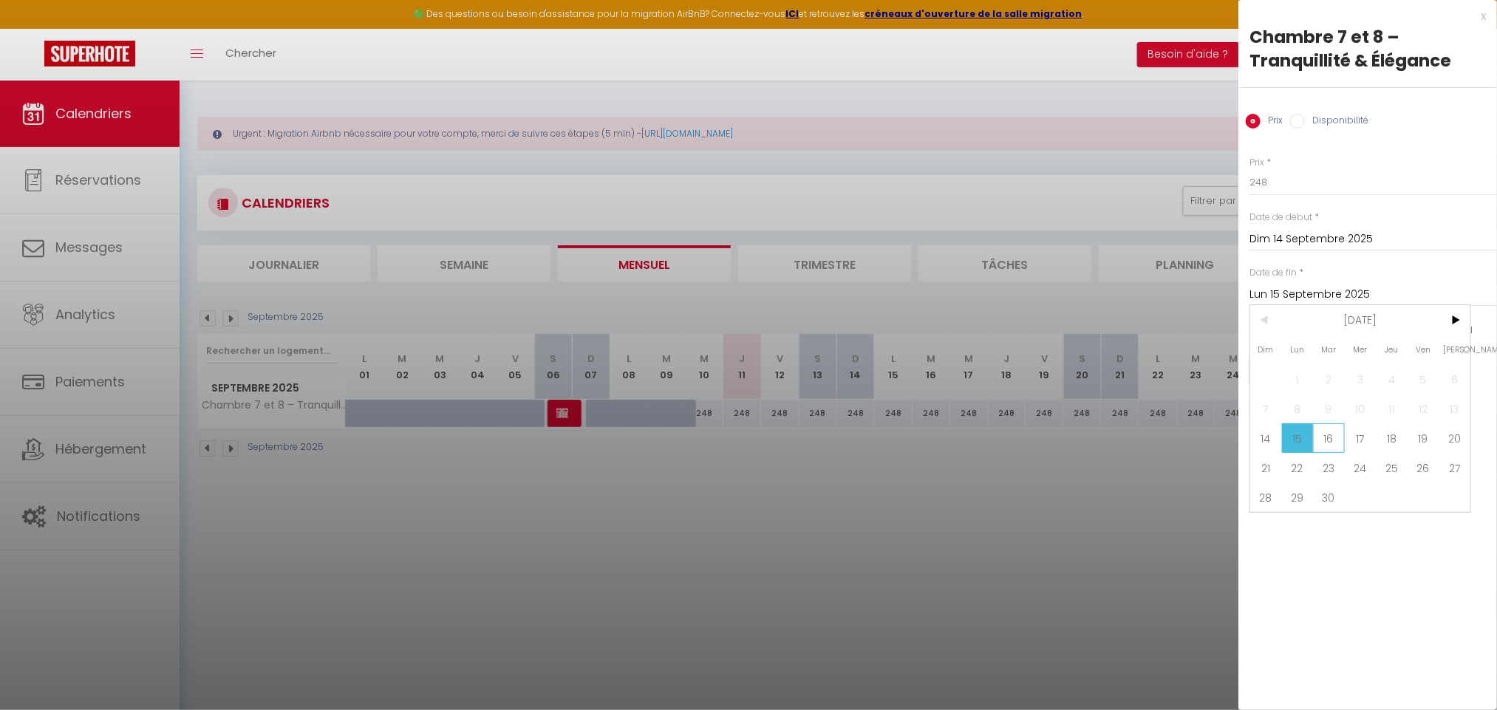
click at [1333, 432] on span "16" at bounding box center [1329, 438] width 32 height 30
type input "[DATE]"
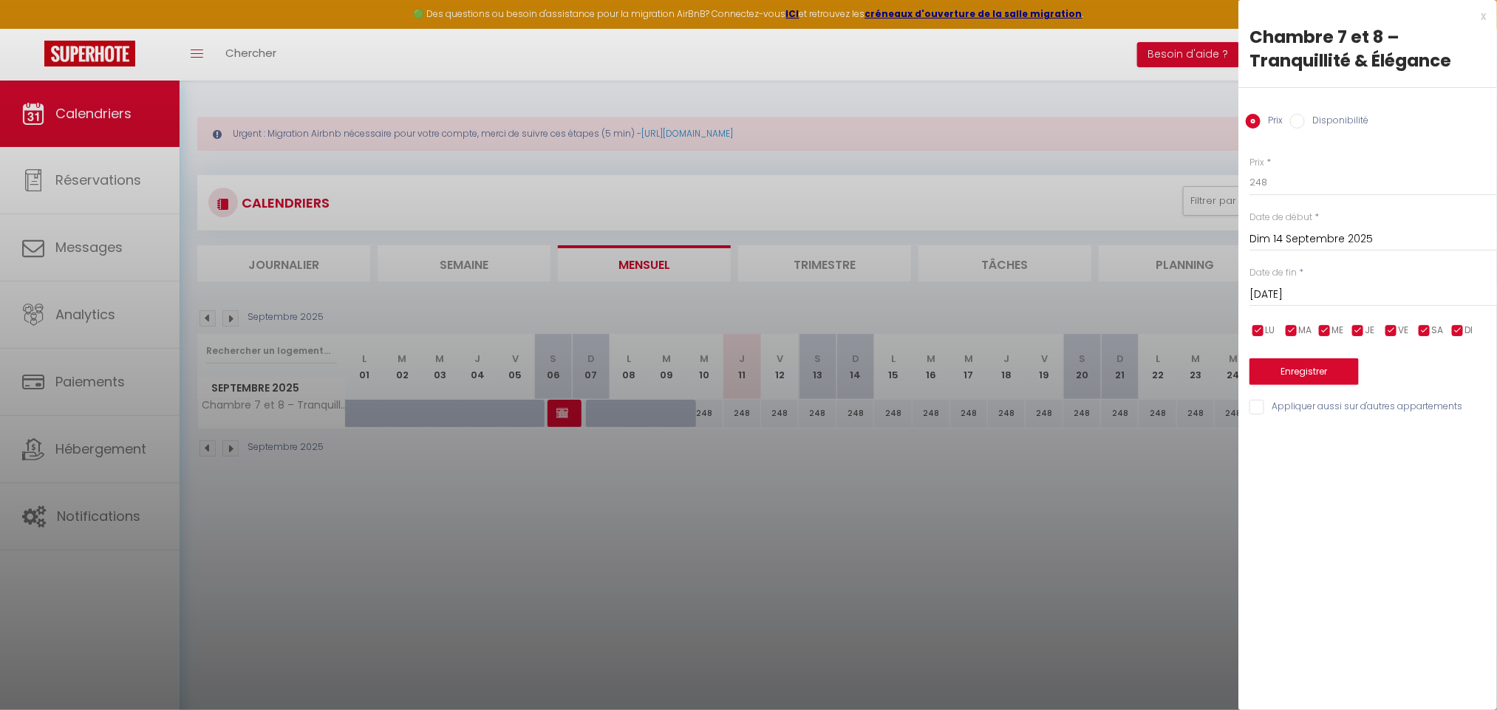
click at [1310, 120] on label "Disponibilité" at bounding box center [1337, 122] width 64 height 16
click at [1305, 120] on input "Disponibilité" at bounding box center [1297, 121] width 15 height 15
radio input "true"
radio input "false"
click at [1304, 171] on select "Disponible Indisponible" at bounding box center [1372, 183] width 247 height 28
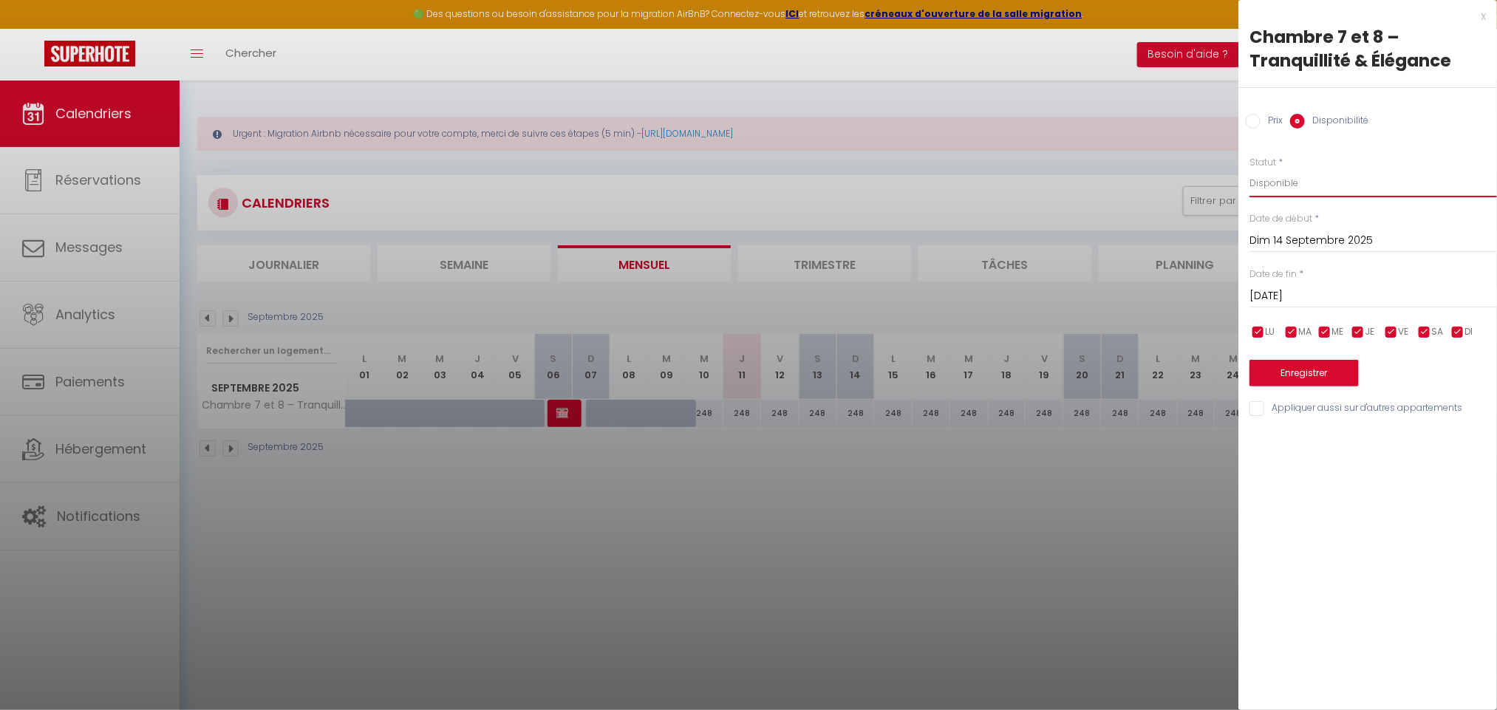
select select "0"
click at [1249, 169] on select "Disponible Indisponible" at bounding box center [1372, 183] width 247 height 28
click at [1324, 382] on button "Enregistrer" at bounding box center [1303, 373] width 109 height 27
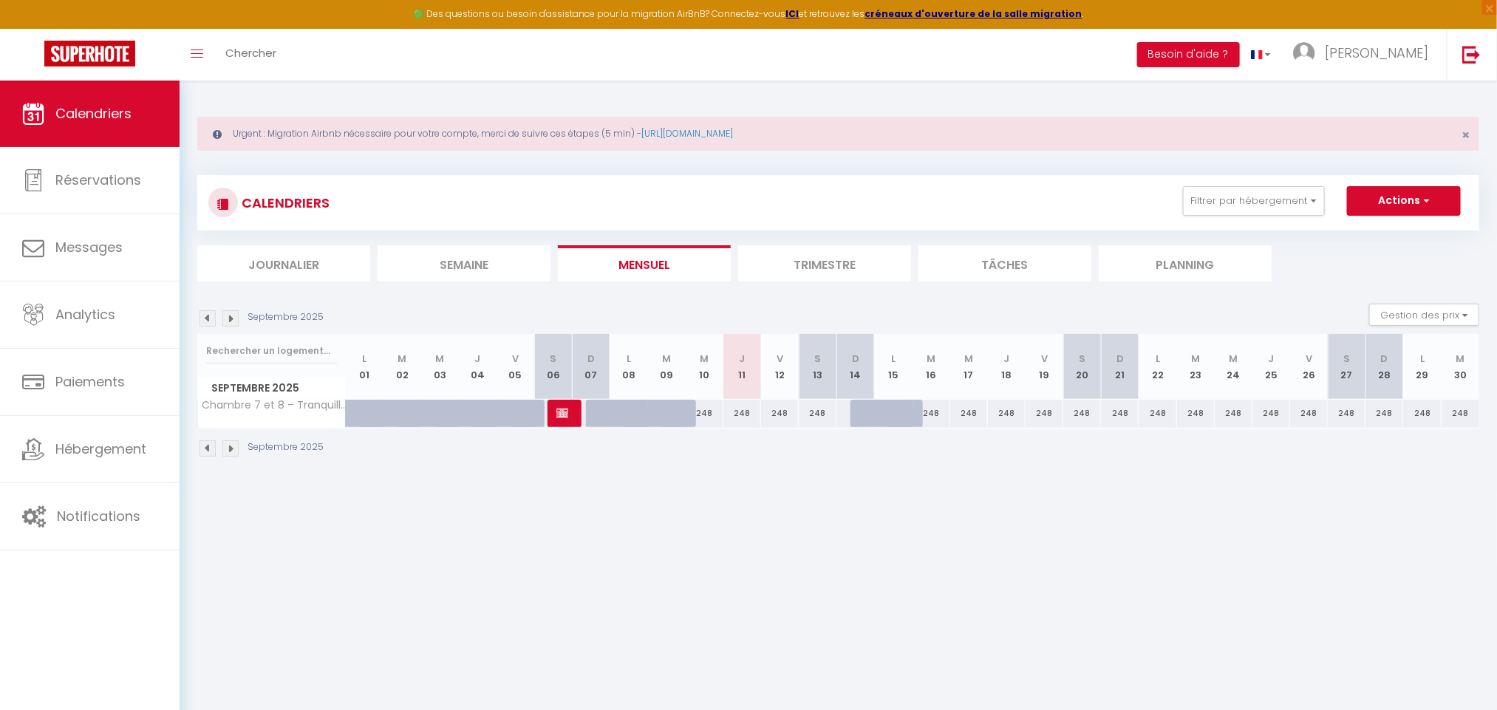
click at [858, 414] on div at bounding box center [869, 414] width 38 height 28
select select "1"
type input "Dim 14 Septembre 2025"
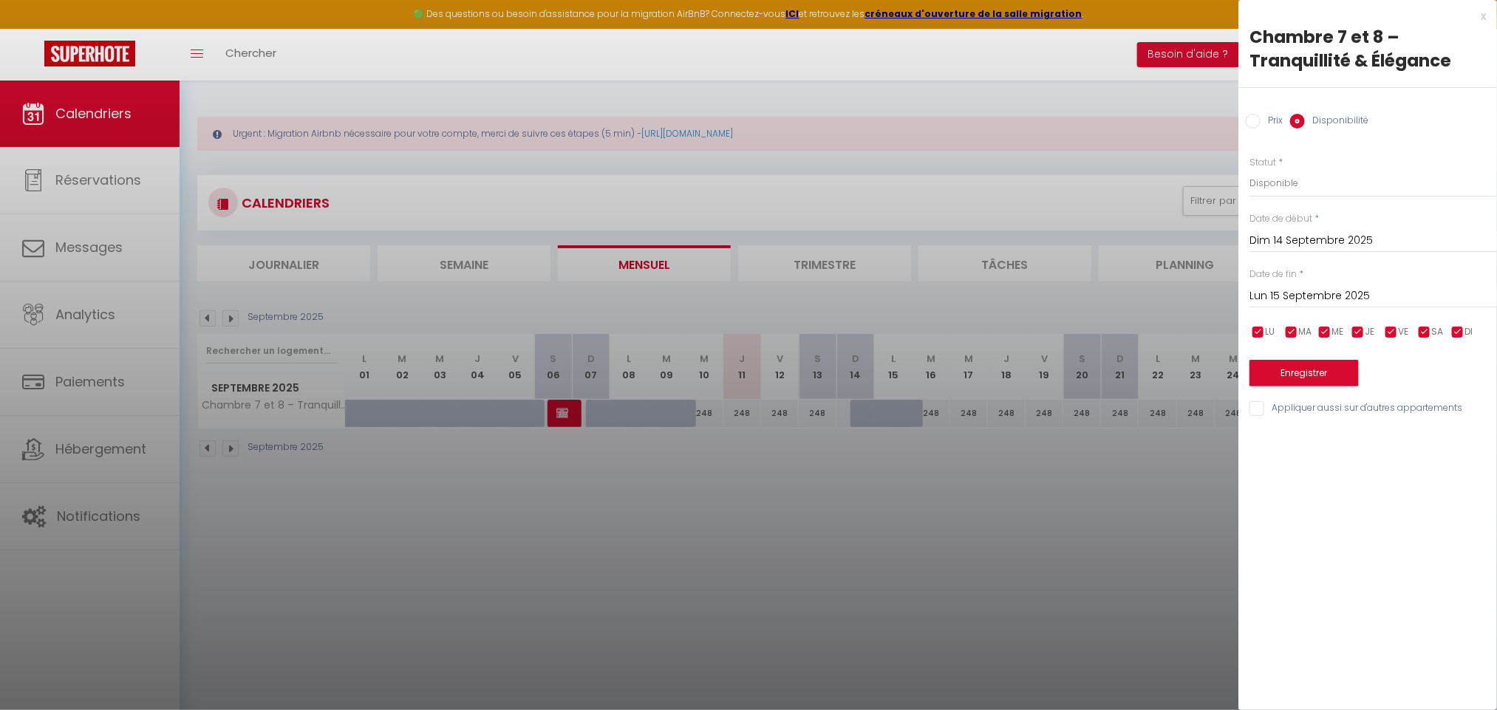
click at [1310, 302] on input "Lun 15 Septembre 2025" at bounding box center [1372, 296] width 247 height 19
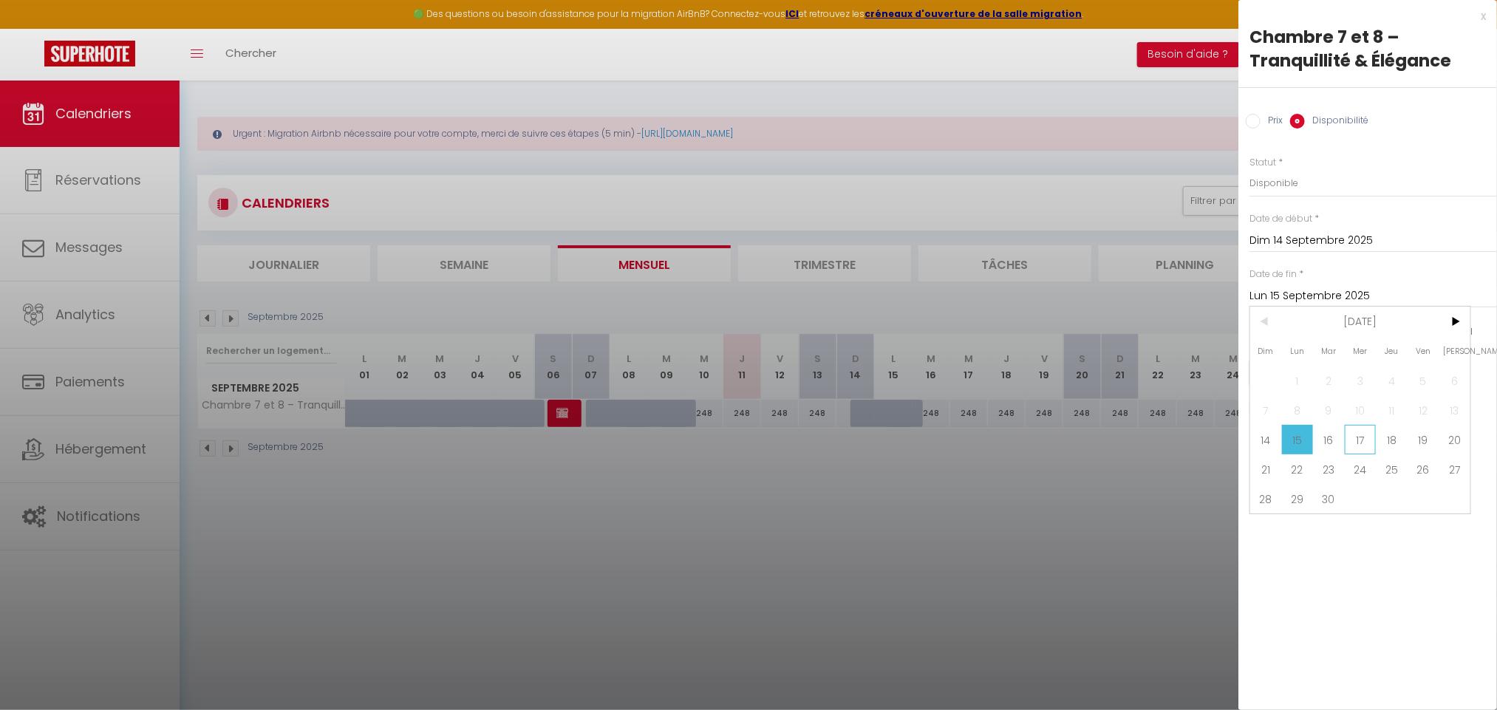
click at [1361, 435] on span "17" at bounding box center [1360, 440] width 32 height 30
type input "Mer 17 Septembre 2025"
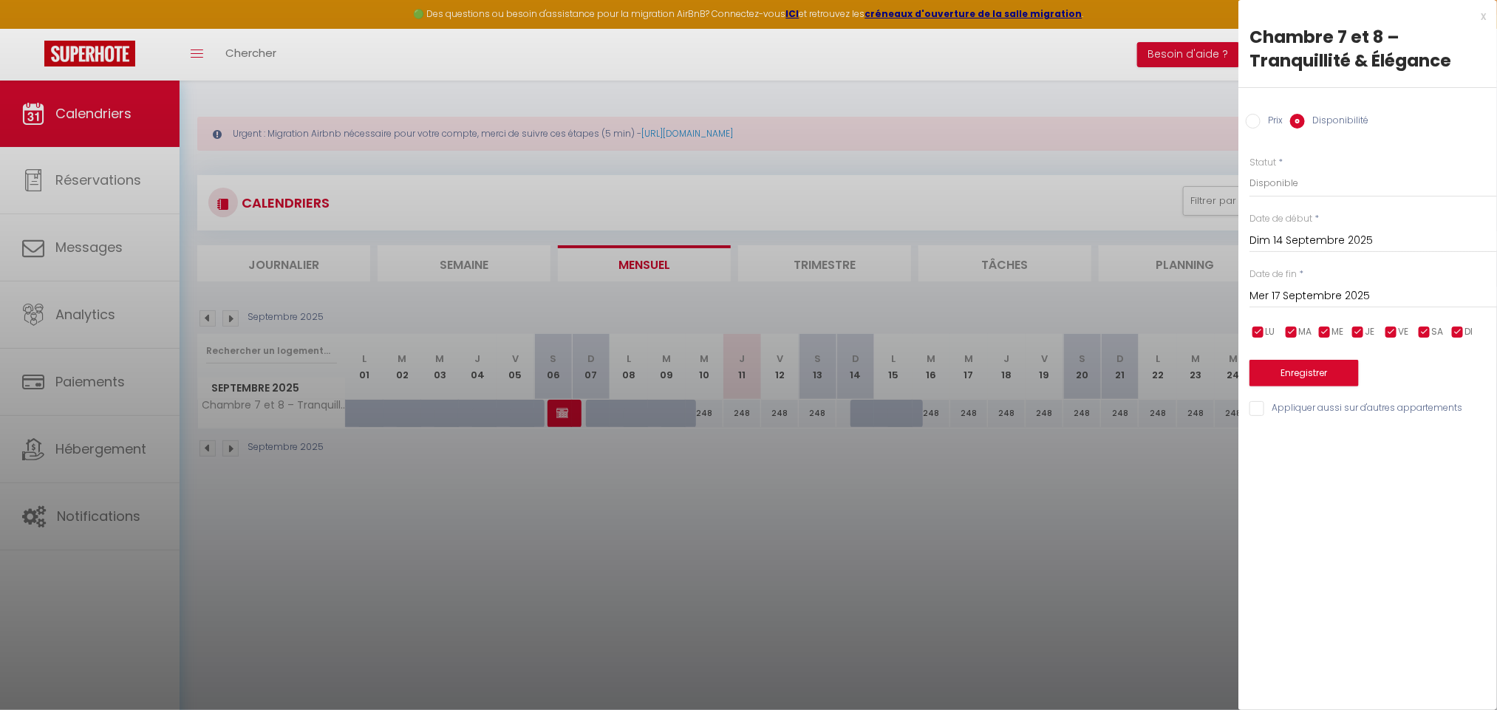
click at [1257, 111] on div "Prix Disponibilité" at bounding box center [1367, 112] width 259 height 49
click at [1264, 123] on label "Prix" at bounding box center [1271, 122] width 22 height 16
click at [1260, 123] on input "Prix" at bounding box center [1252, 121] width 15 height 15
radio input "true"
radio input "false"
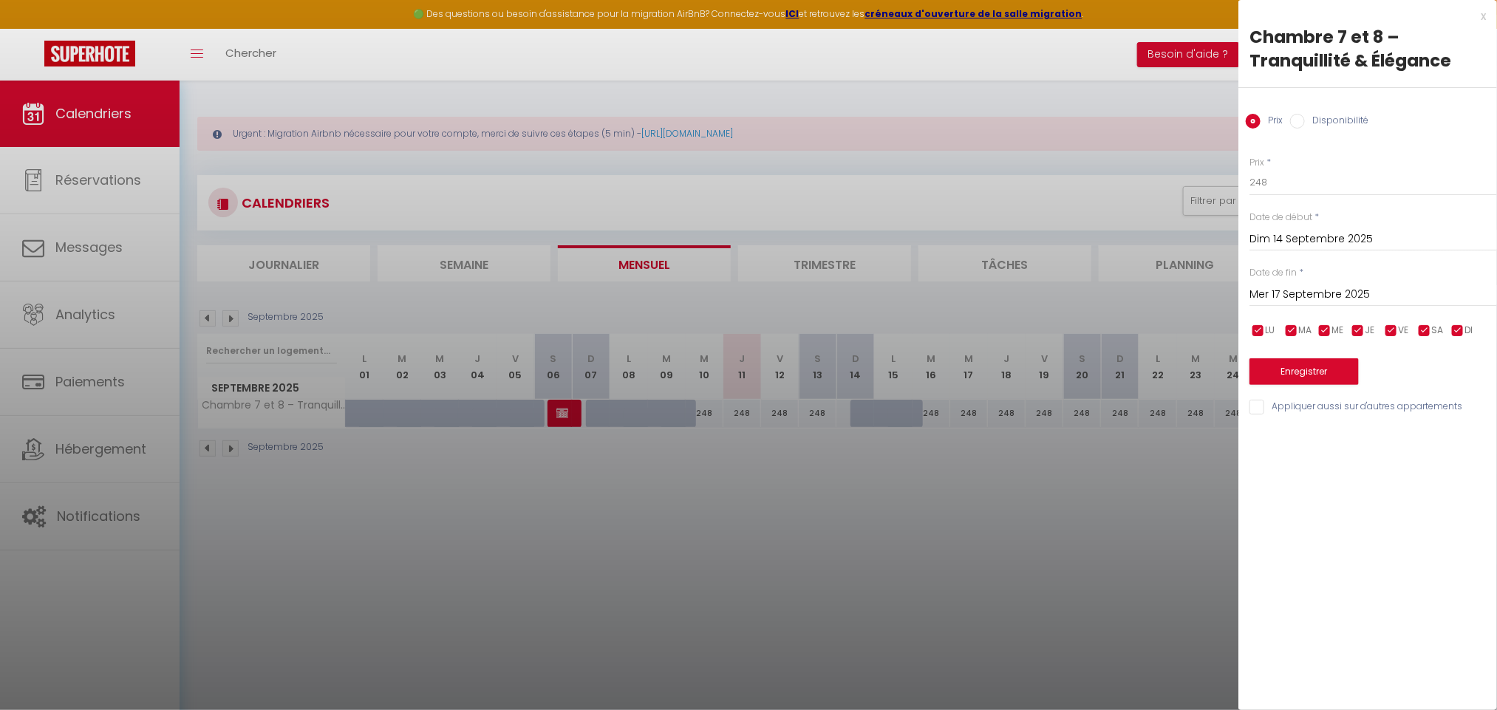
click at [1324, 355] on div "Enregistrer" at bounding box center [1372, 362] width 247 height 45
click at [1334, 366] on button "Enregistrer" at bounding box center [1303, 371] width 109 height 27
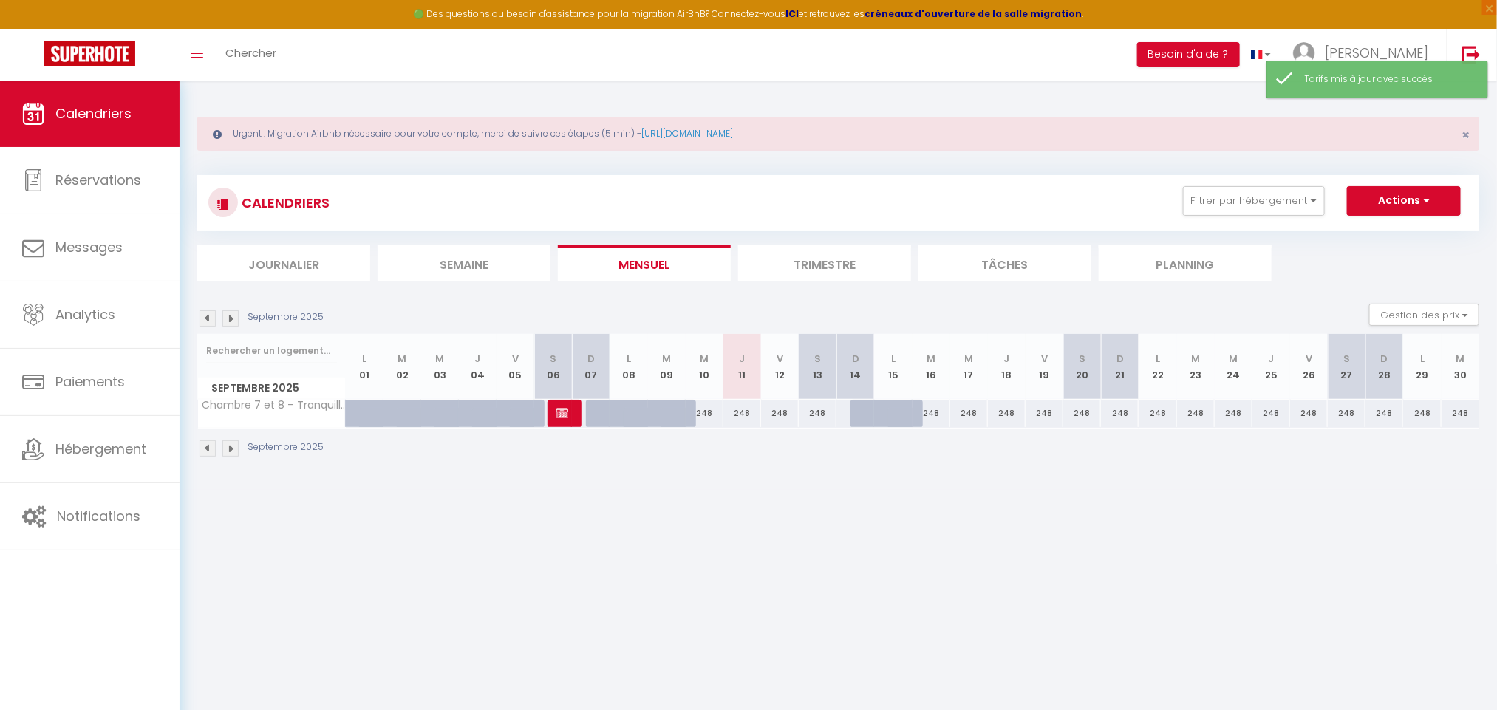
click at [861, 420] on div at bounding box center [869, 414] width 38 height 28
type input "248"
select select "1"
type input "Dim 14 Septembre 2025"
type input "Lun 15 Septembre 2025"
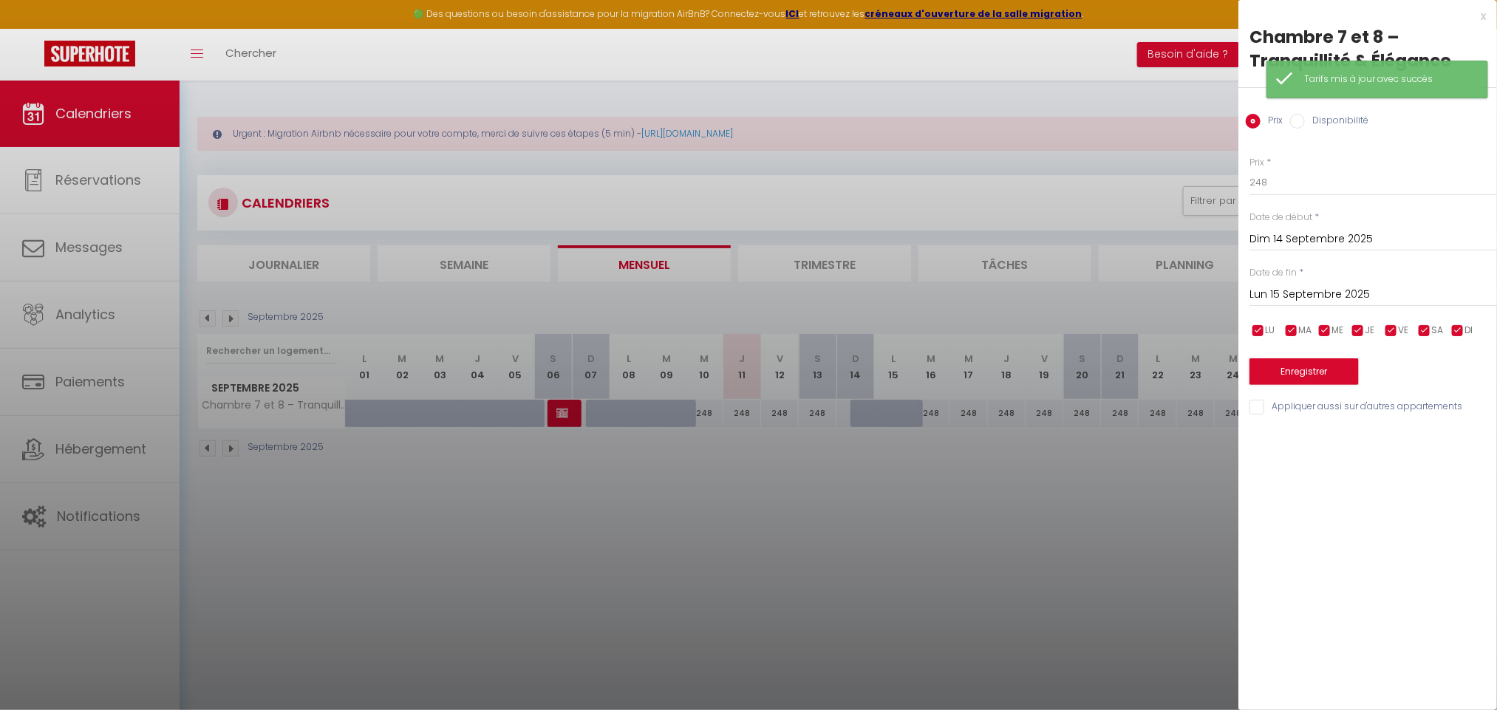
click at [1322, 114] on label "Disponibilité" at bounding box center [1337, 122] width 64 height 16
click at [1305, 114] on input "Disponibilité" at bounding box center [1297, 121] width 15 height 15
radio input "true"
radio input "false"
click at [1354, 173] on select "Disponible Indisponible" at bounding box center [1372, 183] width 247 height 28
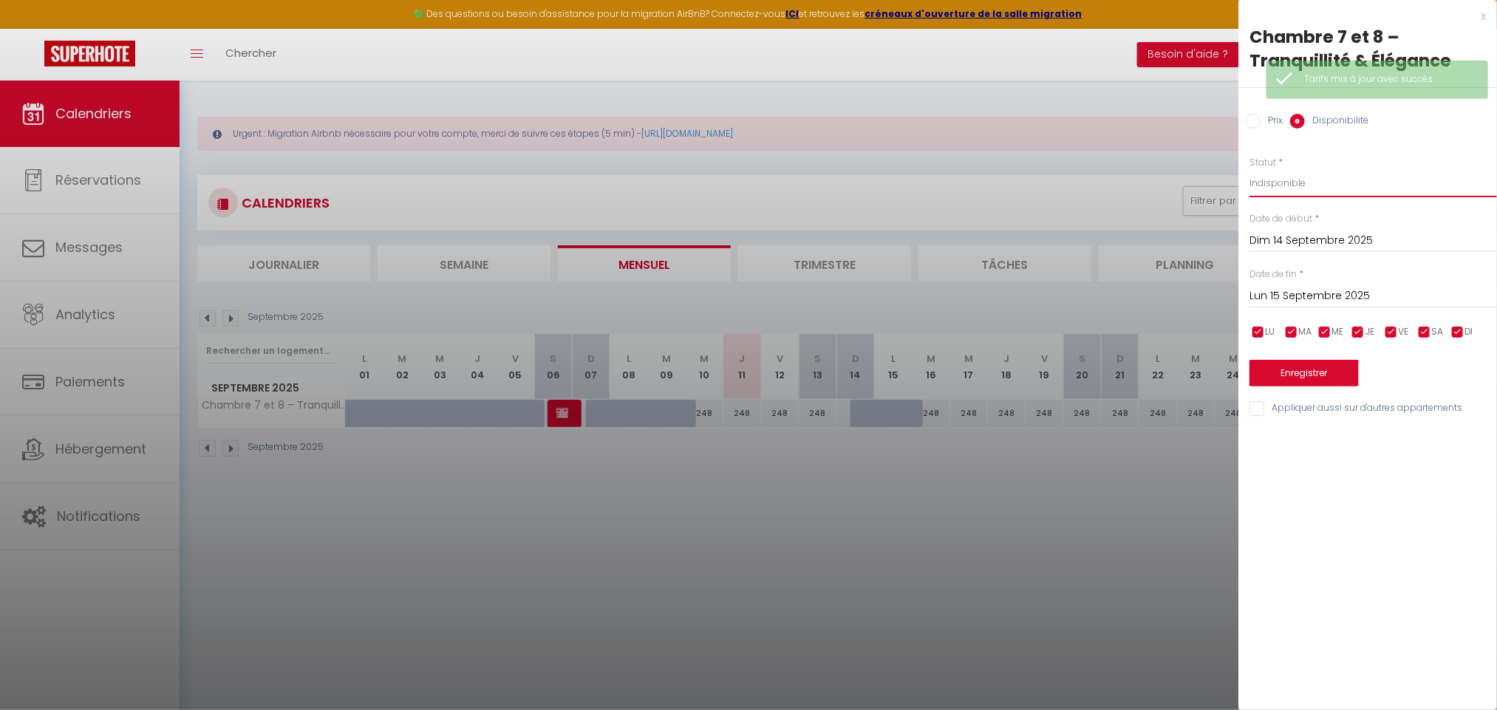
click at [1249, 169] on select "Disponible Indisponible" at bounding box center [1372, 183] width 247 height 28
click at [1339, 171] on select "Disponible Indisponible" at bounding box center [1372, 183] width 247 height 28
select select "1"
click at [1249, 169] on select "Disponible Indisponible" at bounding box center [1372, 183] width 247 height 28
click at [1386, 295] on input "Lun 15 Septembre 2025" at bounding box center [1372, 296] width 247 height 19
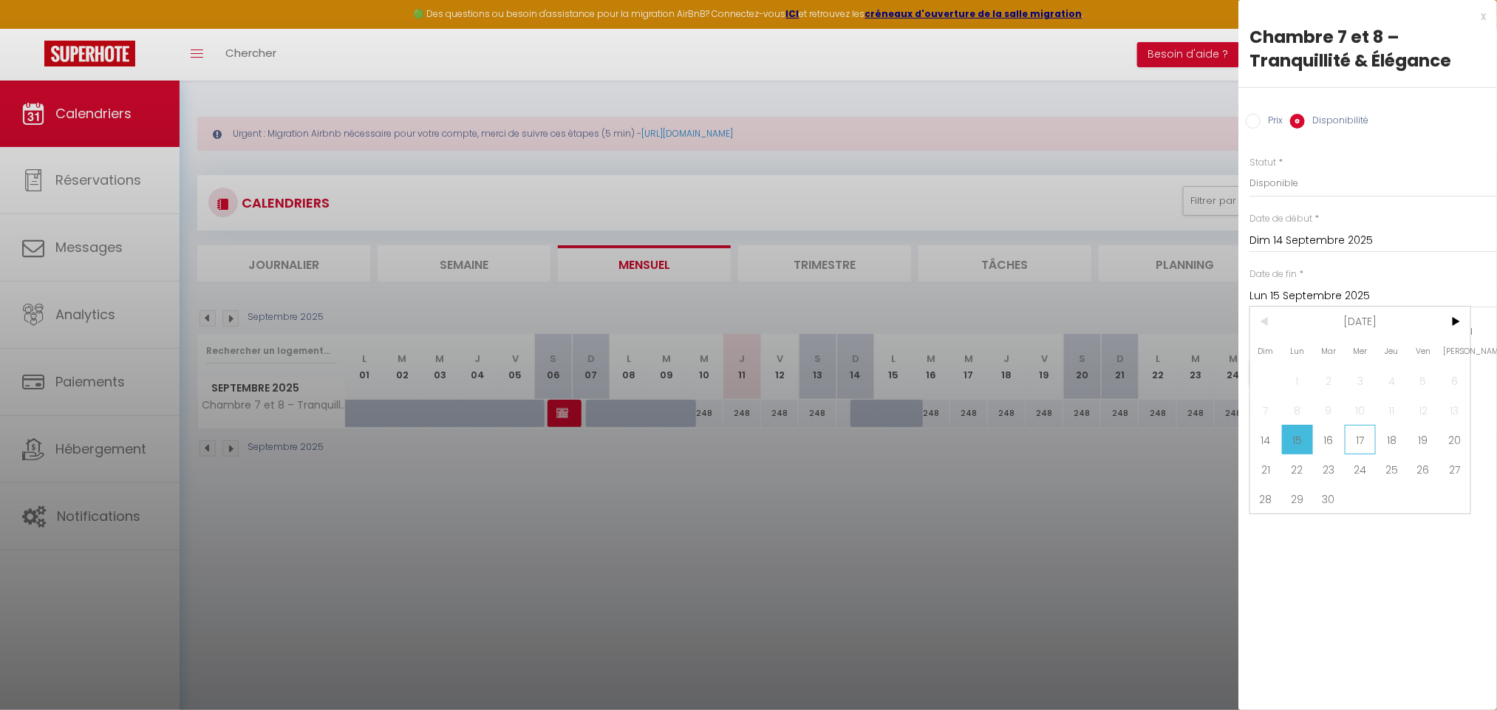
click at [1350, 428] on span "17" at bounding box center [1360, 440] width 32 height 30
type input "Mer 17 Septembre 2025"
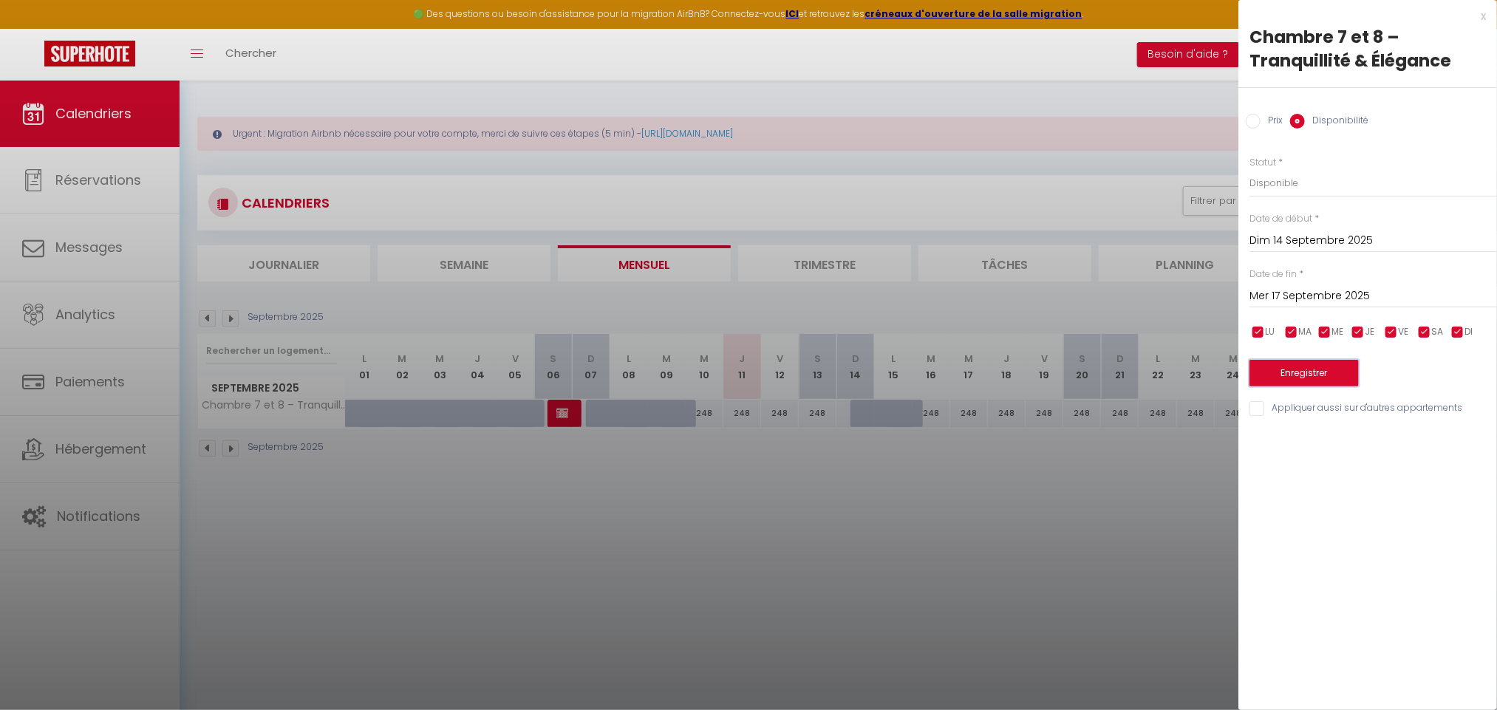
click at [1314, 364] on button "Enregistrer" at bounding box center [1303, 373] width 109 height 27
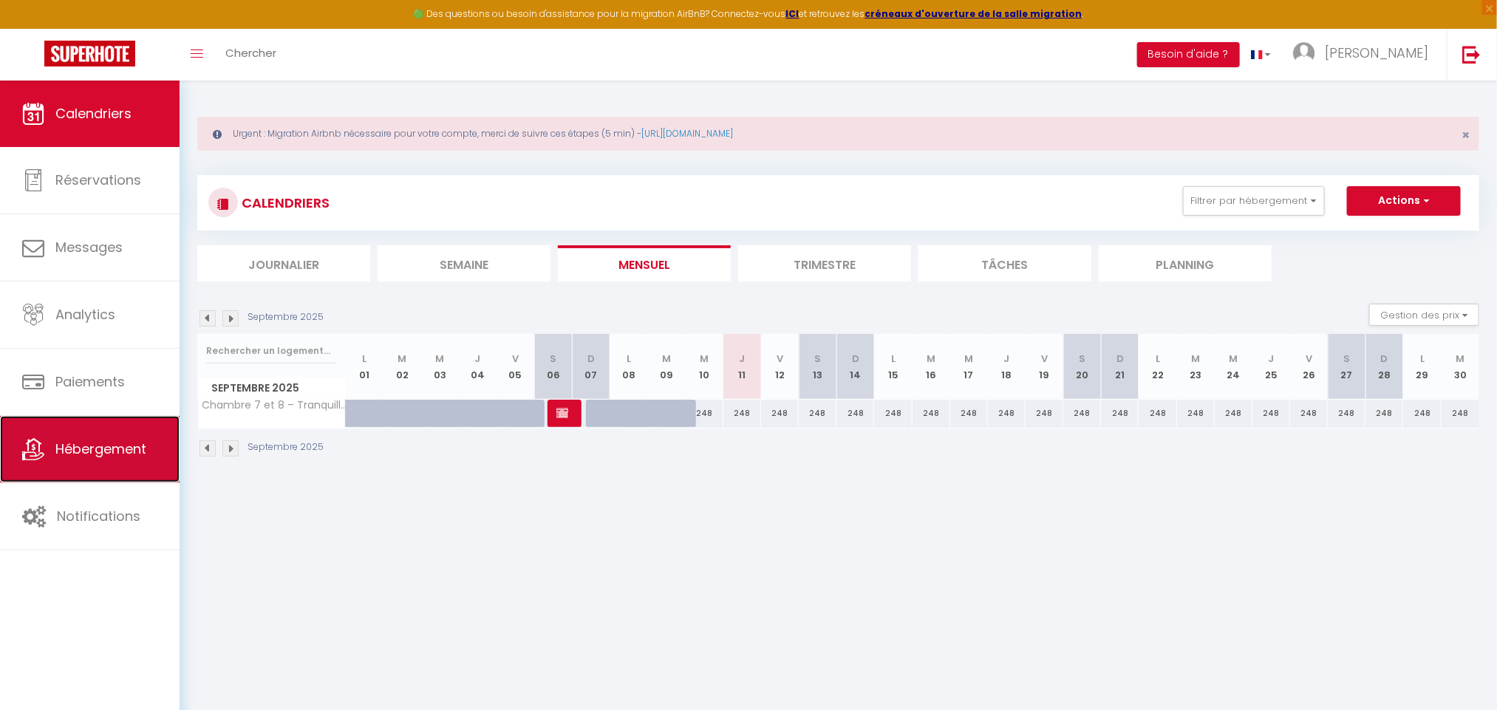
click at [135, 451] on span "Hébergement" at bounding box center [100, 449] width 91 height 18
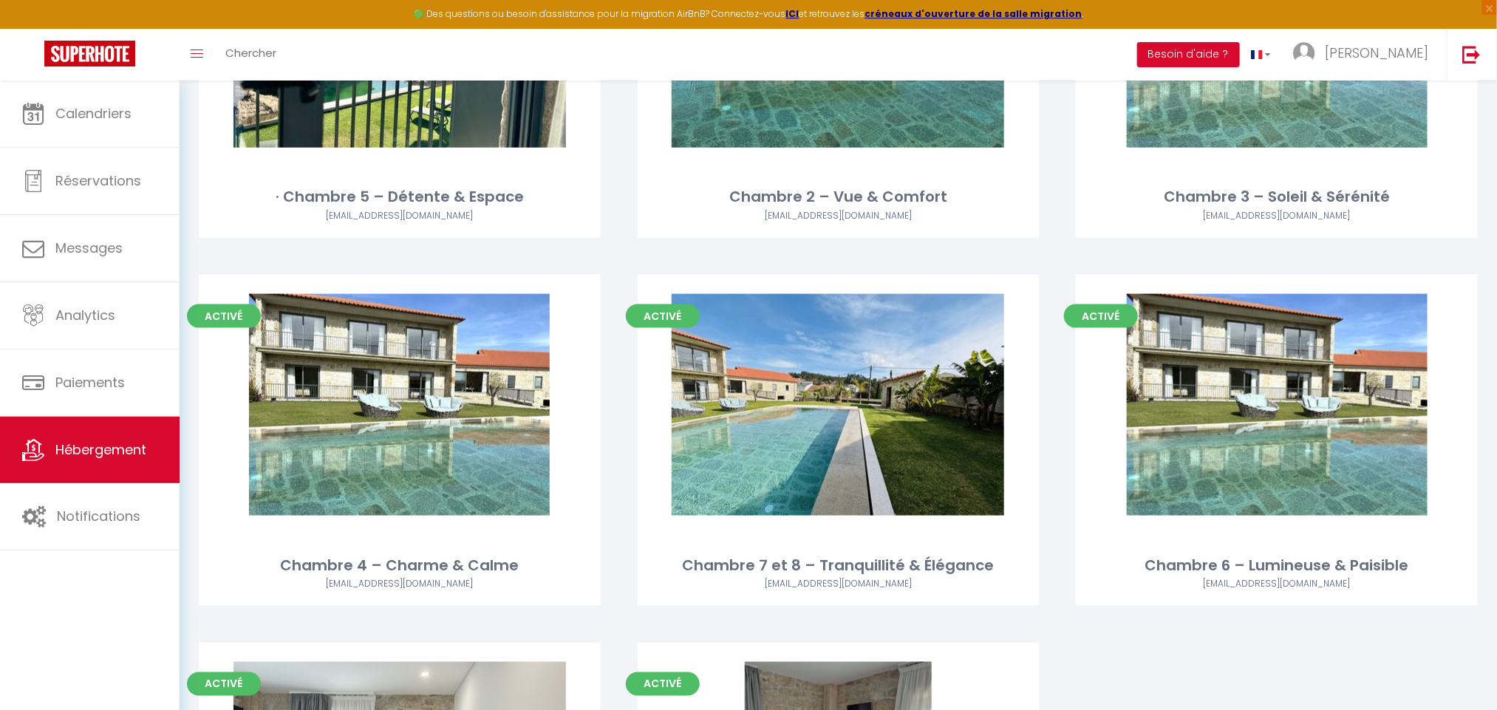
scroll to position [9931, 0]
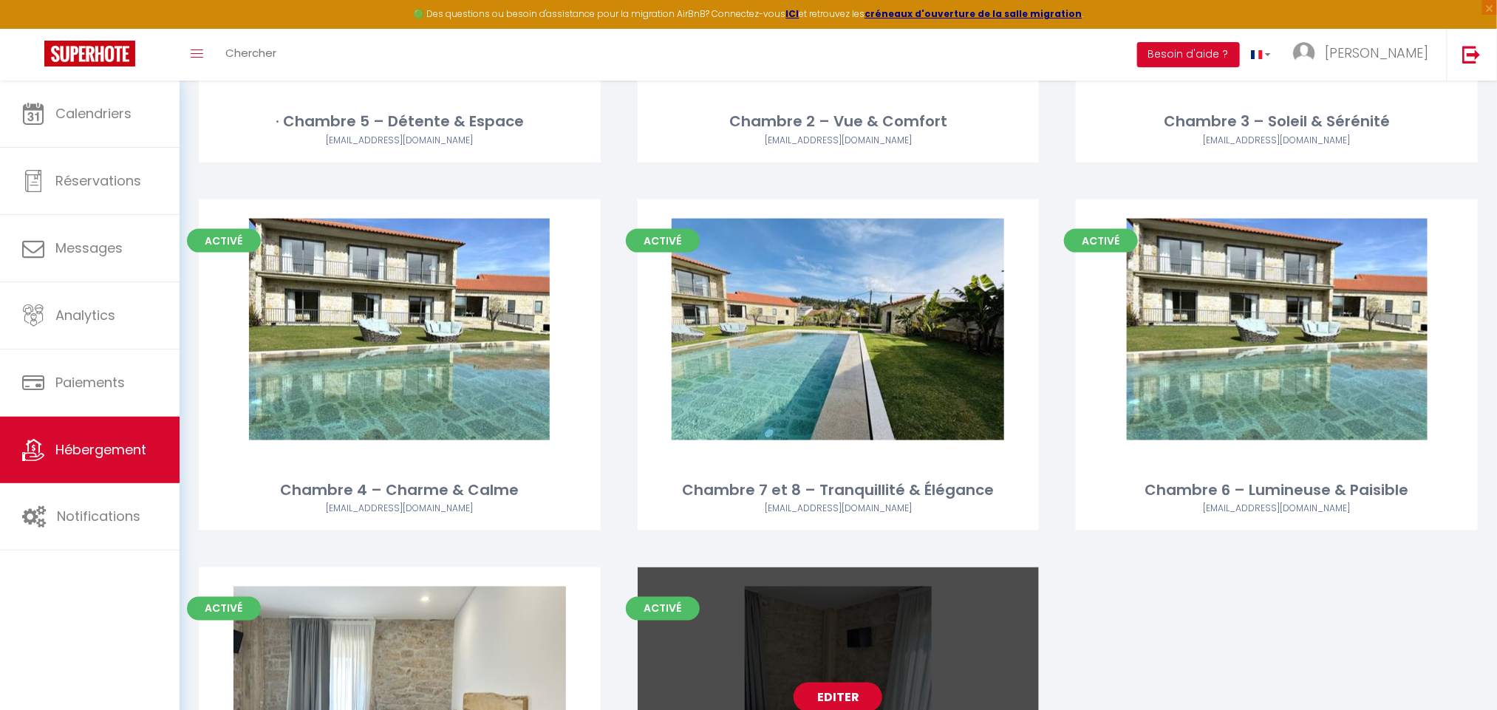
click at [855, 683] on link "Editer" at bounding box center [837, 698] width 89 height 30
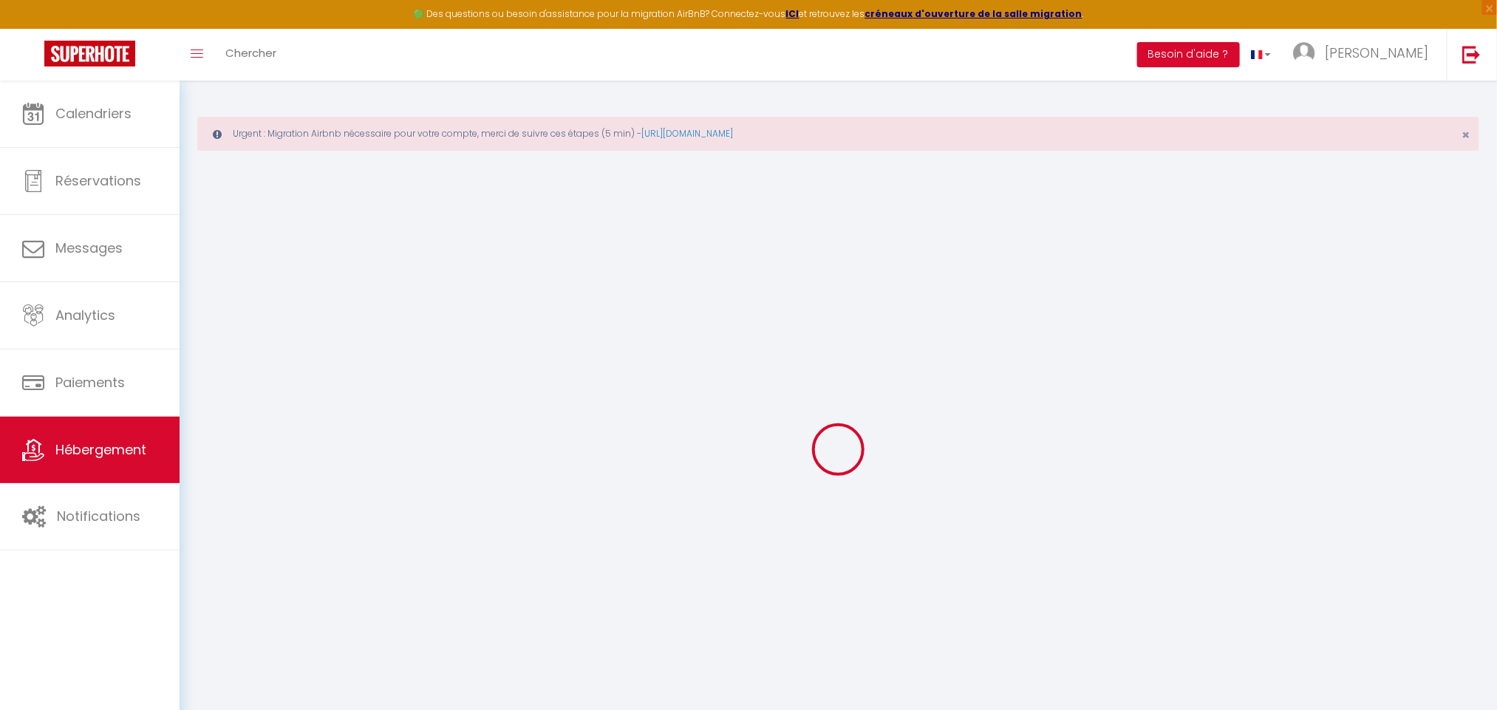
select select
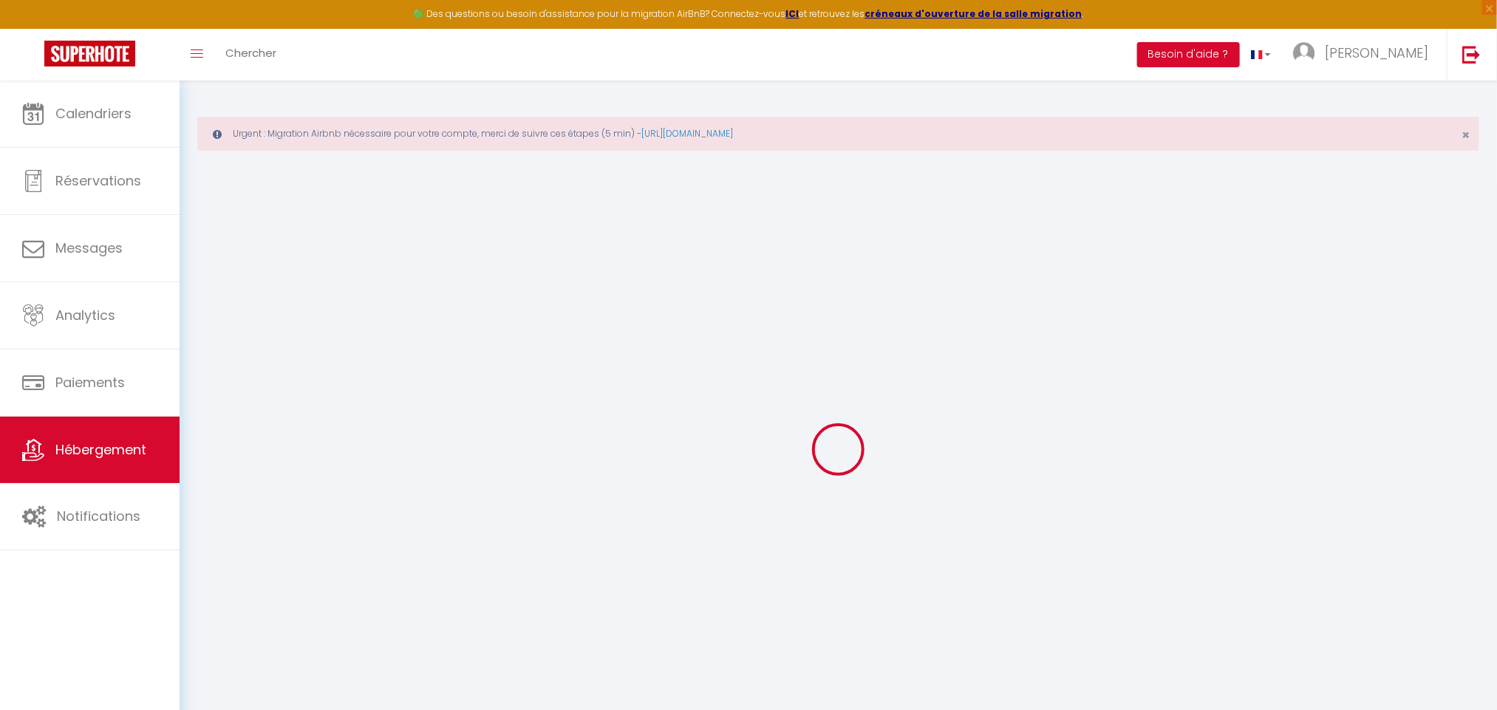
select select
checkbox input "false"
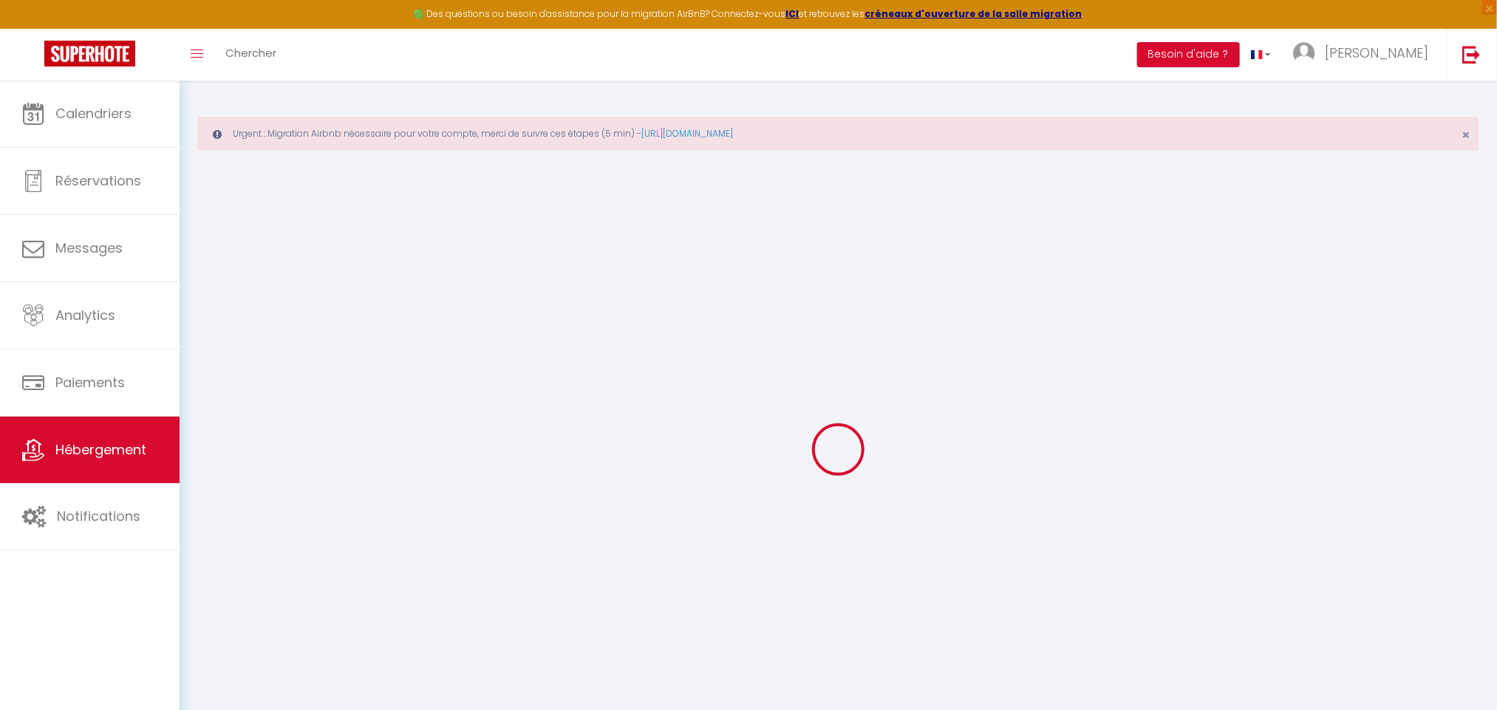
select select
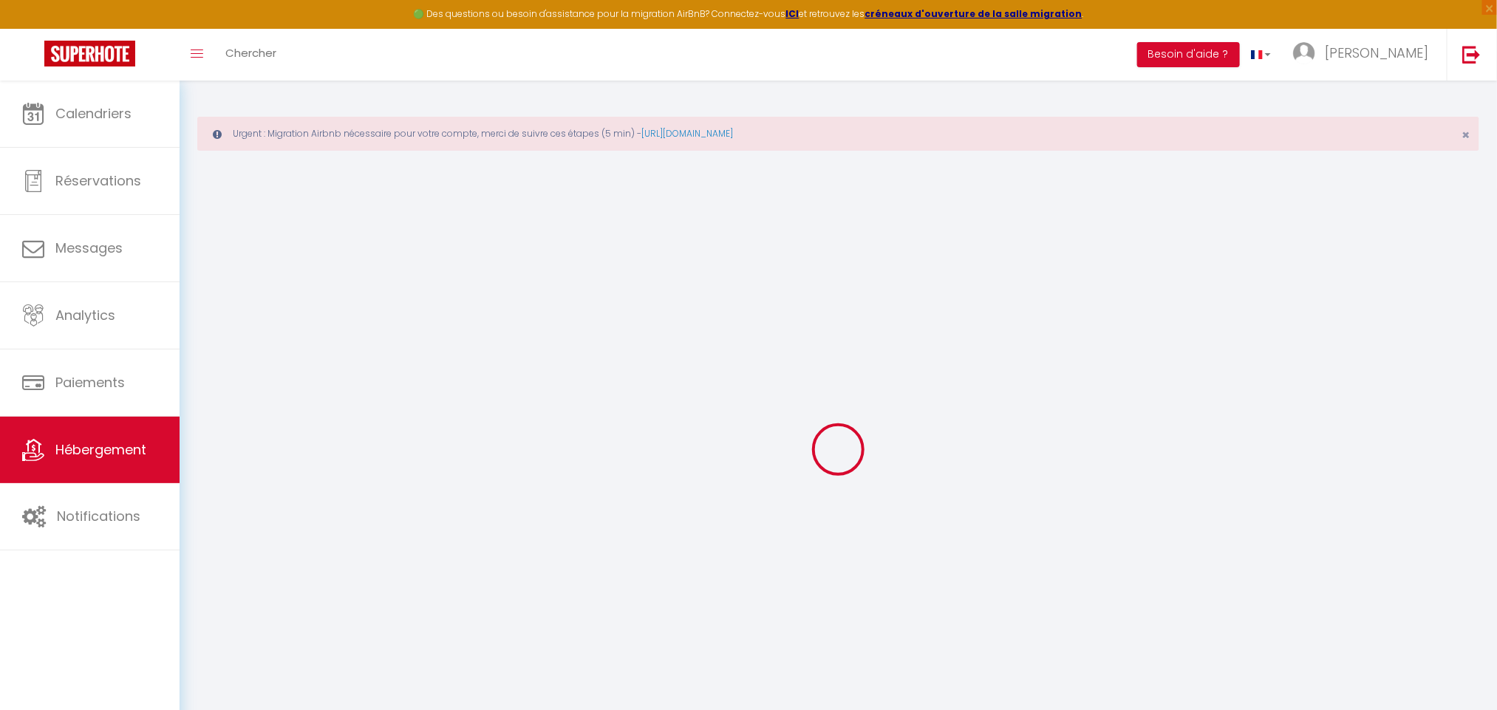
select select
checkbox input "false"
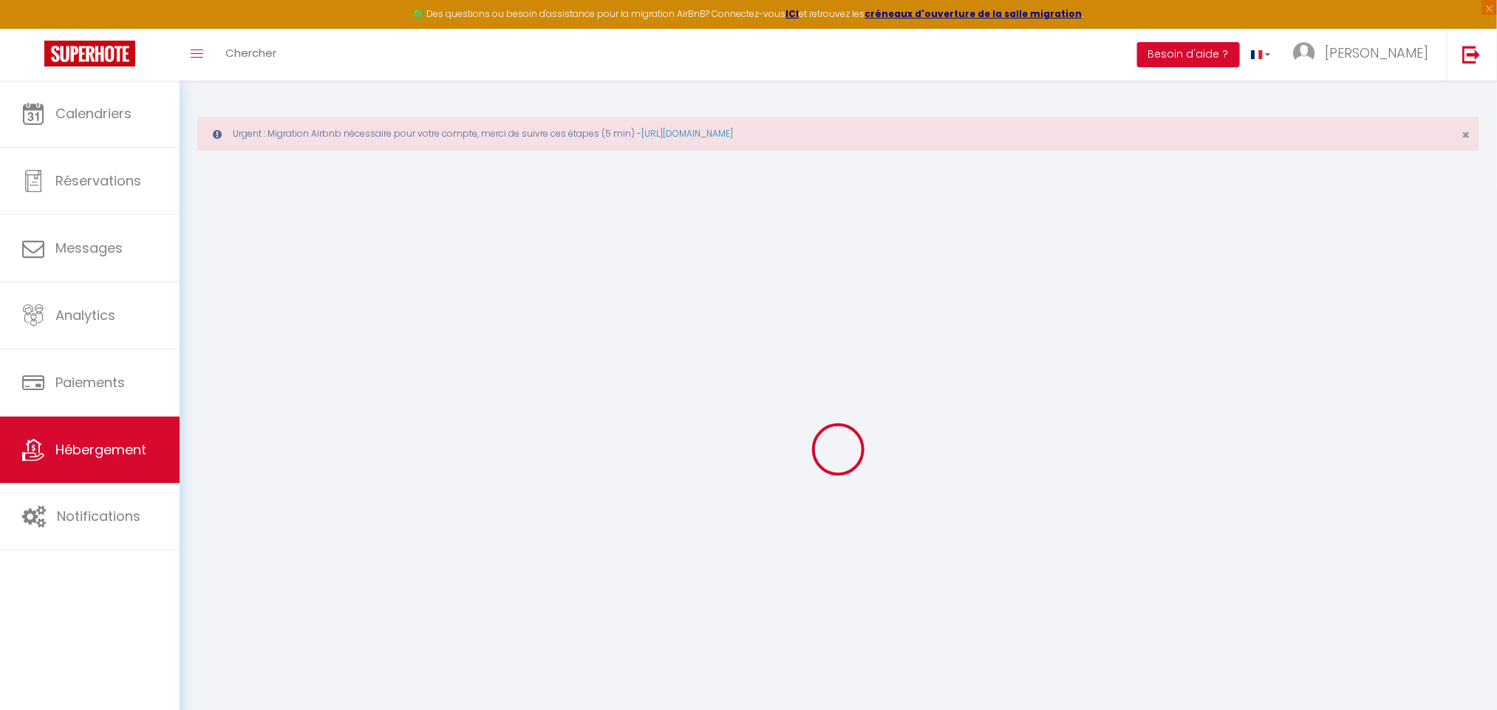
checkbox input "false"
select select
type input "Room 8 - [GEOGRAPHIC_DATA]"
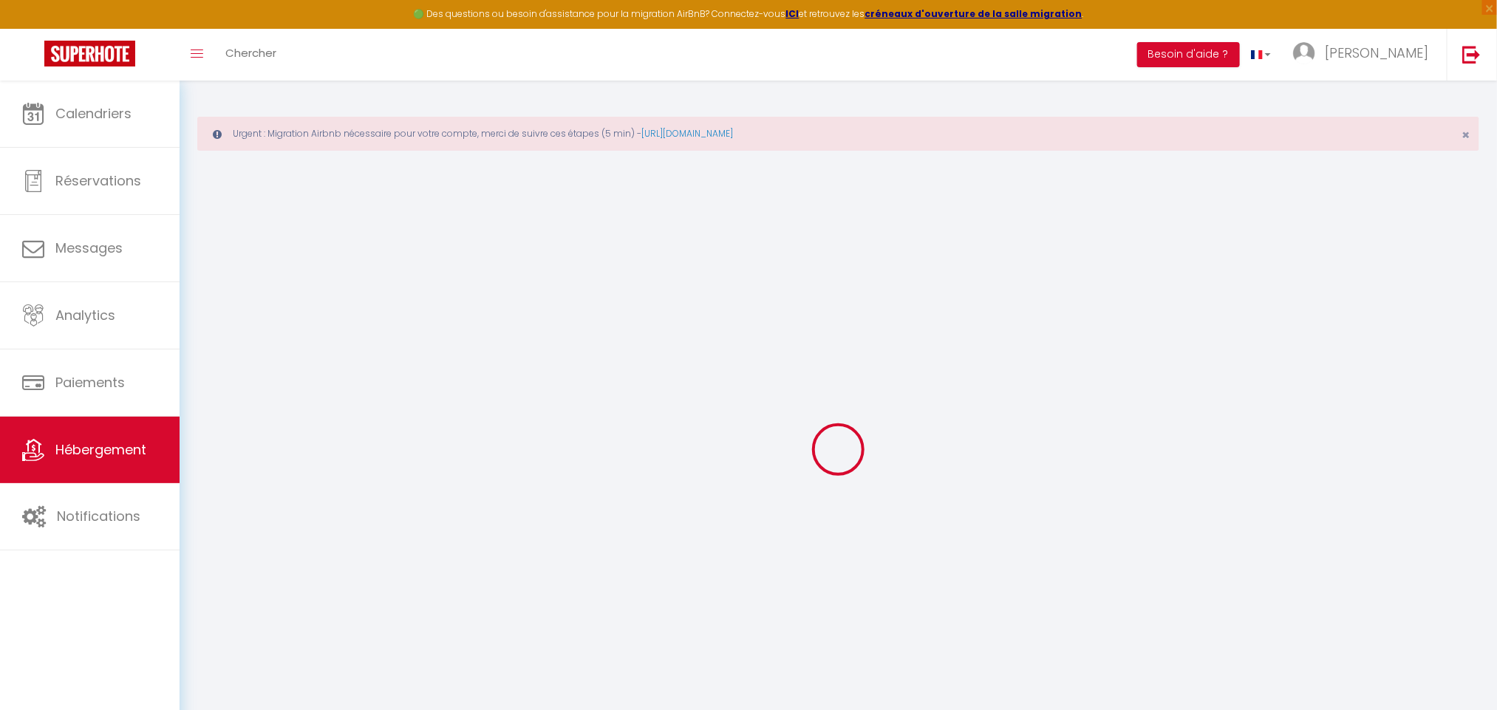
select select "2"
type input "120"
select select
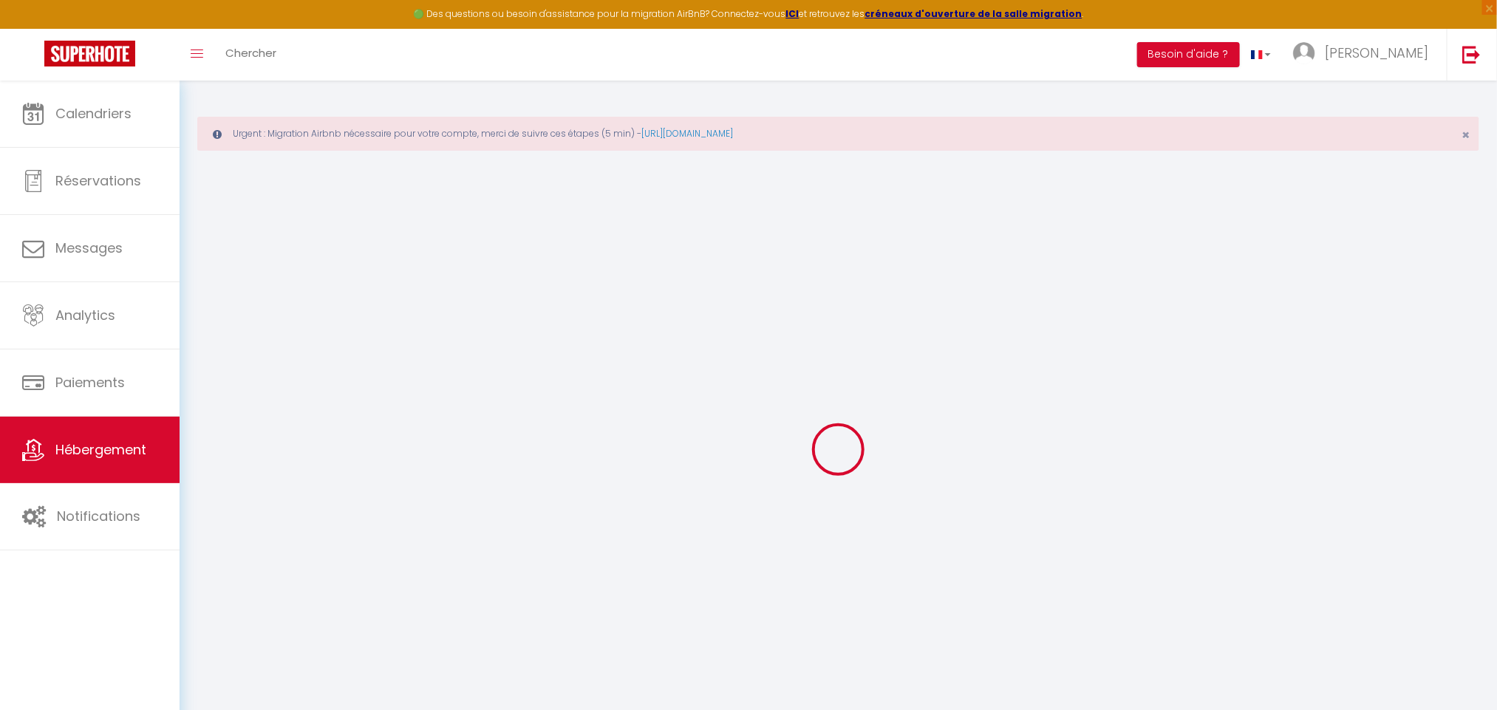
select select
type input "Travessa [GEOGRAPHIC_DATA][PERSON_NAME]"
type input "3700"
type input "Romariz"
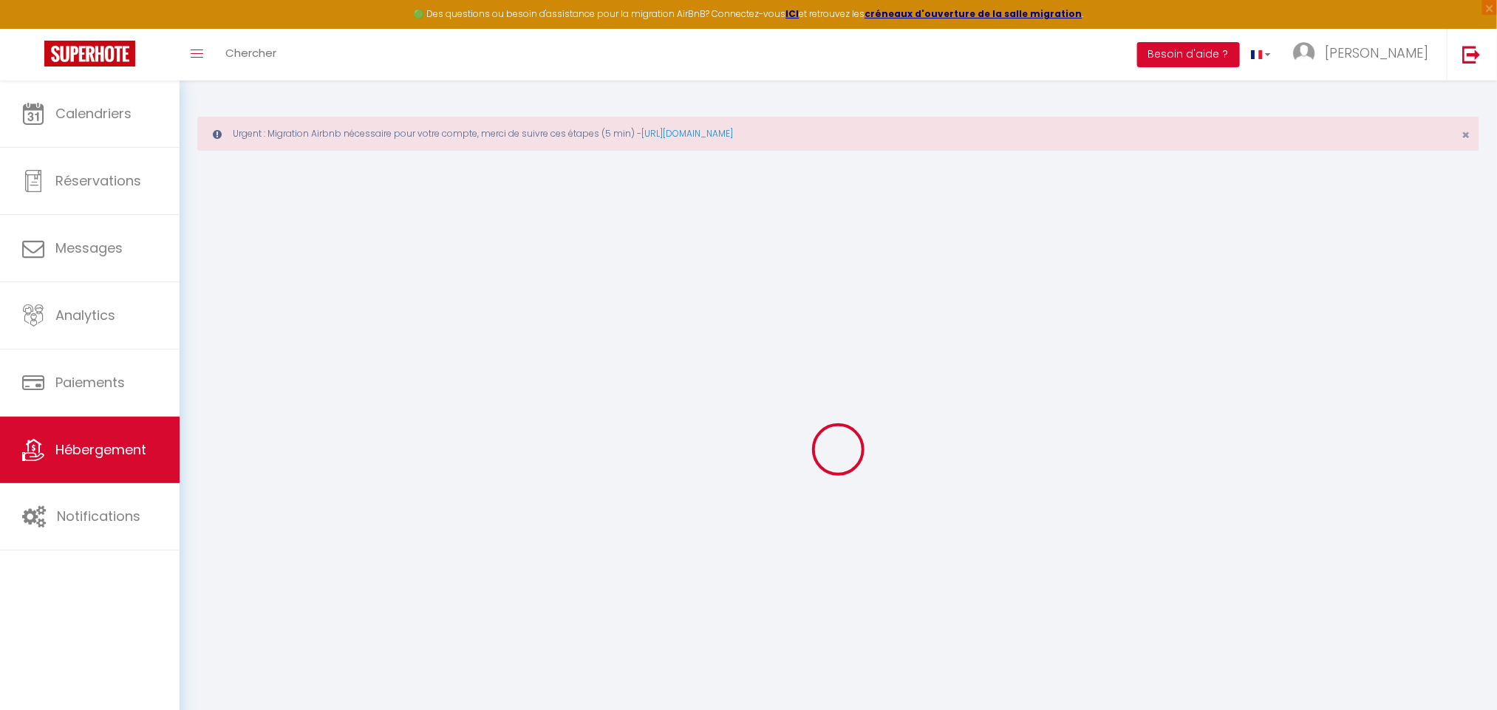
type input "[EMAIL_ADDRESS][DOMAIN_NAME]"
select select
checkbox input "false"
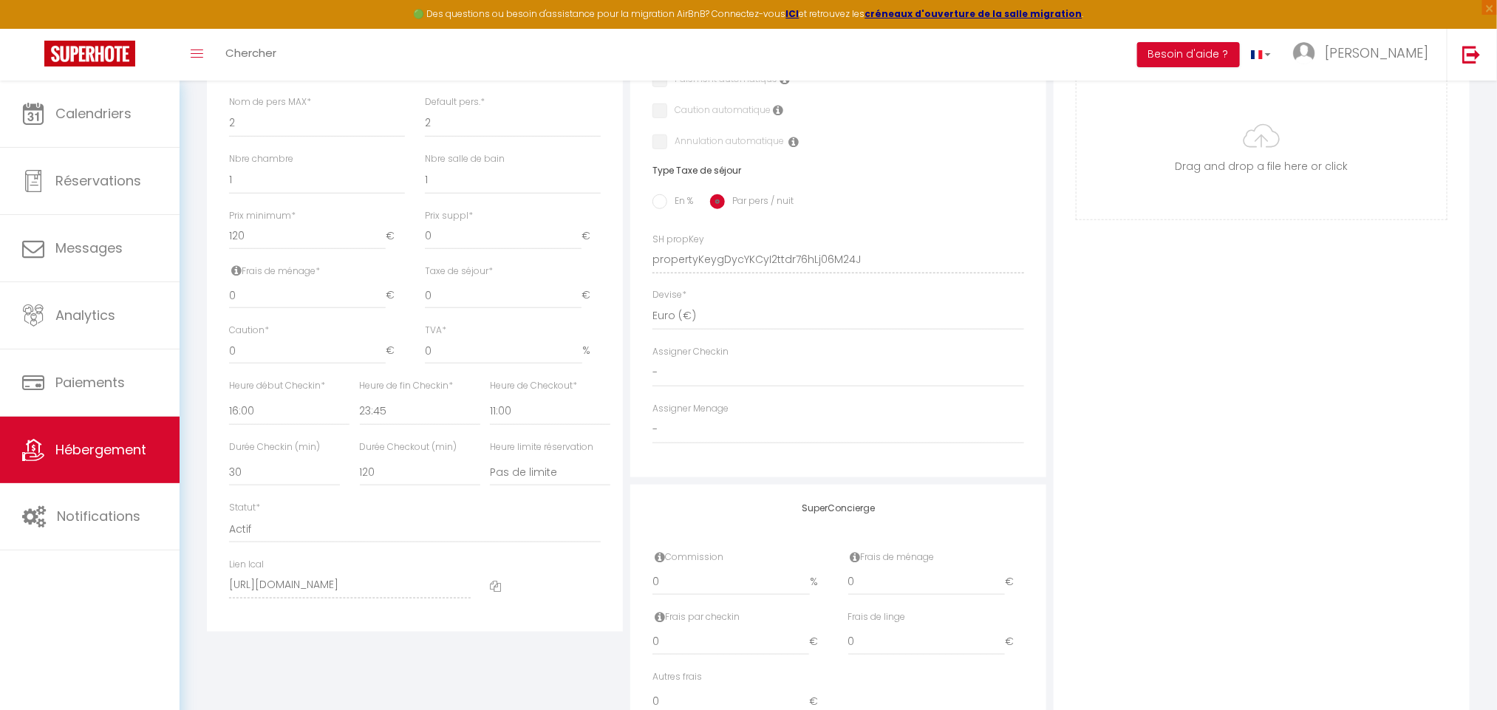
scroll to position [672, 0]
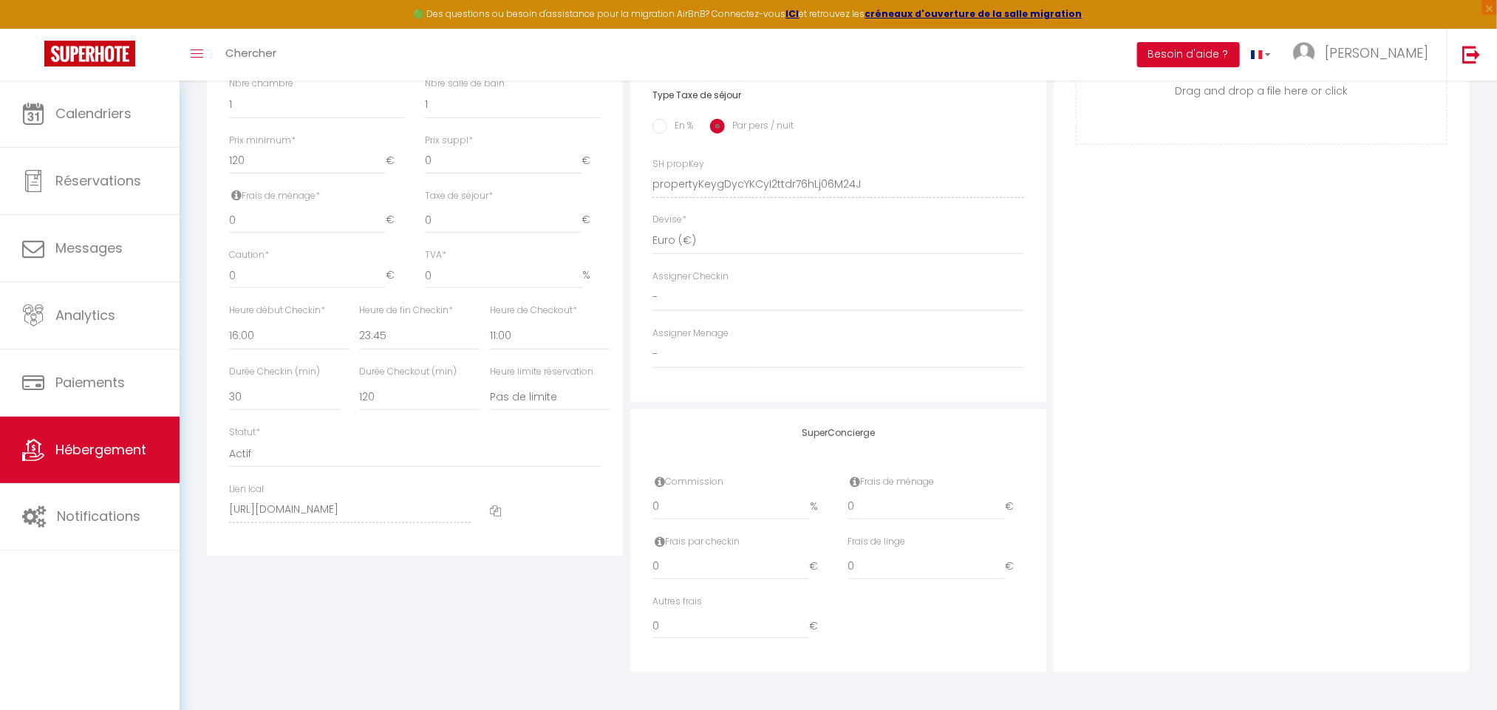
click at [493, 510] on icon at bounding box center [495, 510] width 11 height 11
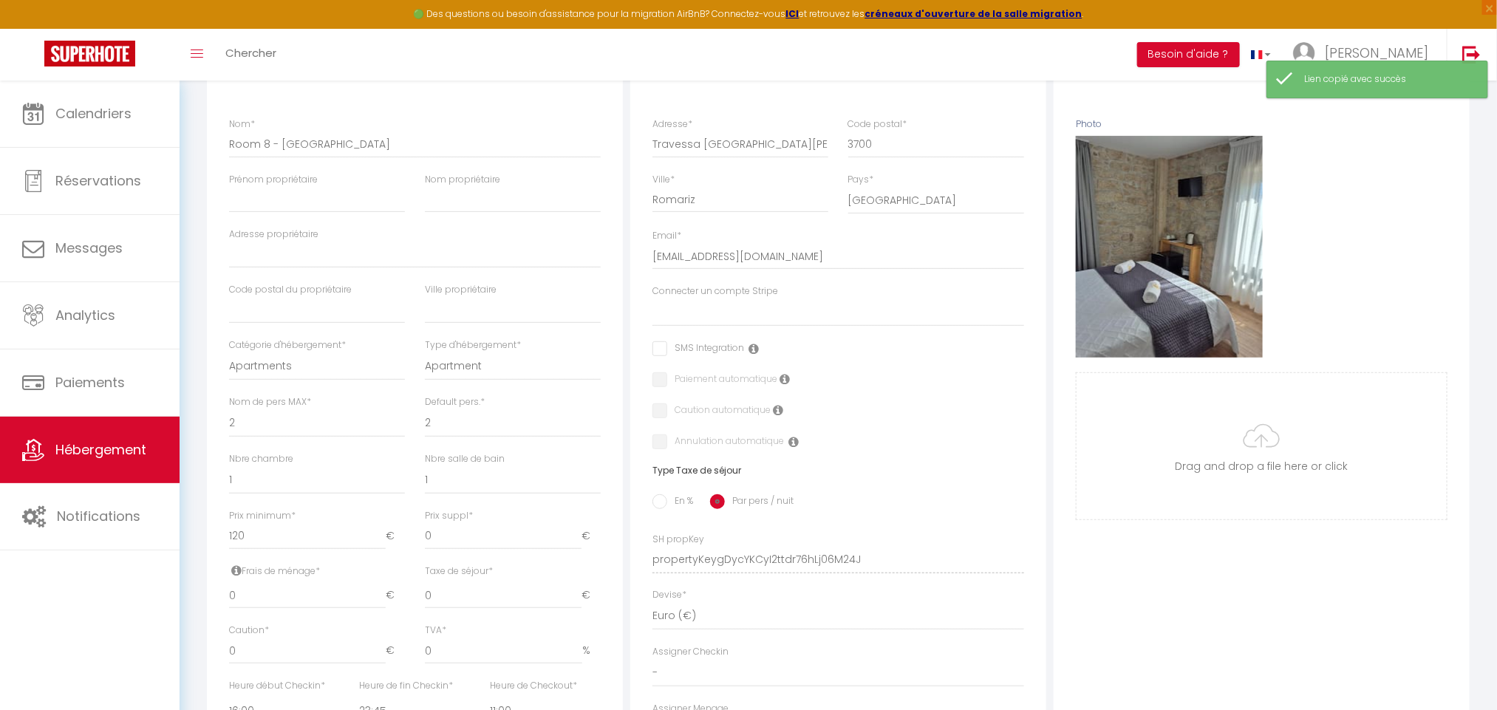
scroll to position [0, 0]
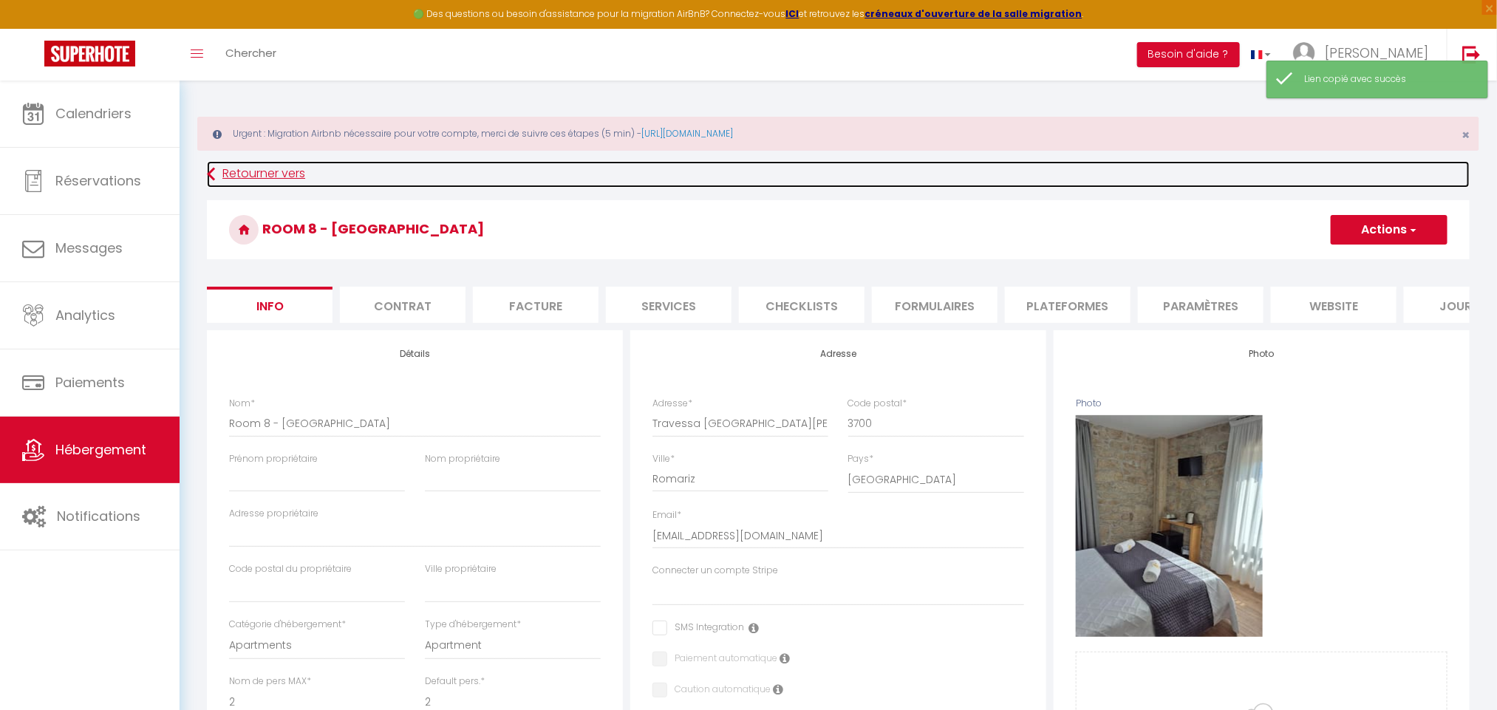
click at [245, 176] on link "Retourner vers" at bounding box center [838, 174] width 1262 height 27
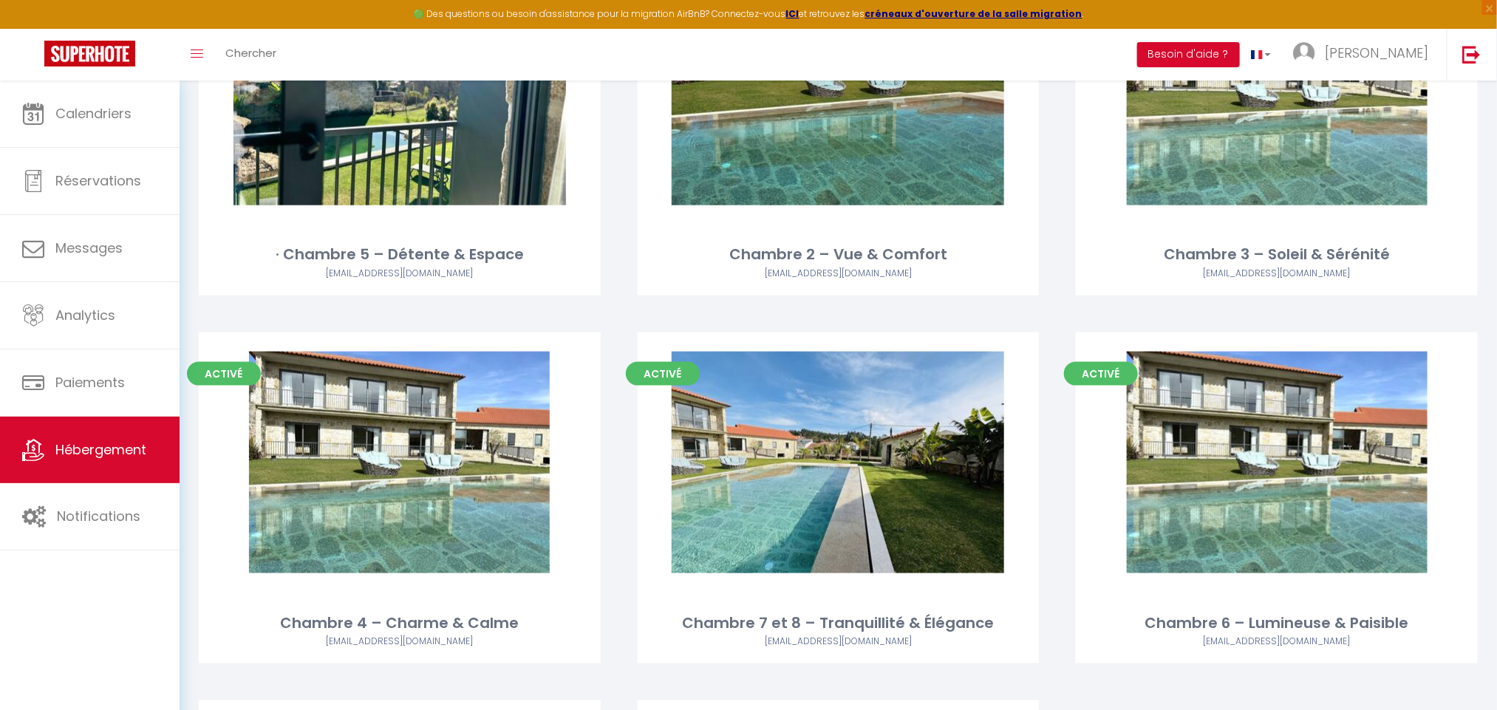
scroll to position [9734, 0]
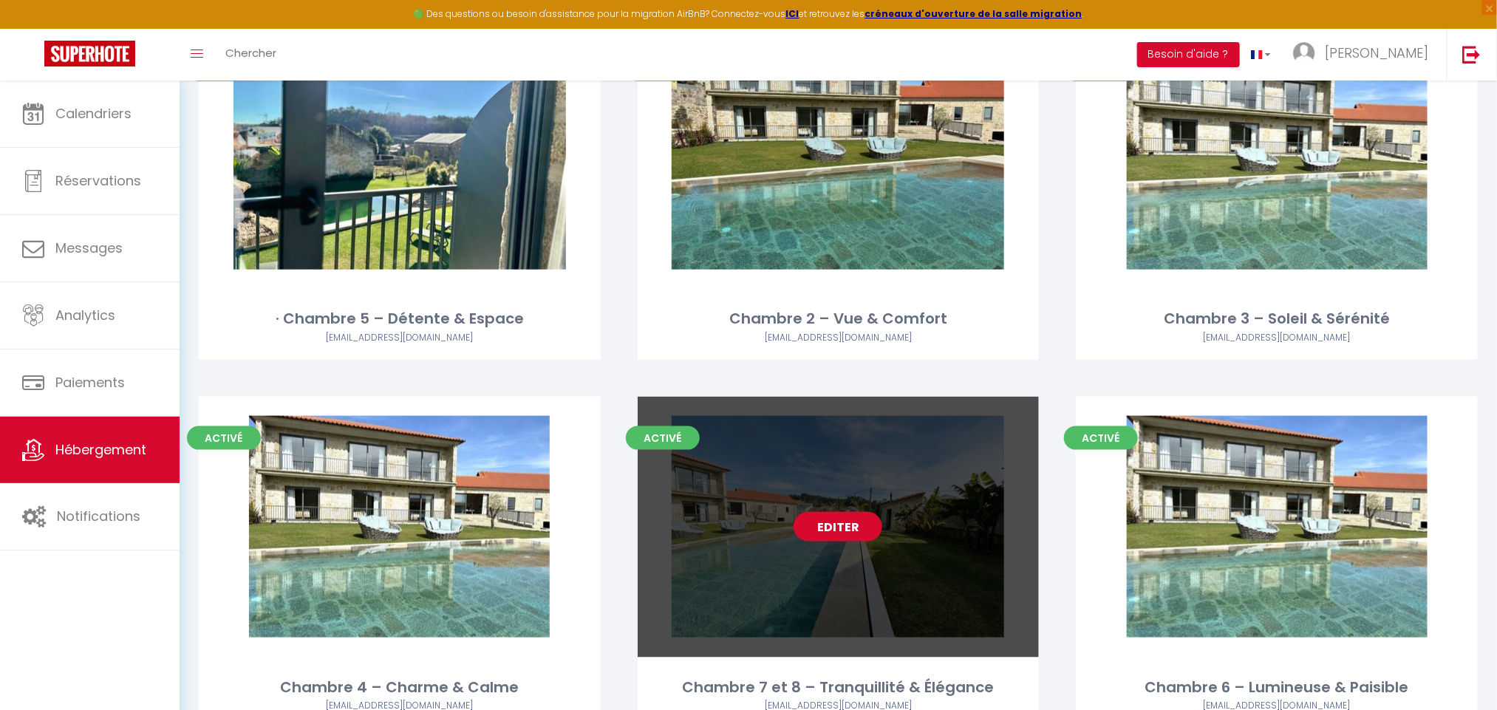
click at [855, 512] on link "Editer" at bounding box center [837, 527] width 89 height 30
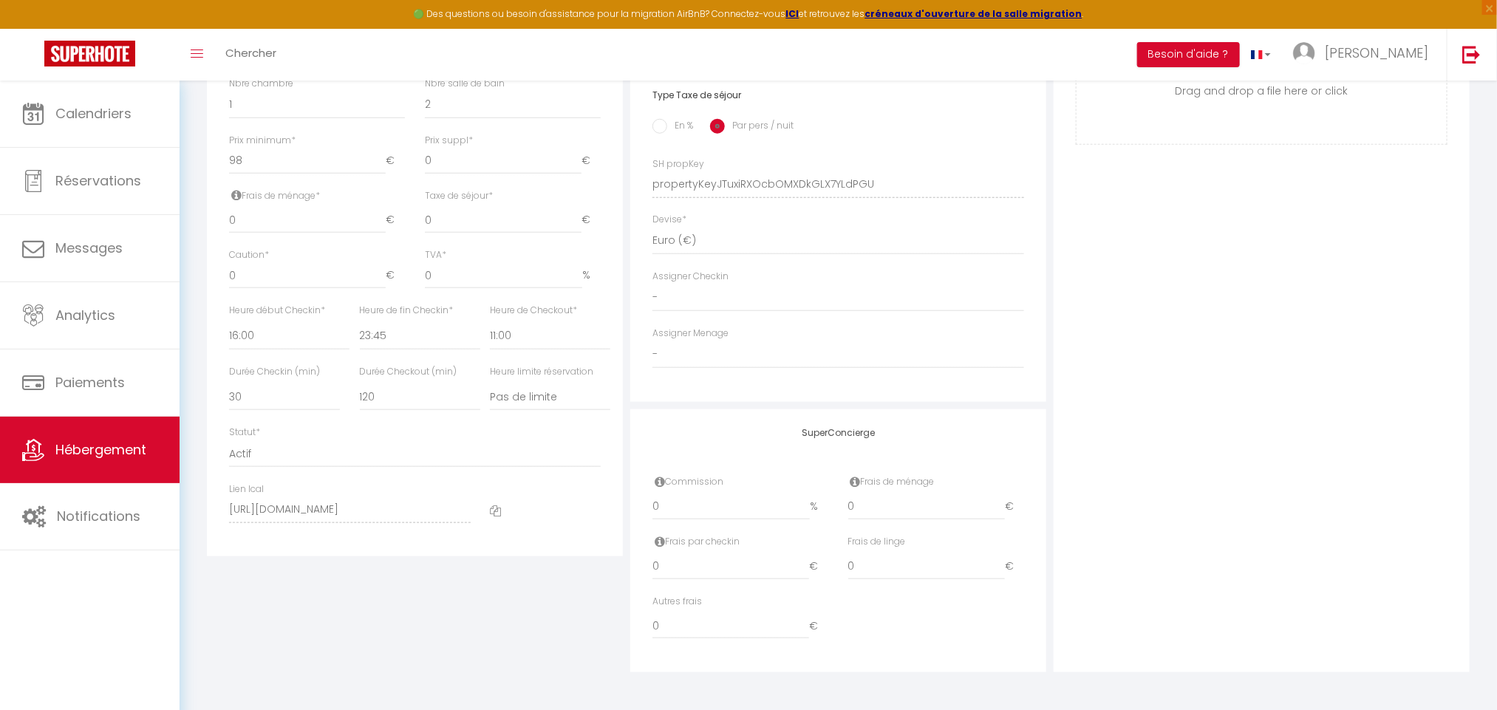
scroll to position [672, 0]
click at [494, 514] on icon at bounding box center [495, 510] width 11 height 11
click at [493, 517] on span at bounding box center [495, 510] width 11 height 16
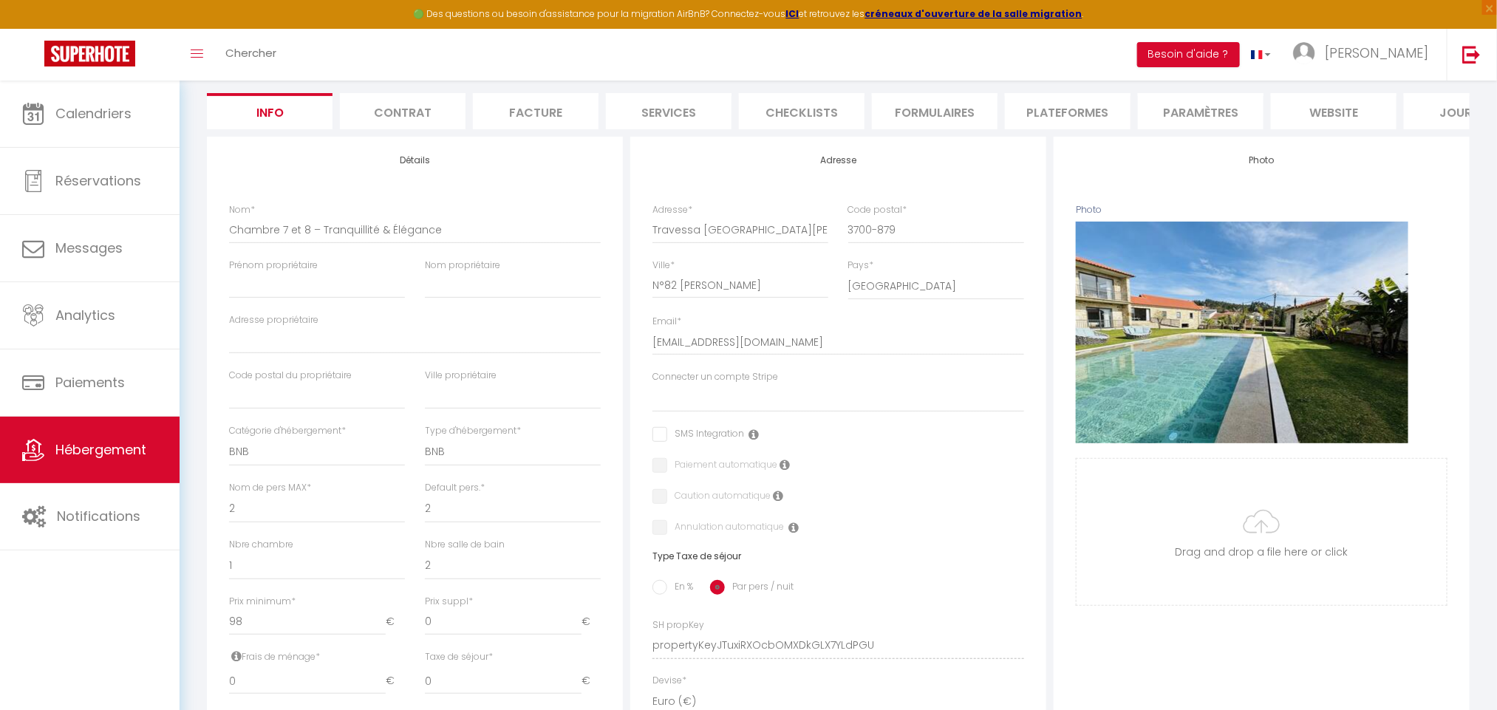
scroll to position [0, 0]
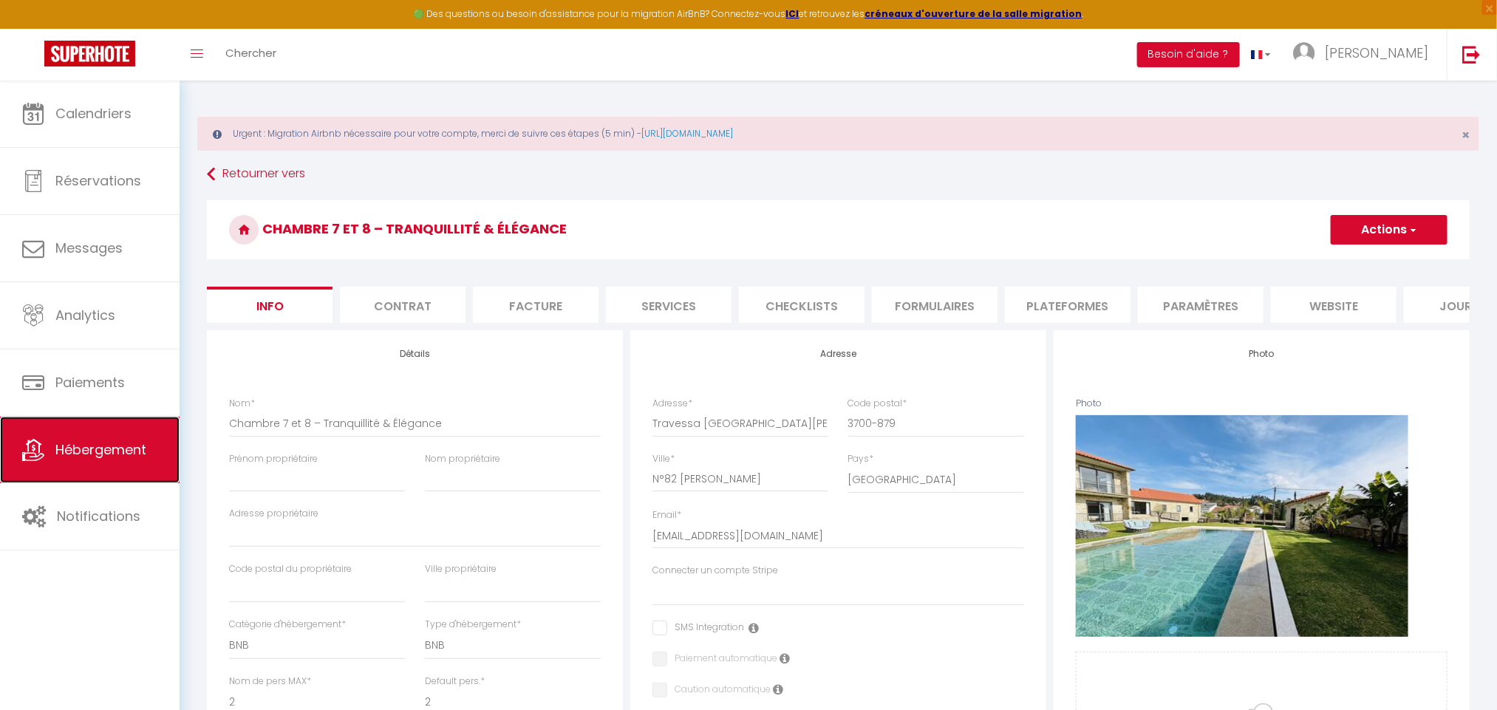
click at [136, 454] on span "Hébergement" at bounding box center [100, 449] width 91 height 18
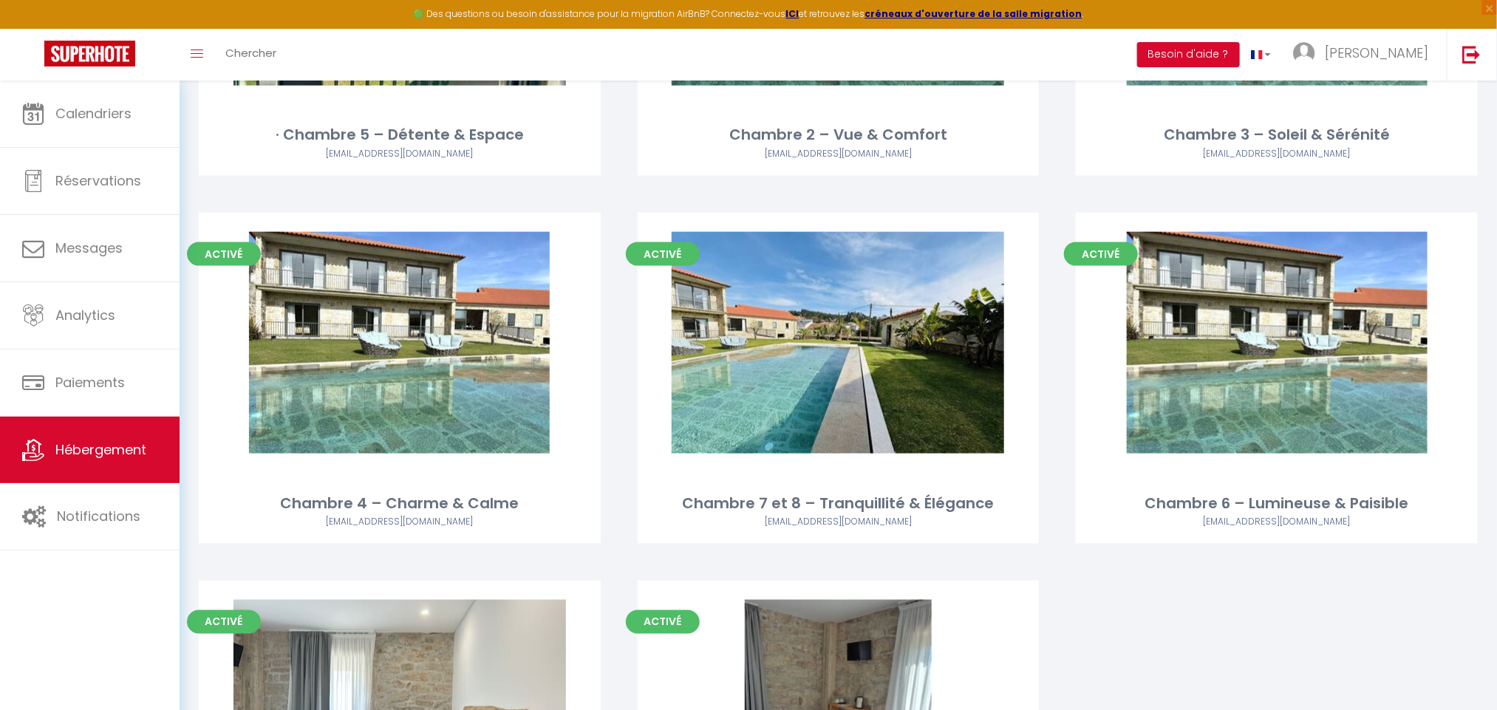
scroll to position [9931, 0]
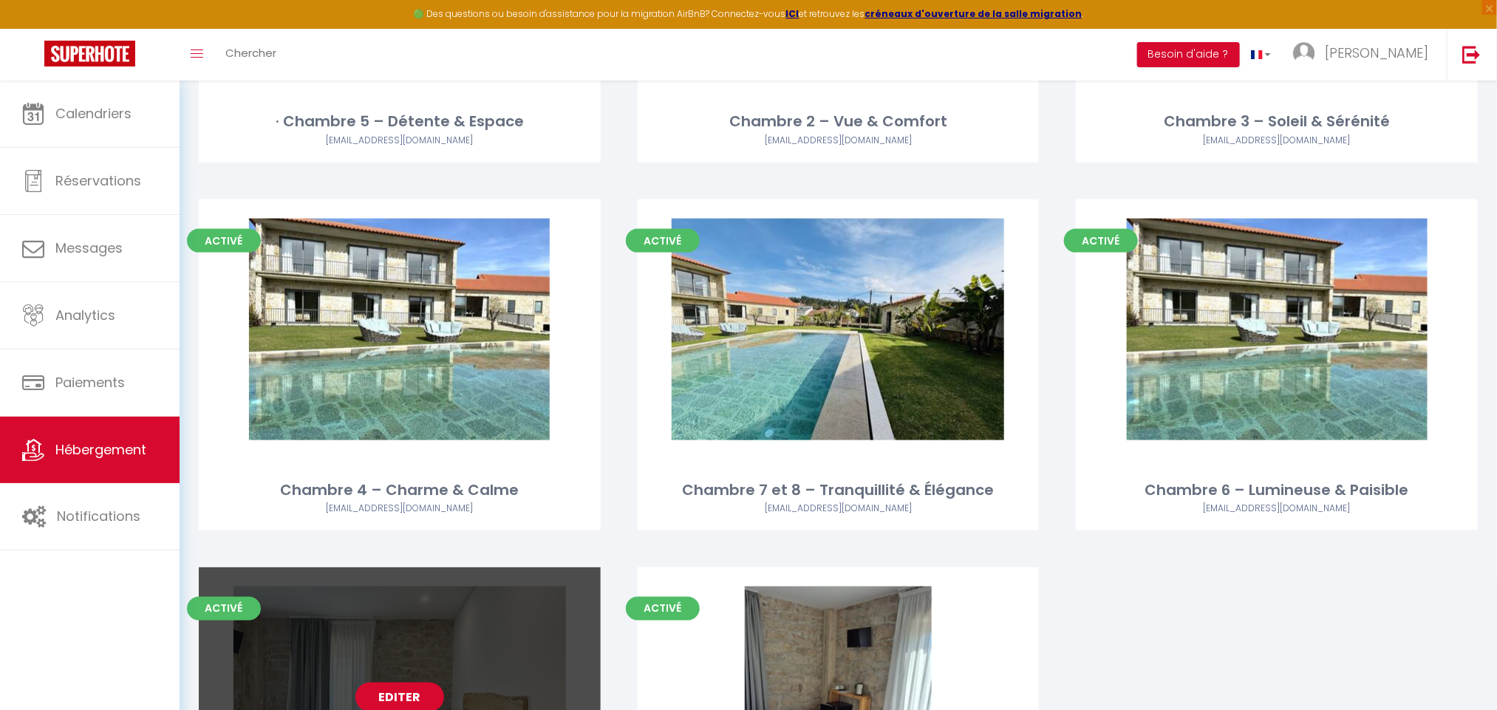
click at [391, 683] on link "Editer" at bounding box center [399, 698] width 89 height 30
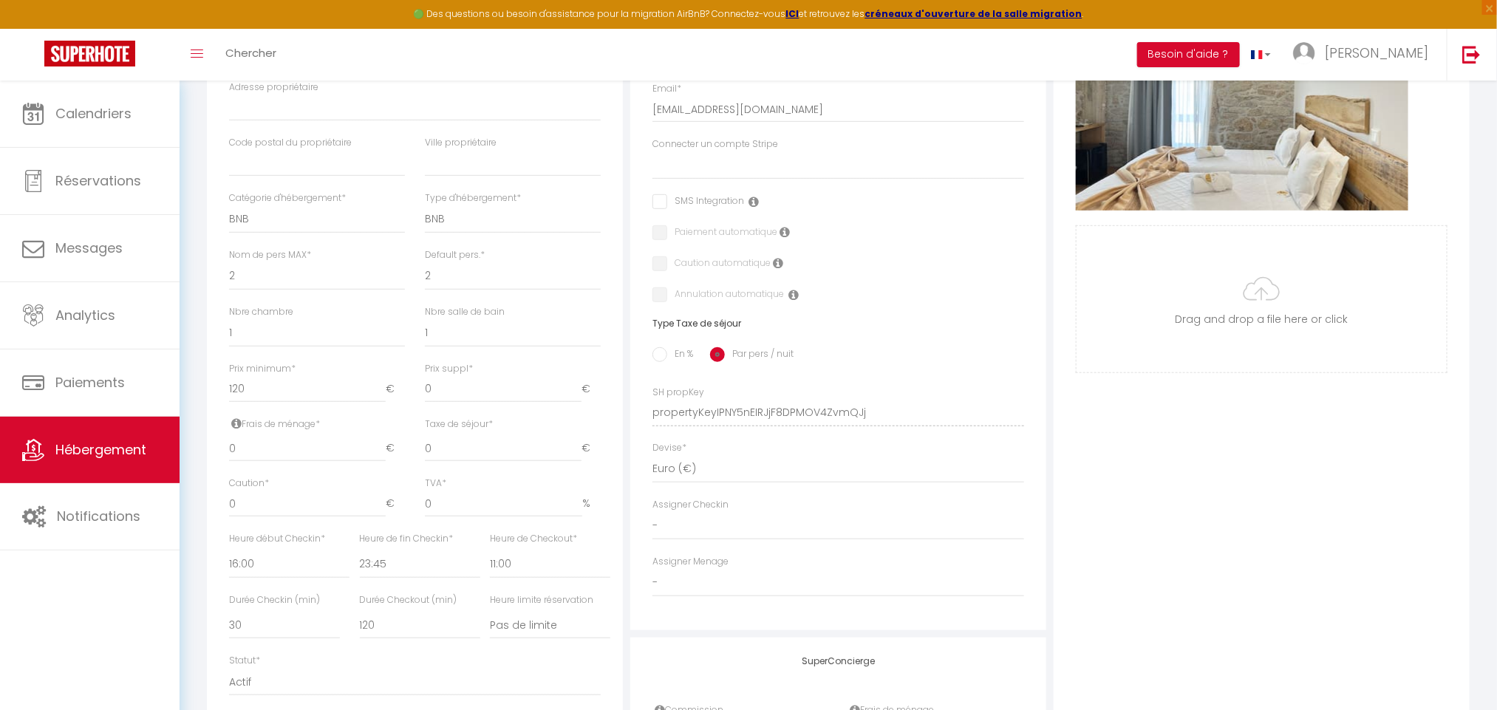
scroll to position [672, 0]
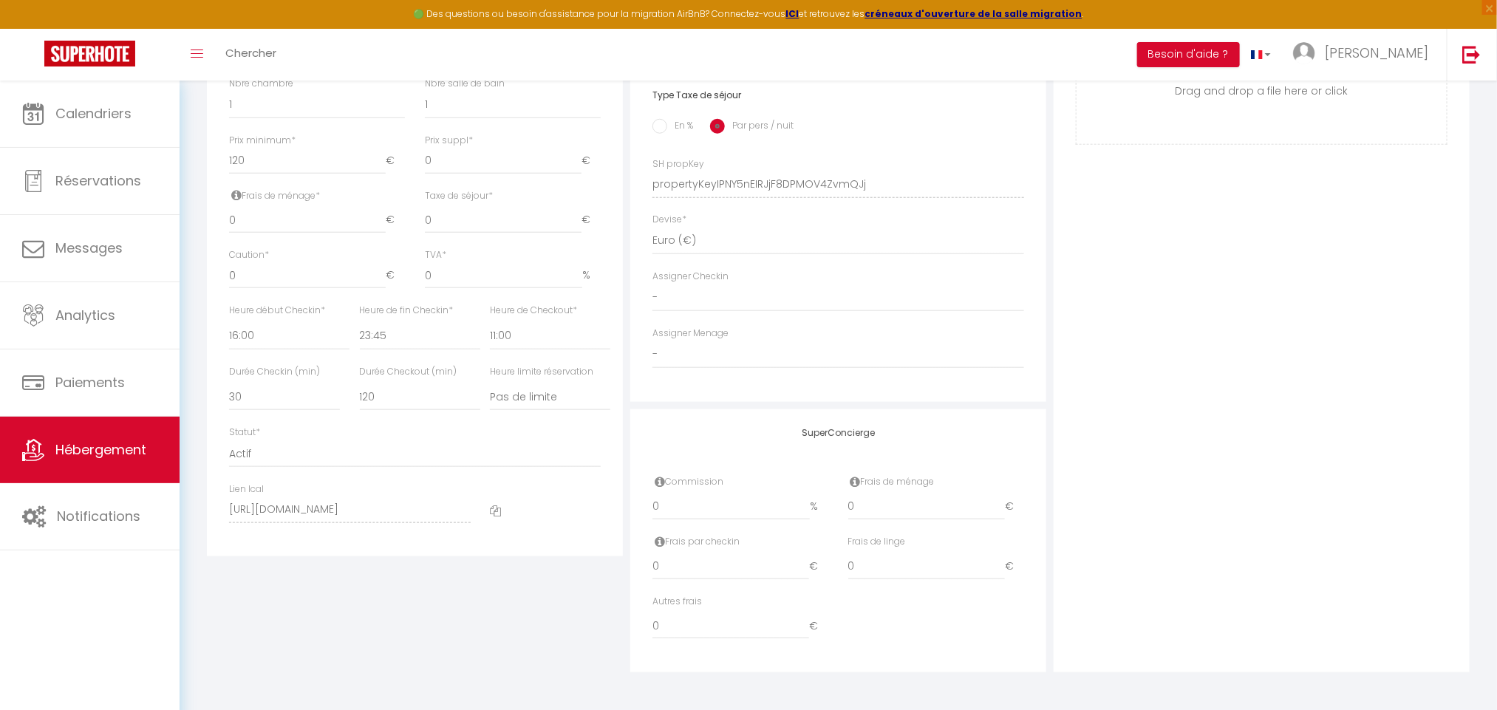
click at [499, 508] on icon at bounding box center [495, 510] width 11 height 11
click at [496, 513] on icon at bounding box center [495, 510] width 11 height 11
click at [495, 510] on icon at bounding box center [495, 510] width 11 height 11
click at [494, 501] on div at bounding box center [545, 509] width 130 height 55
click at [494, 510] on icon at bounding box center [495, 510] width 11 height 11
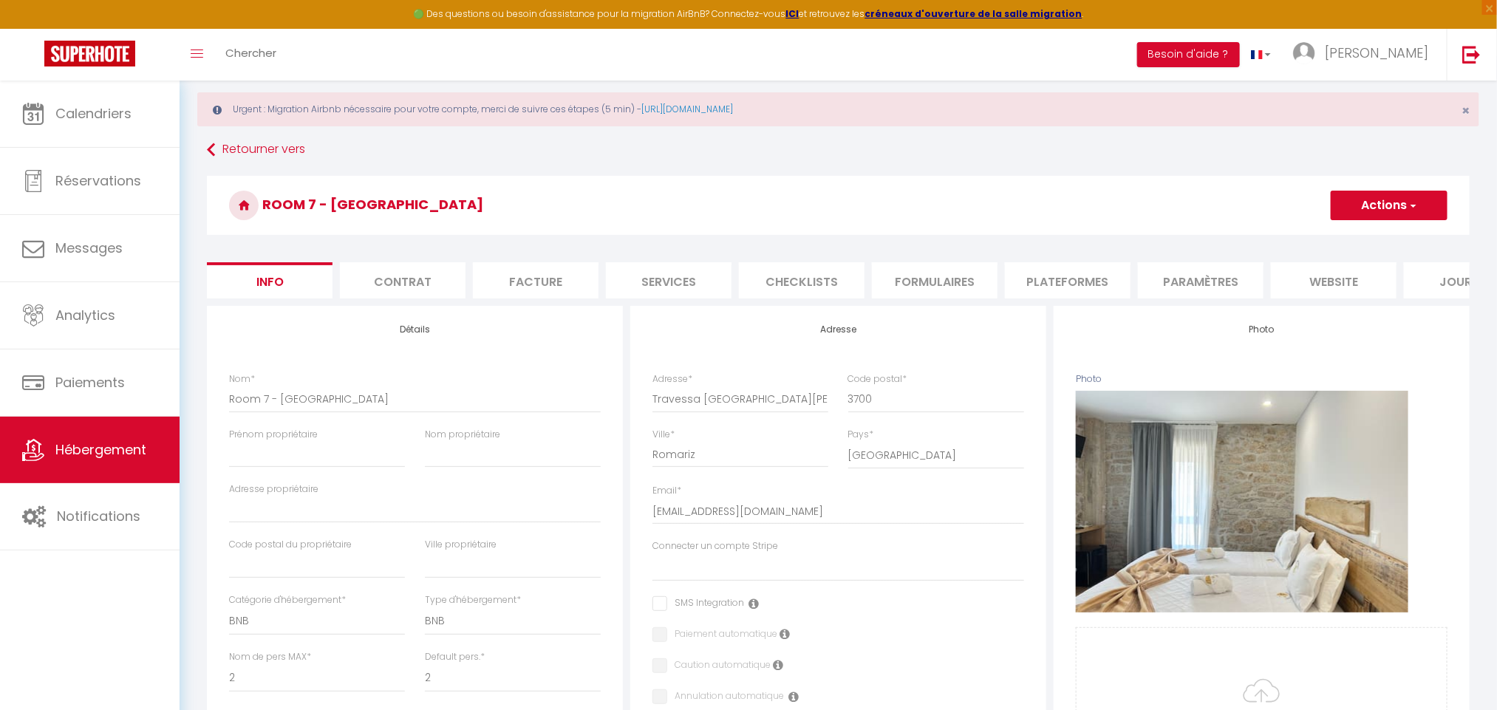
scroll to position [30, 0]
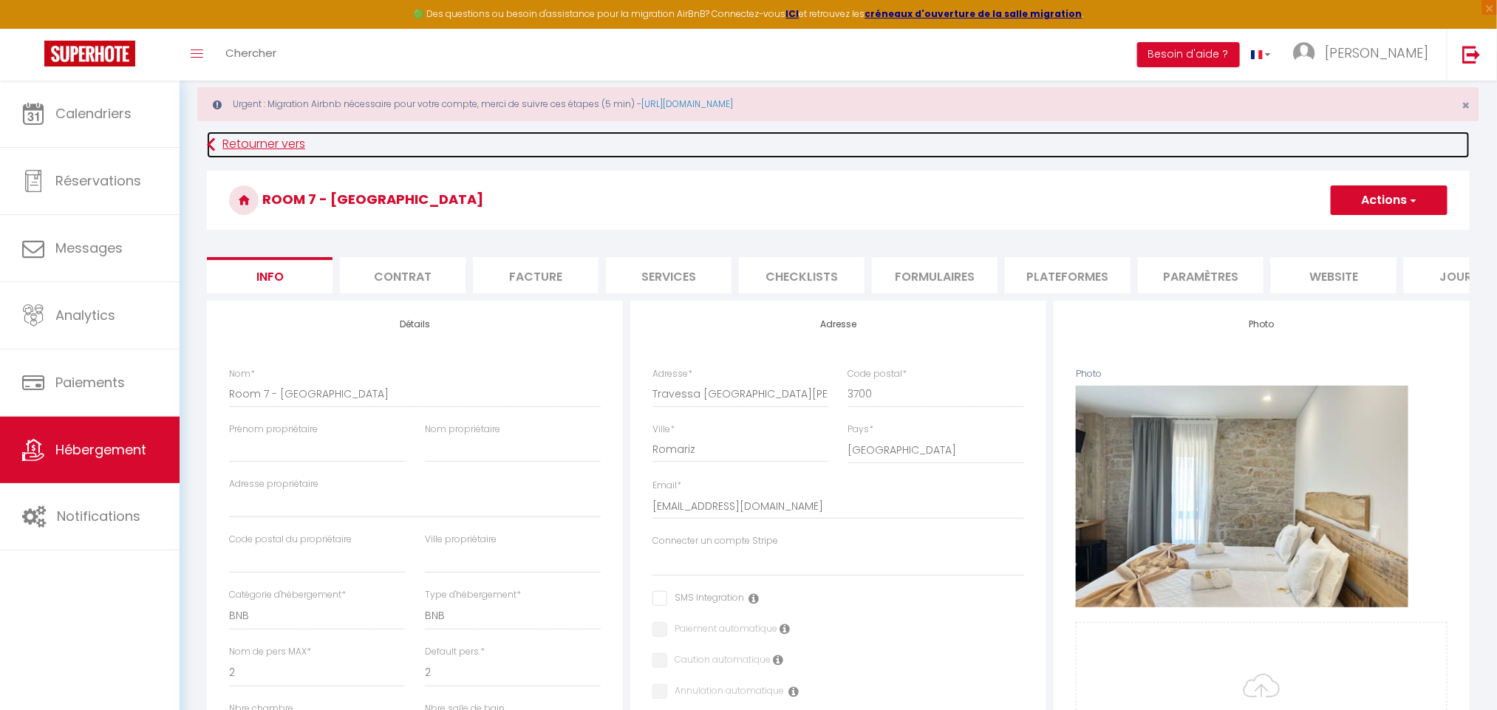
click at [271, 151] on link "Retourner vers" at bounding box center [838, 144] width 1262 height 27
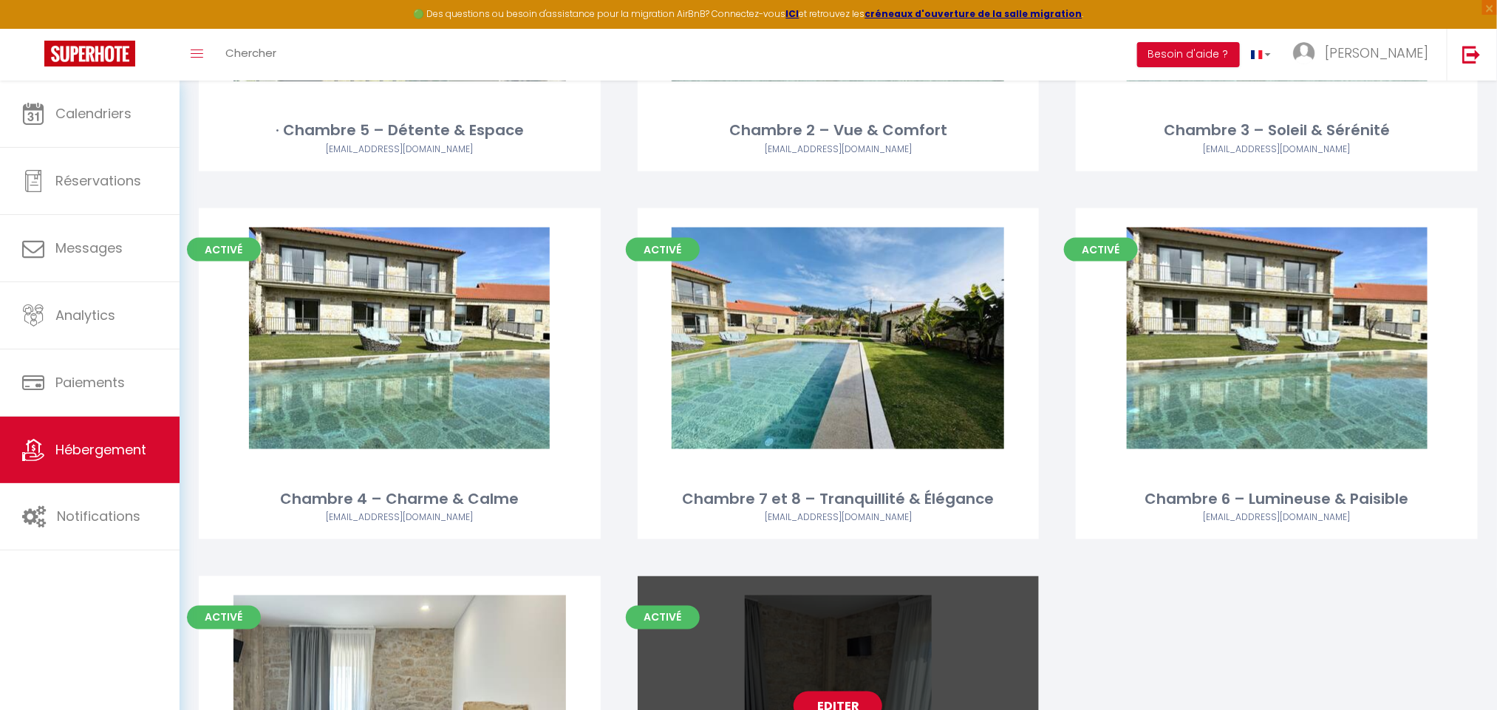
scroll to position [9931, 0]
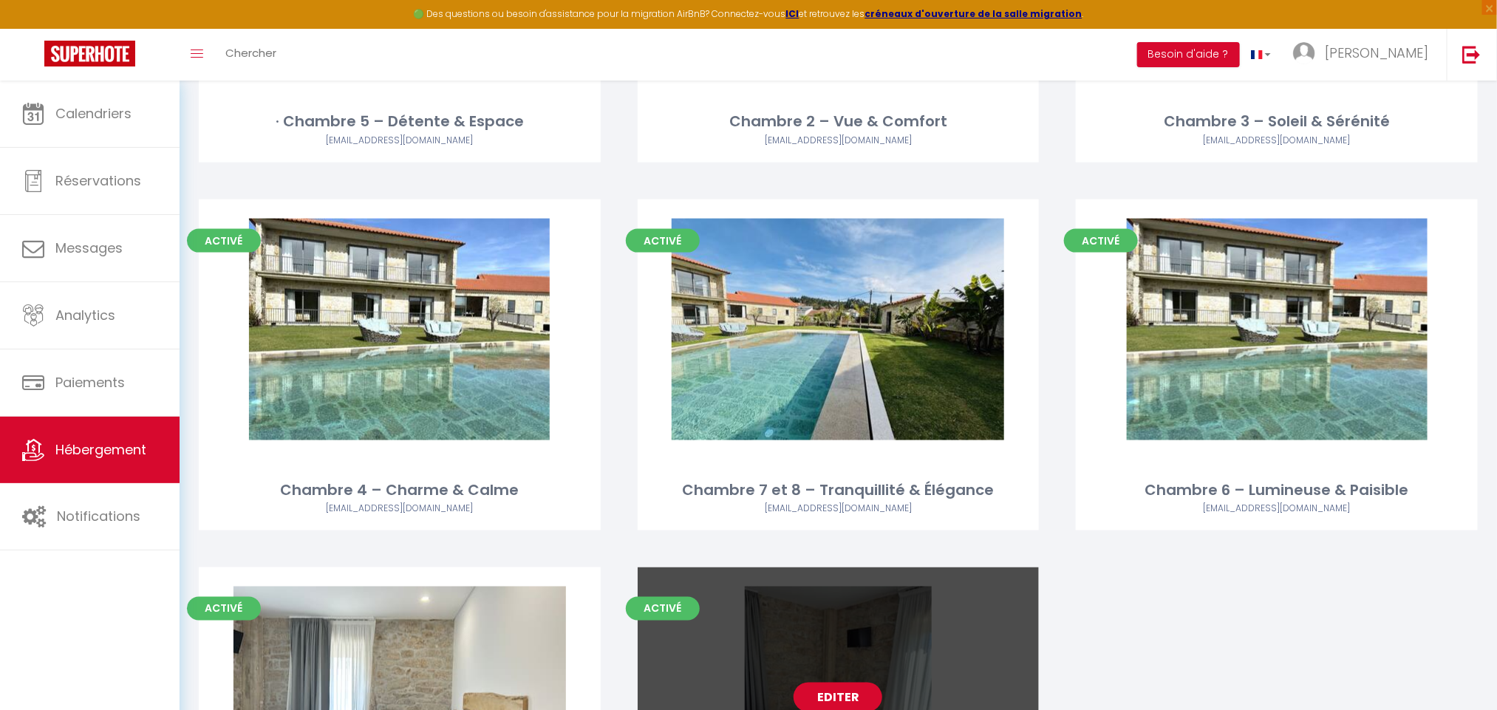
click at [847, 683] on link "Editer" at bounding box center [837, 698] width 89 height 30
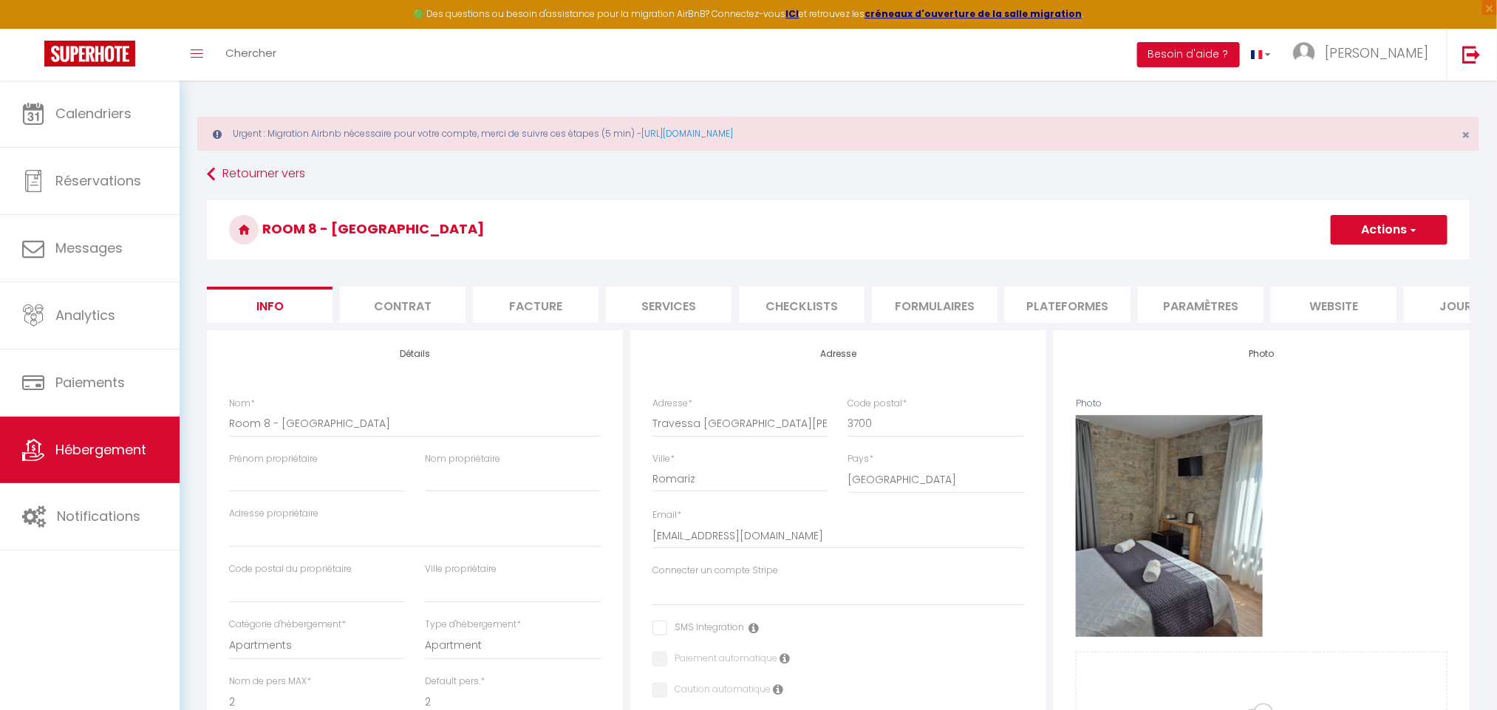
scroll to position [672, 0]
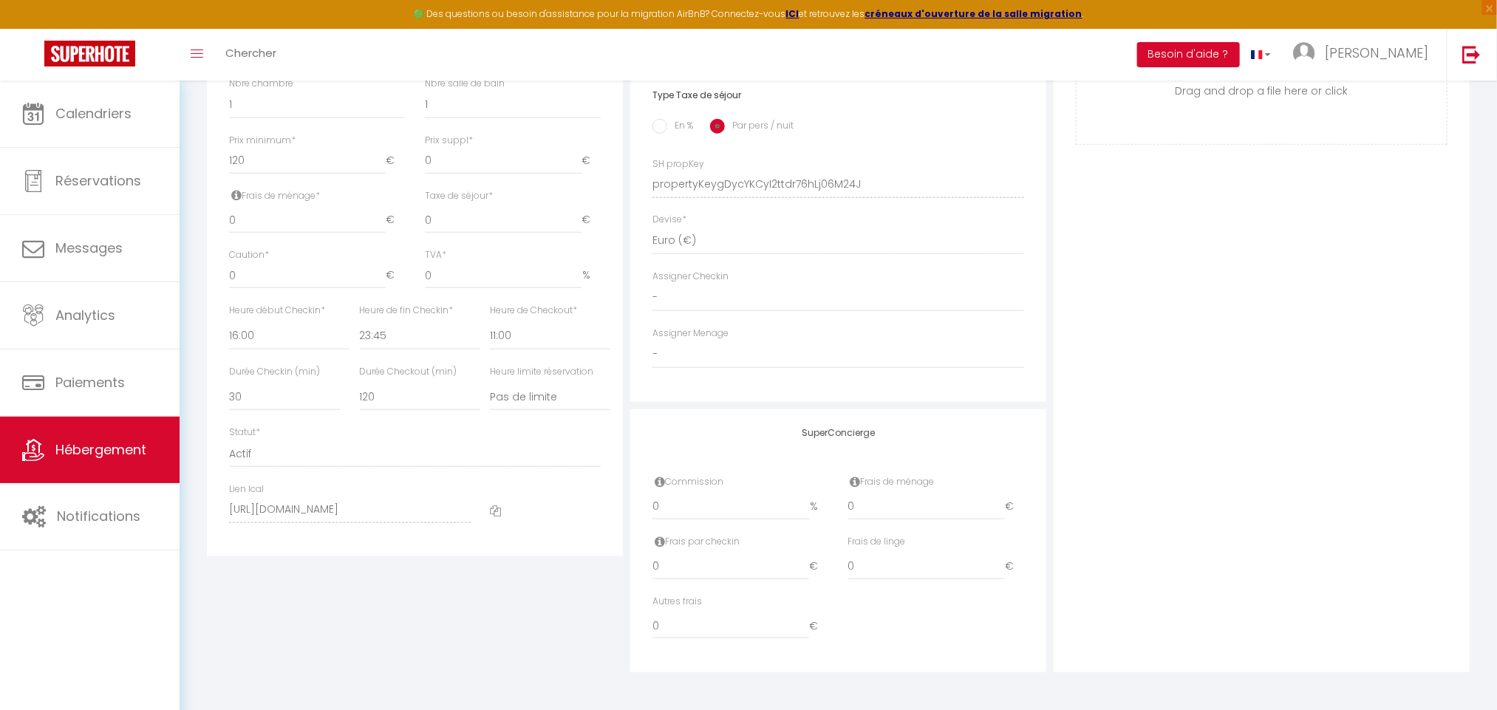
click at [494, 505] on icon at bounding box center [495, 510] width 11 height 11
